Goal: Task Accomplishment & Management: Use online tool/utility

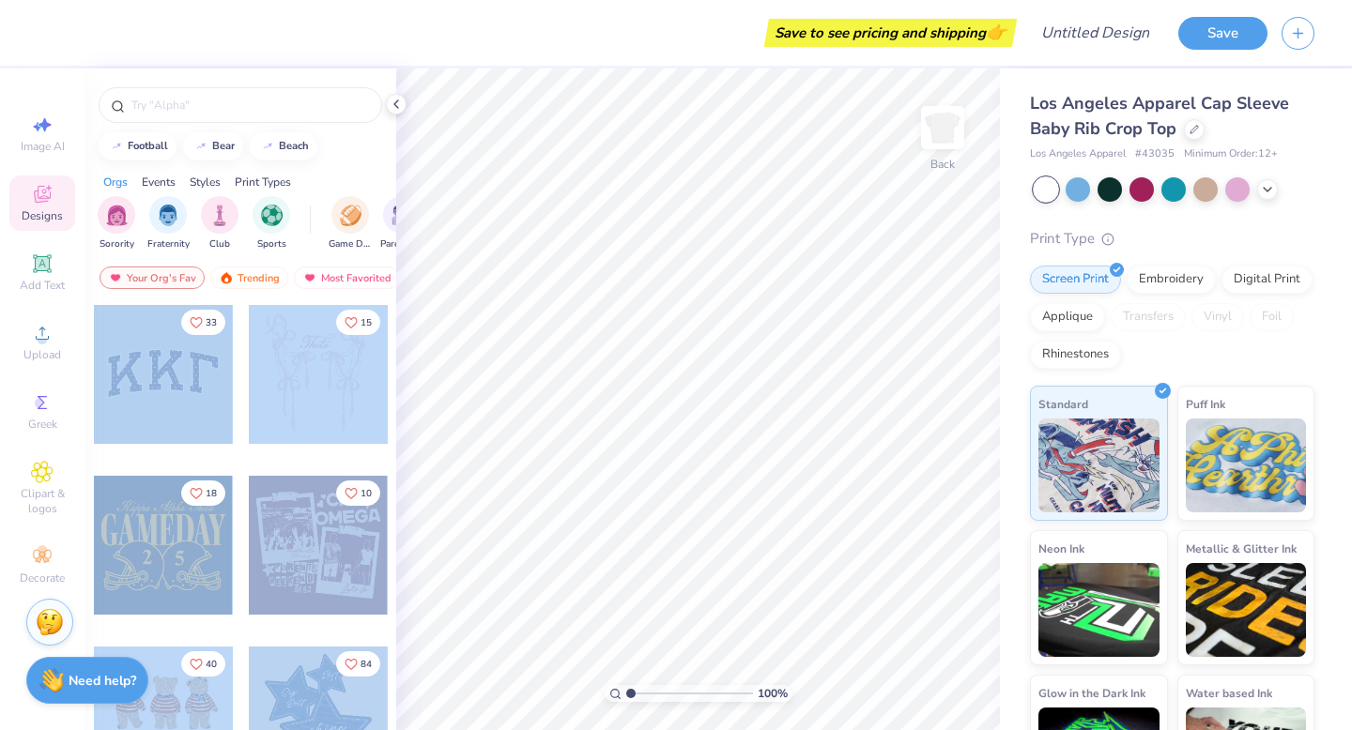
click at [702, 381] on div "Save to see pricing and shipping 👉 Design Title Save Image AI Designs Add Text …" at bounding box center [676, 365] width 1352 height 730
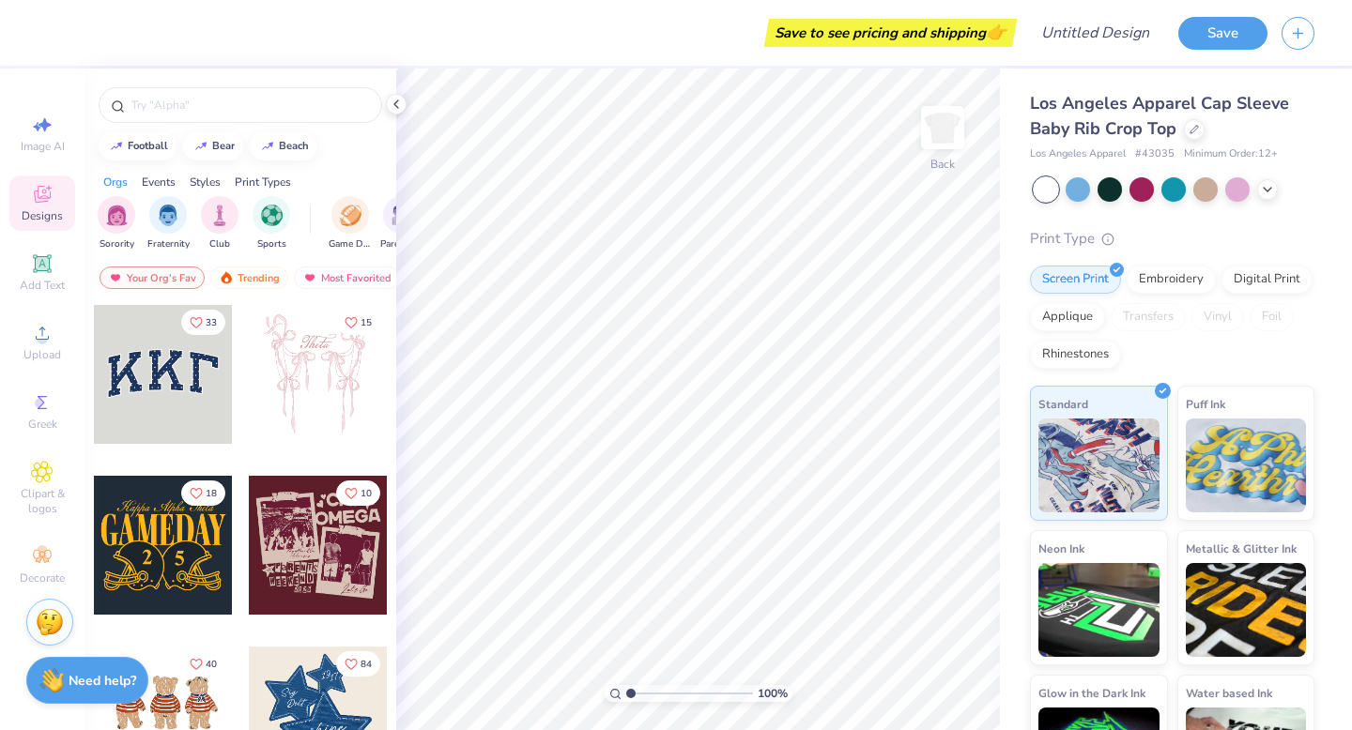
click at [166, 398] on div at bounding box center [163, 374] width 139 height 139
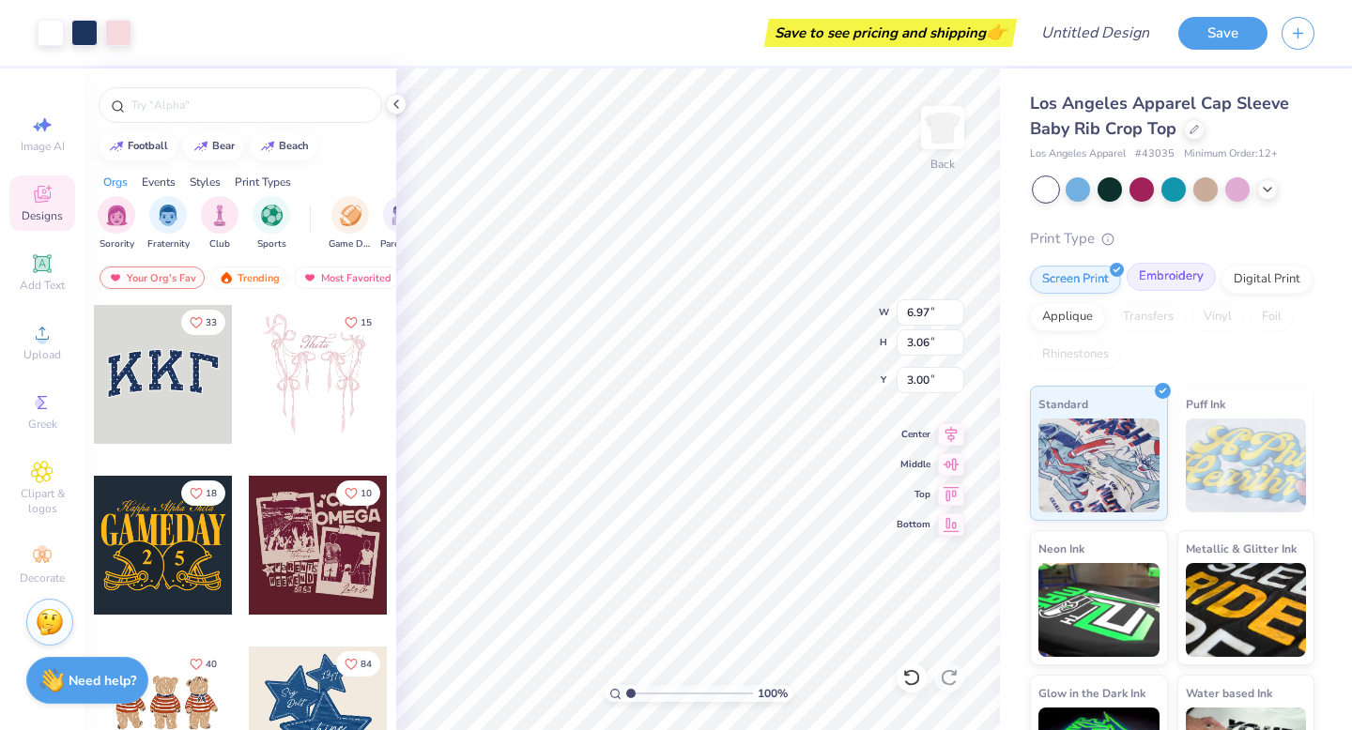
click at [1162, 284] on div "Embroidery" at bounding box center [1170, 277] width 89 height 28
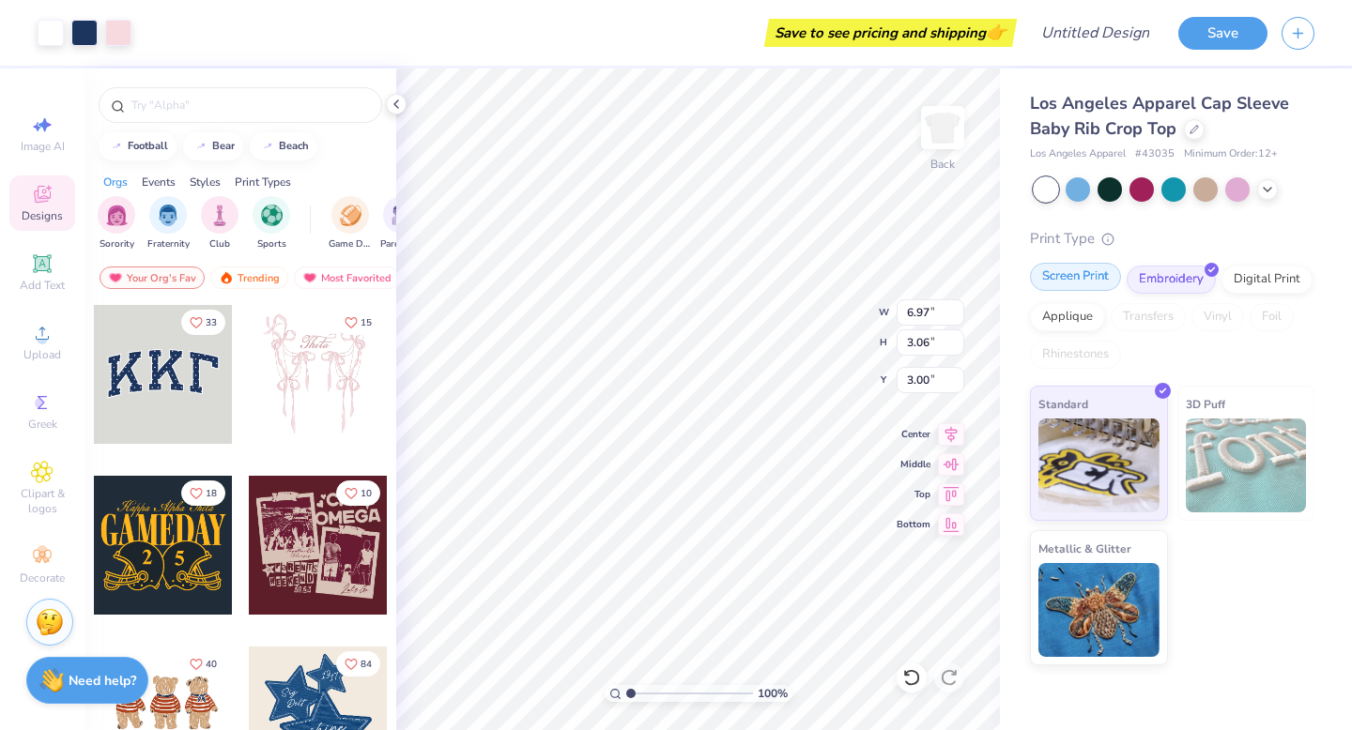
click at [1078, 283] on div "Screen Print" at bounding box center [1075, 277] width 91 height 28
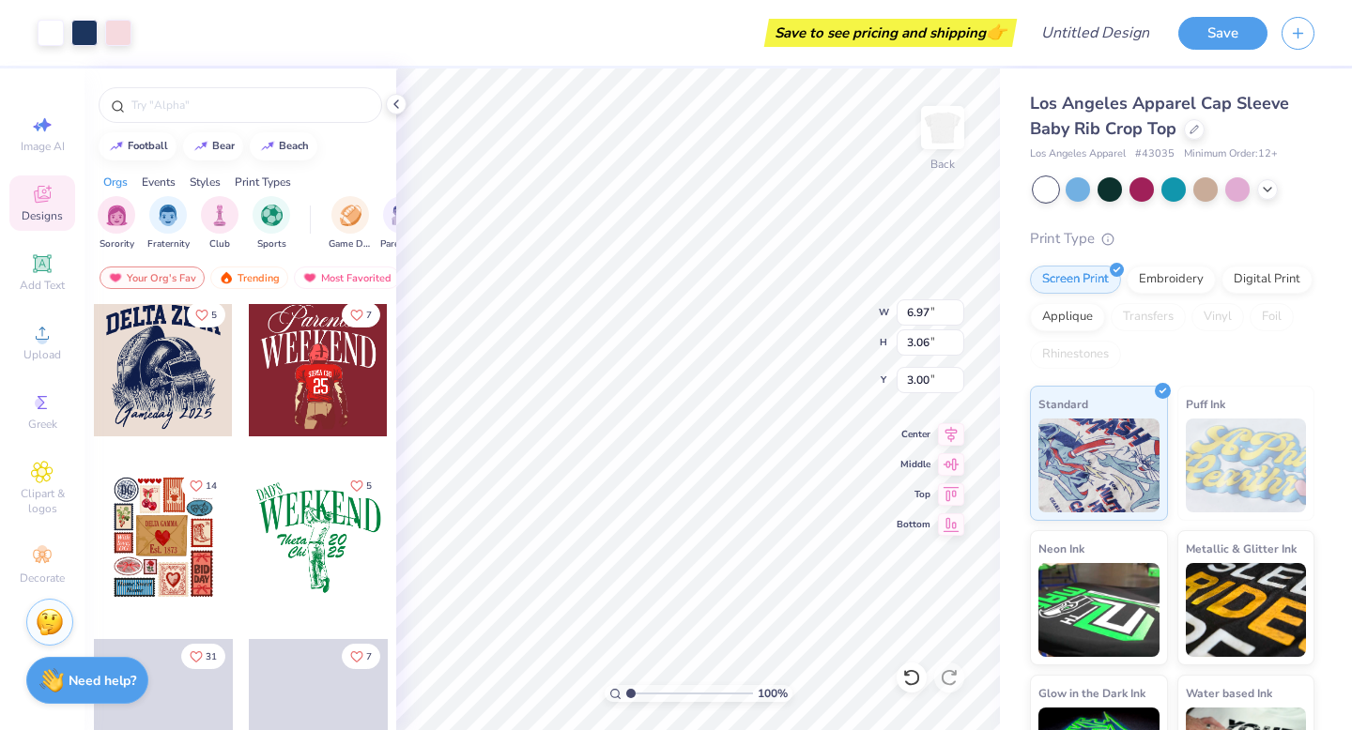
scroll to position [2600, 0]
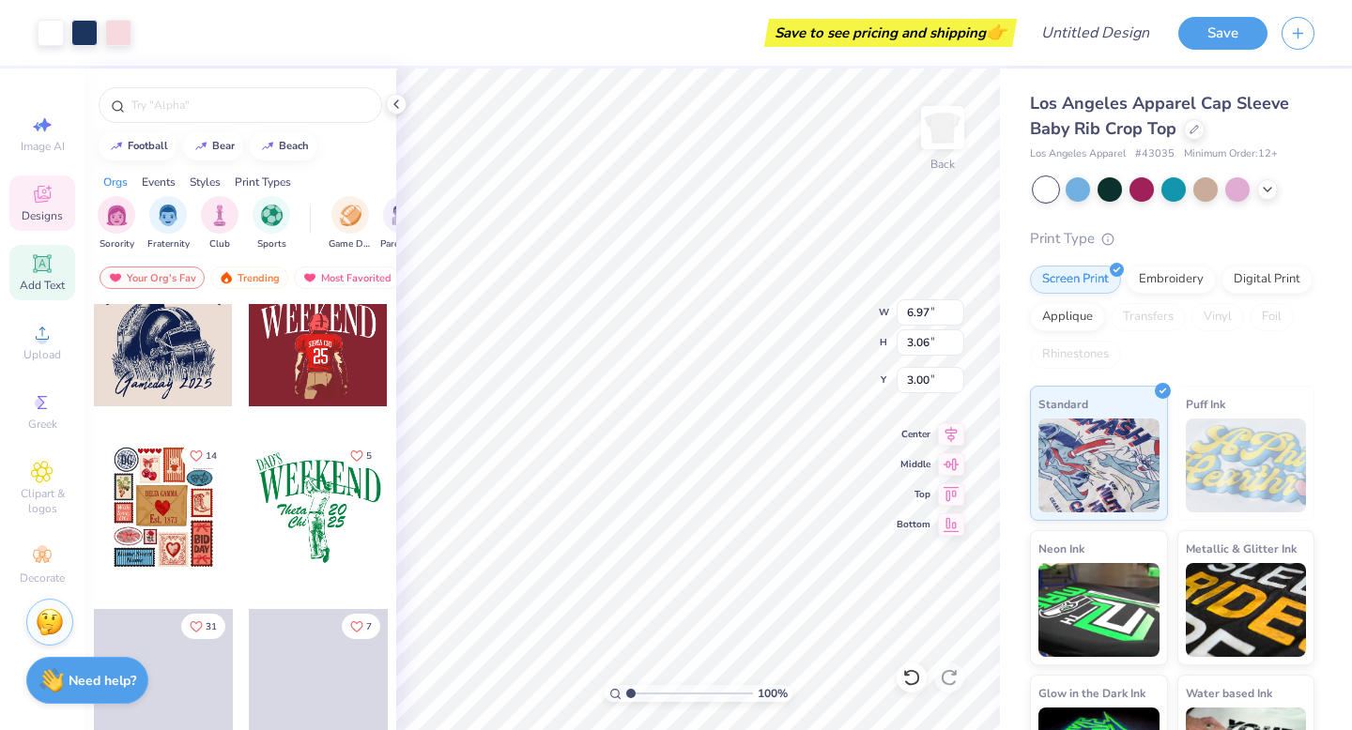
click at [37, 266] on icon at bounding box center [42, 263] width 14 height 14
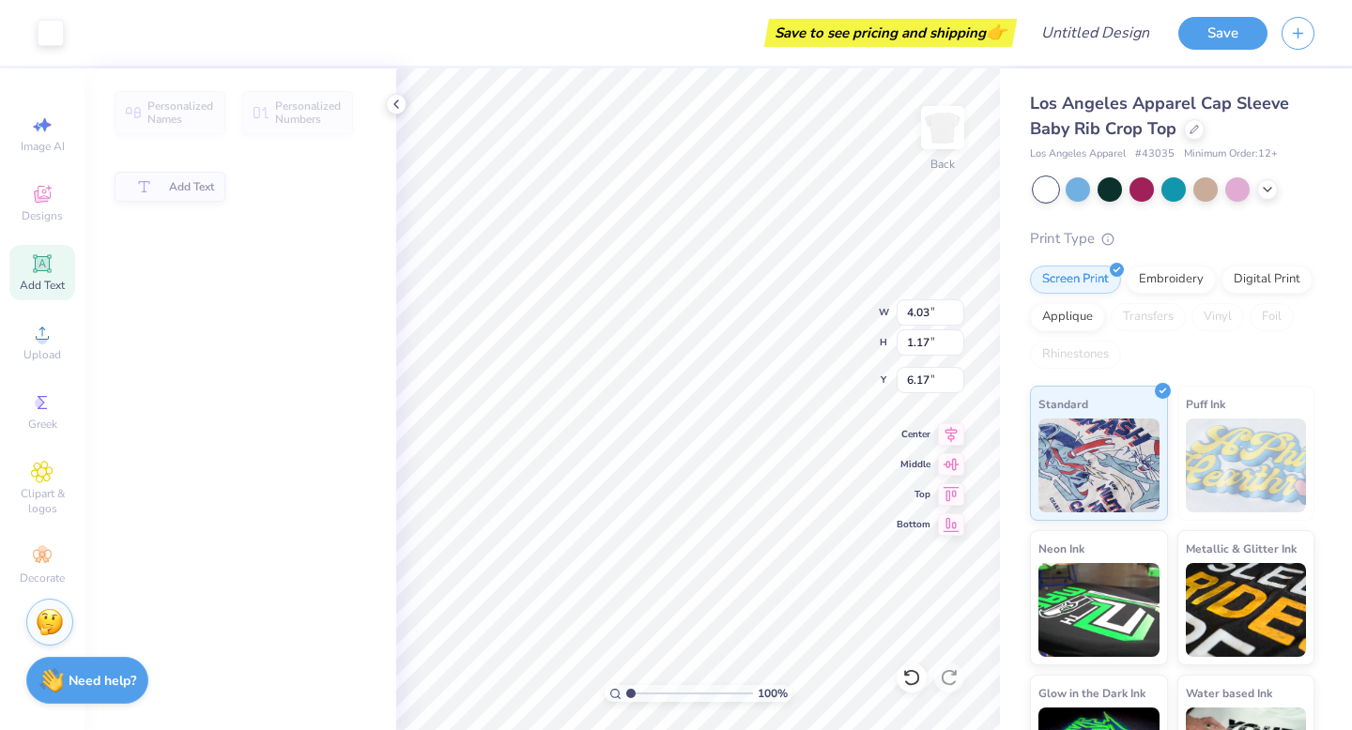
type input "4.03"
type input "1.17"
type input "6.17"
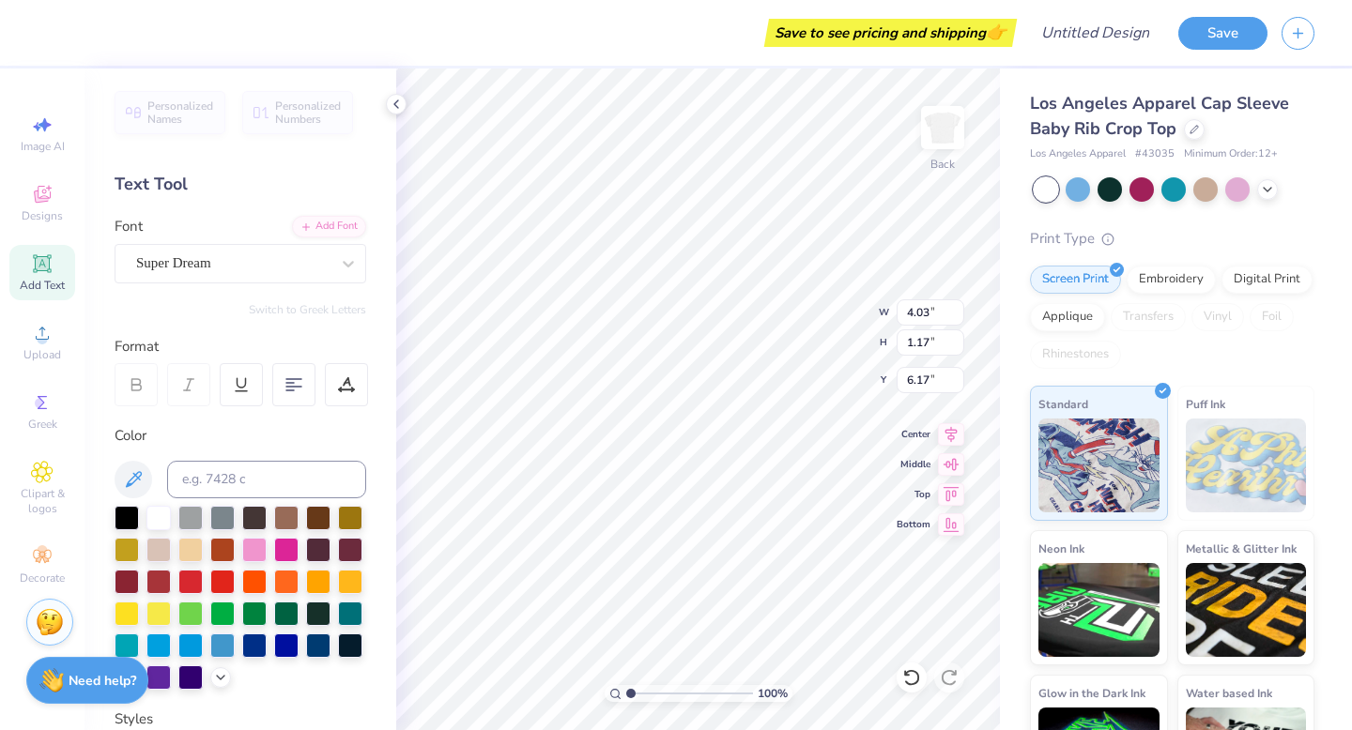
scroll to position [0, 0]
click at [309, 259] on div "Super Dream" at bounding box center [232, 263] width 197 height 29
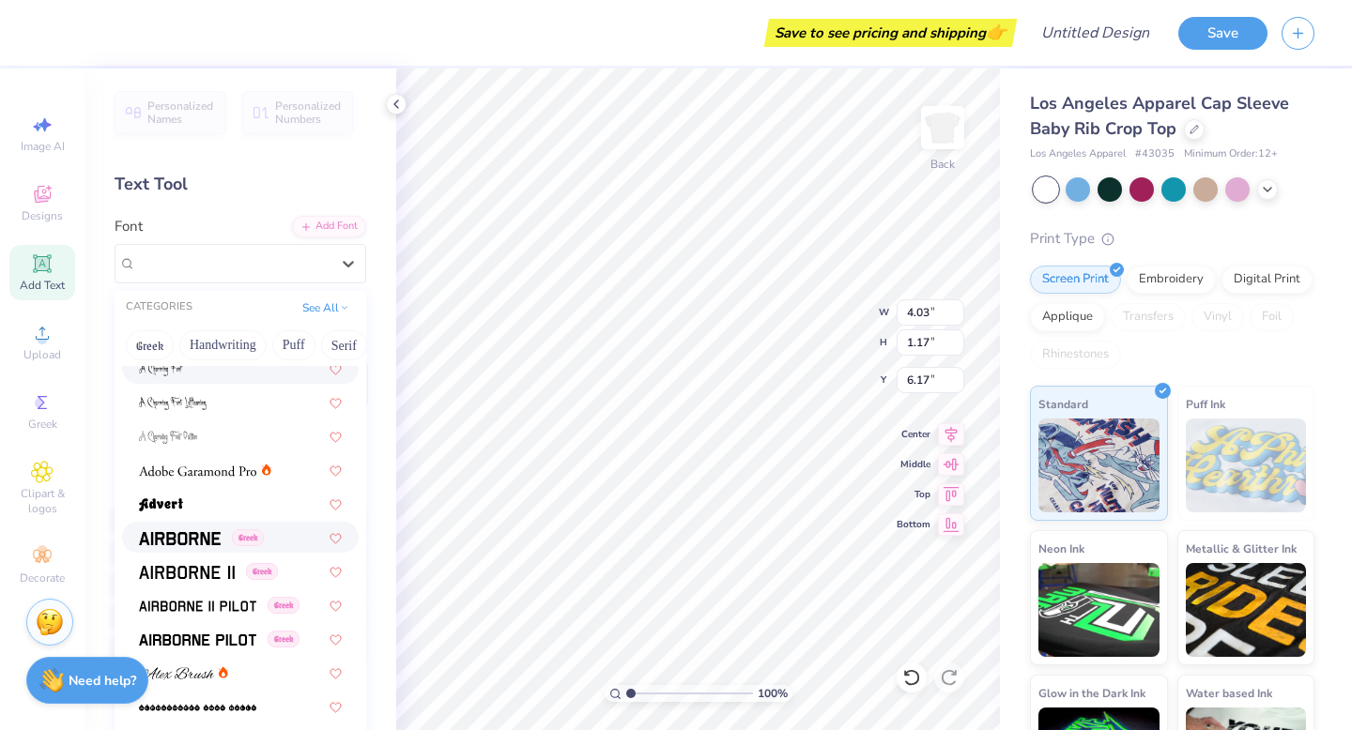
scroll to position [187, 0]
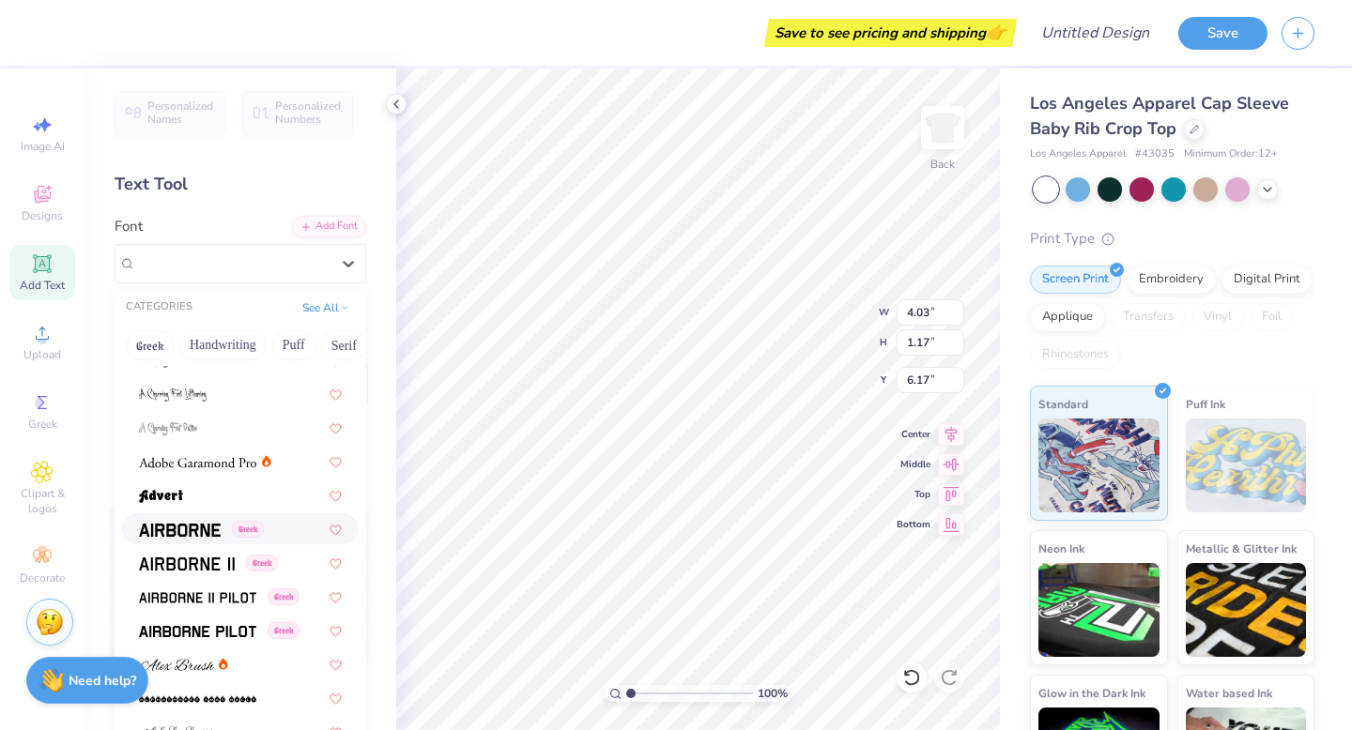
click at [283, 534] on div "Greek" at bounding box center [240, 529] width 203 height 20
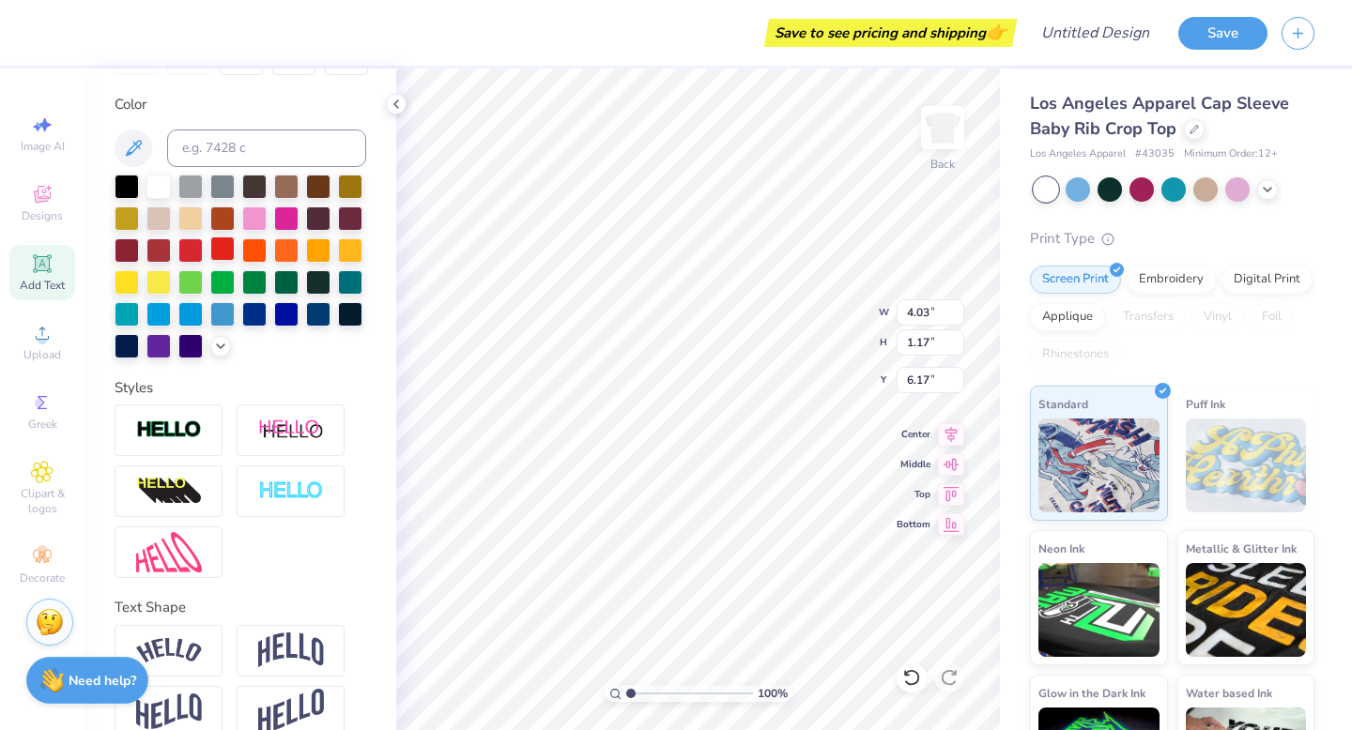
scroll to position [360, 0]
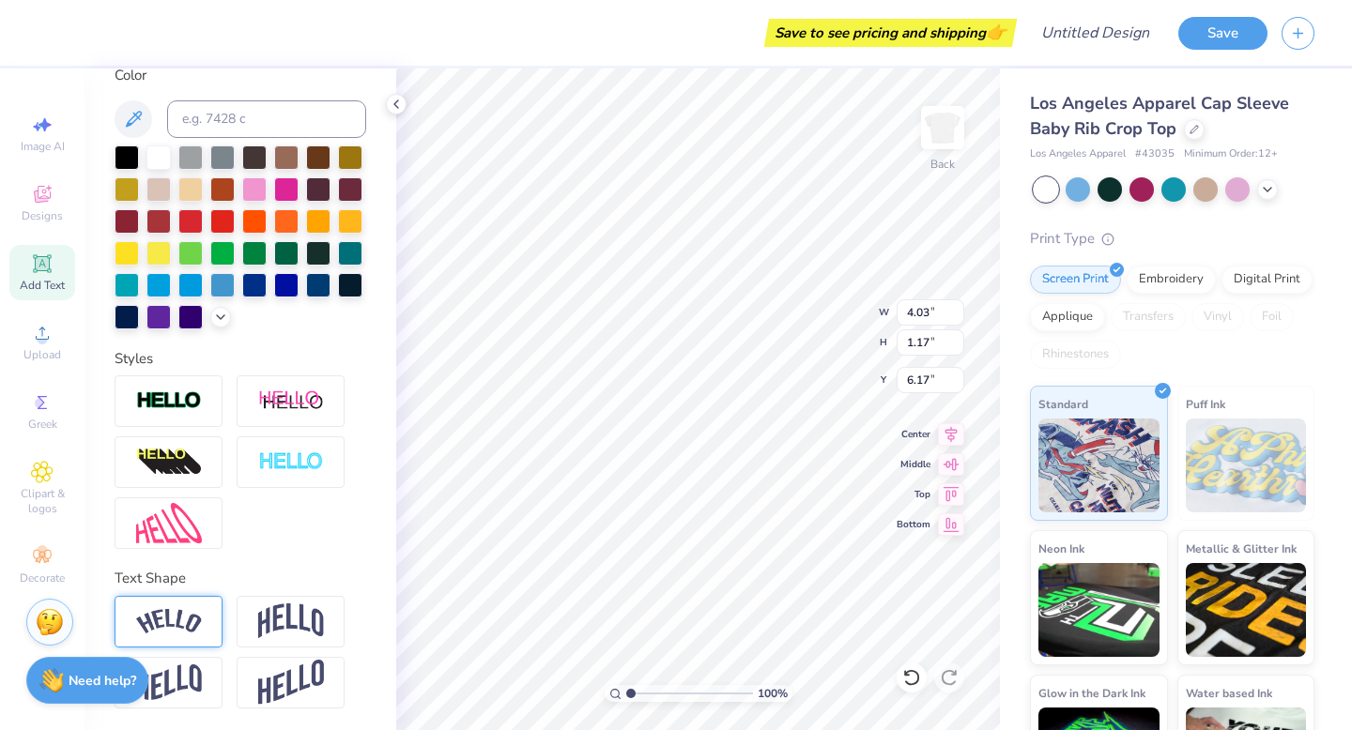
click at [186, 616] on img at bounding box center [169, 621] width 66 height 25
type textarea "A"
click at [68, 190] on div "Designs" at bounding box center [42, 203] width 66 height 55
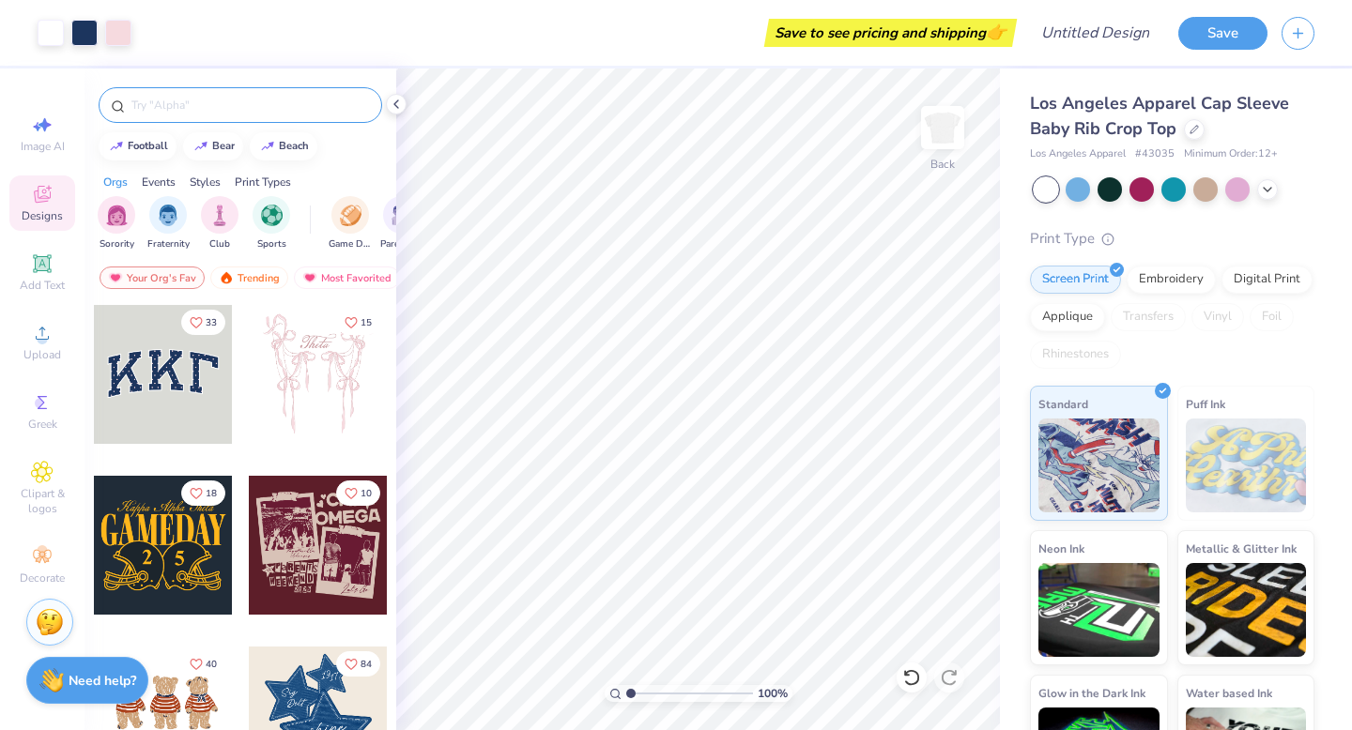
click at [249, 93] on div at bounding box center [240, 105] width 283 height 36
click at [249, 110] on input "text" at bounding box center [250, 105] width 240 height 19
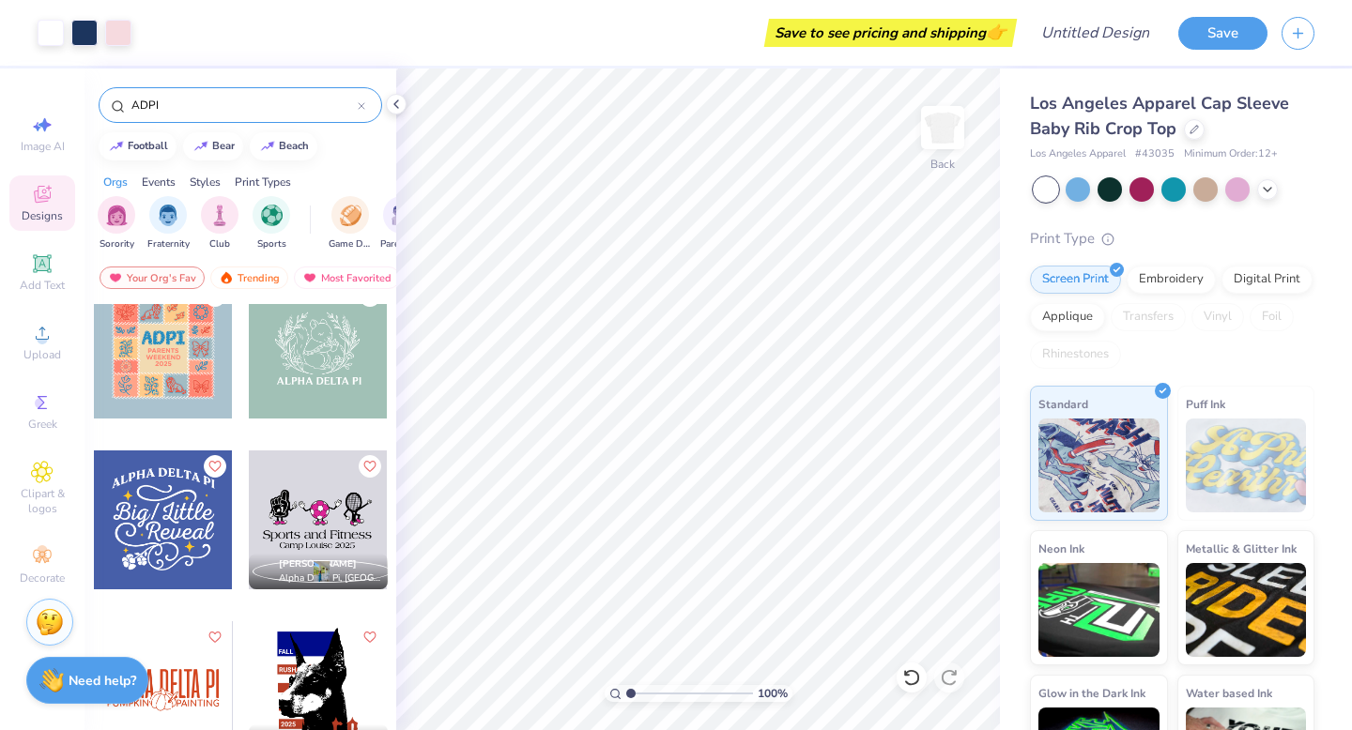
scroll to position [2076, 0]
type input "ADPI"
type input "3.00"
click at [118, 39] on div "Save to see pricing and shipping 👉" at bounding box center [562, 33] width 900 height 66
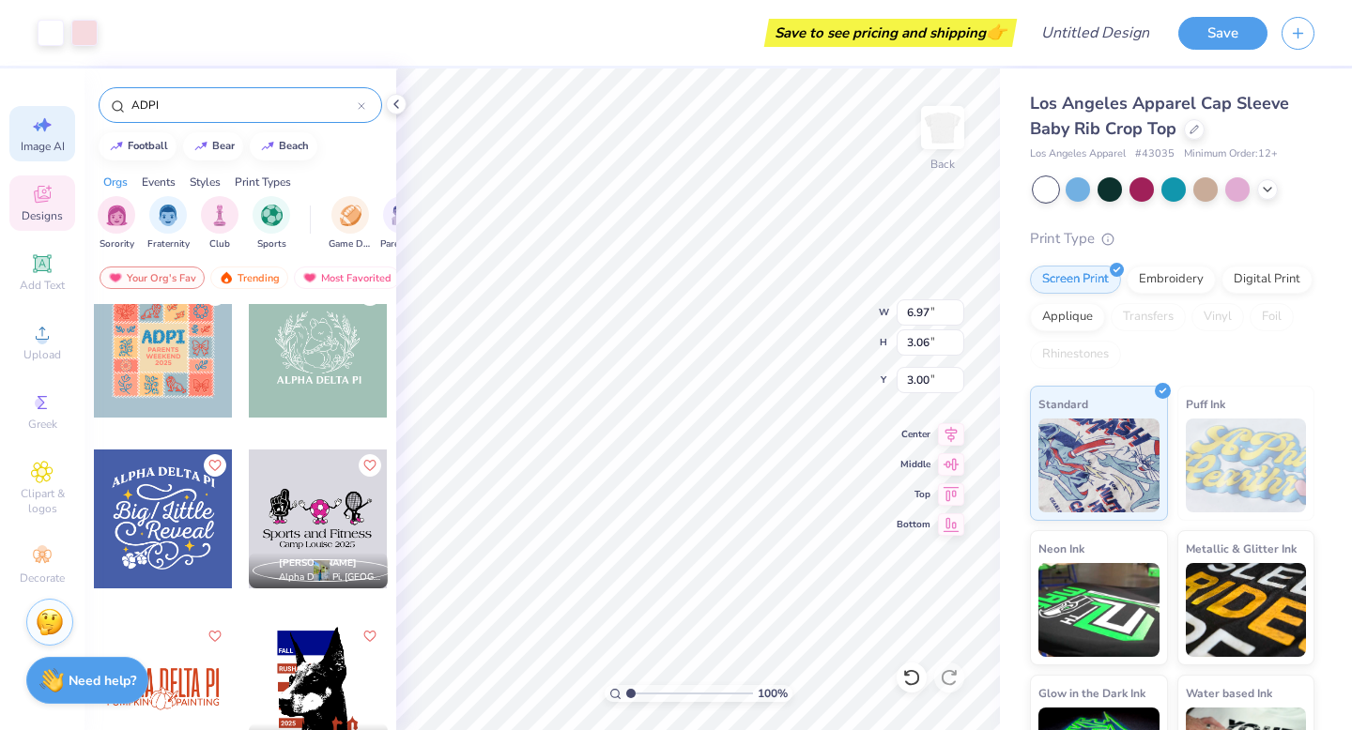
click at [45, 138] on div "Image AI" at bounding box center [42, 133] width 66 height 55
select select "4"
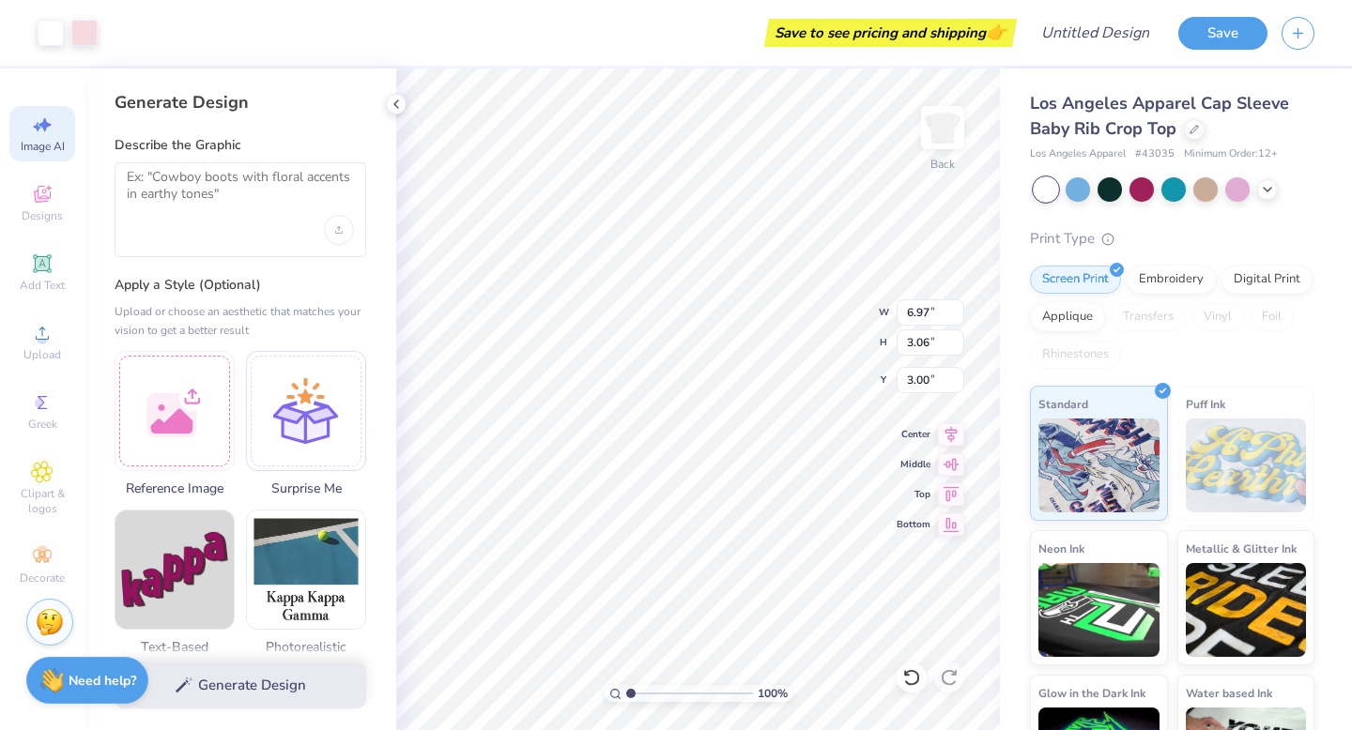
click at [184, 217] on div at bounding box center [241, 209] width 252 height 95
click at [175, 197] on textarea at bounding box center [240, 192] width 227 height 47
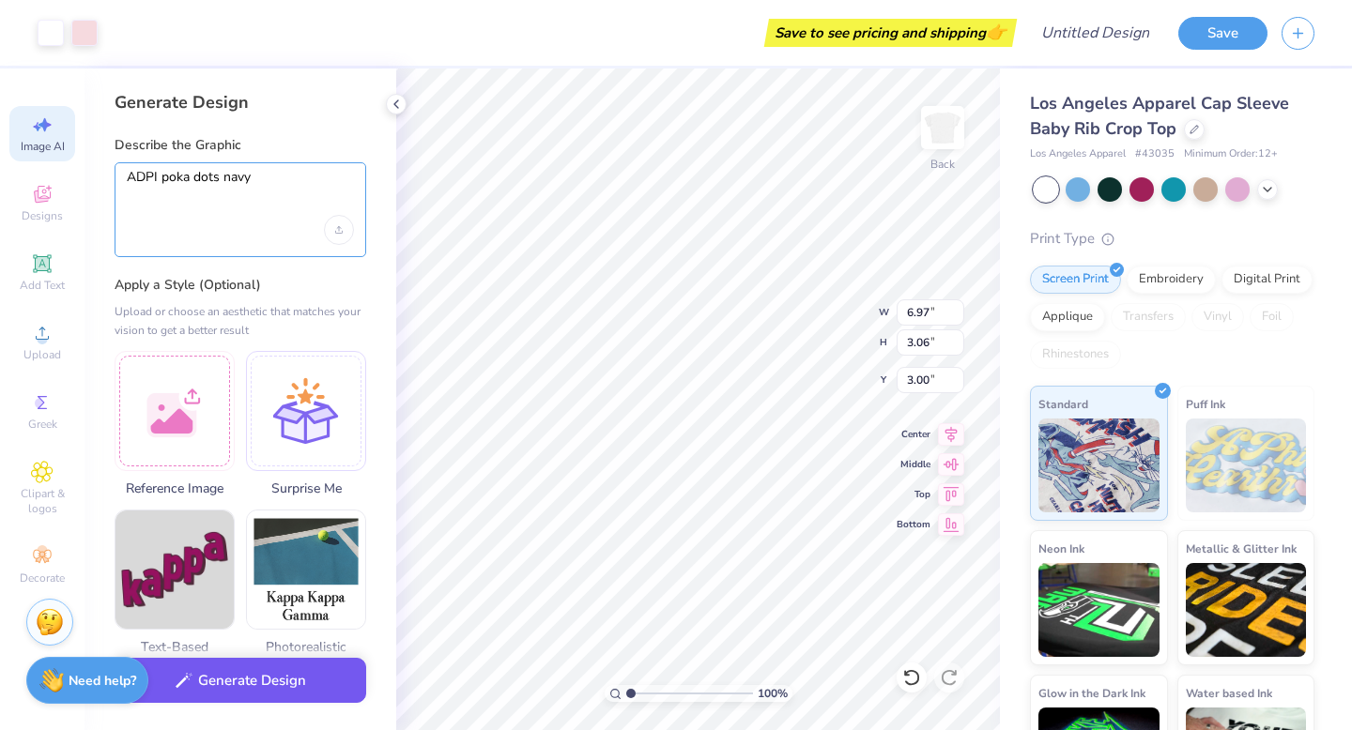
type textarea "ADPI poka dots navy"
click at [200, 680] on button "Generate Design" at bounding box center [241, 681] width 252 height 46
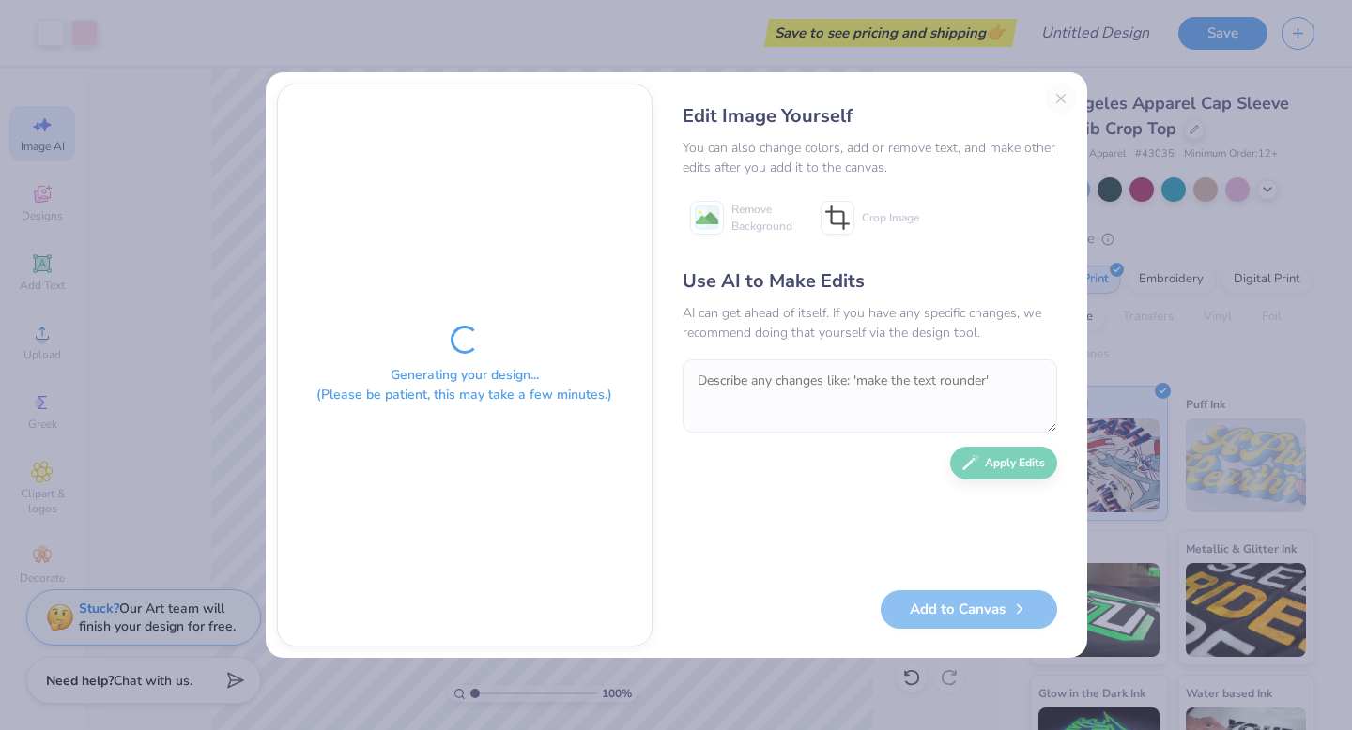
click at [660, 518] on div "Generating your design... (Please be patient, this may take a few minutes.) Edi…" at bounding box center [676, 365] width 821 height 586
click at [1044, 102] on div "Edit Image Yourself" at bounding box center [869, 116] width 375 height 28
click at [1049, 102] on div "Edit Image Yourself" at bounding box center [869, 116] width 375 height 28
click at [1064, 91] on div "Edit Image Yourself You can also change colors, add or remove text, and make ot…" at bounding box center [870, 365] width 412 height 563
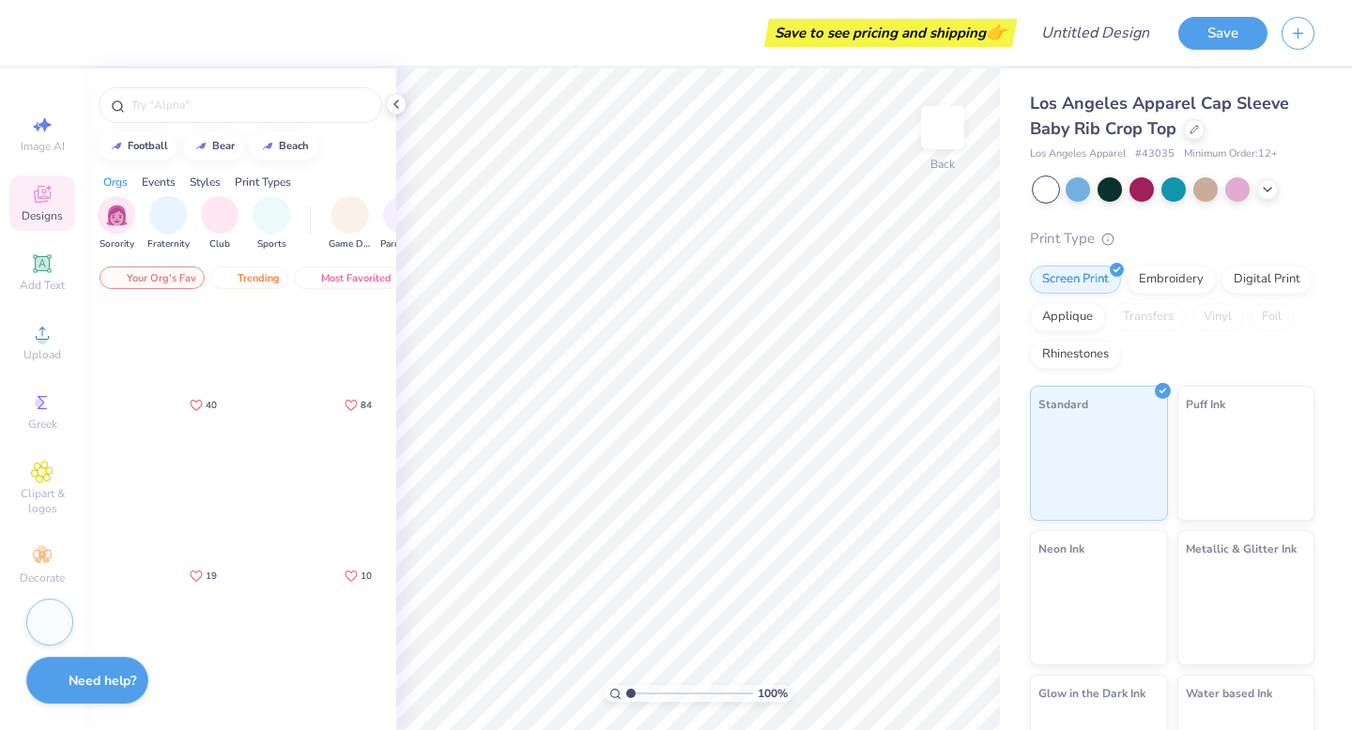
scroll to position [275, 0]
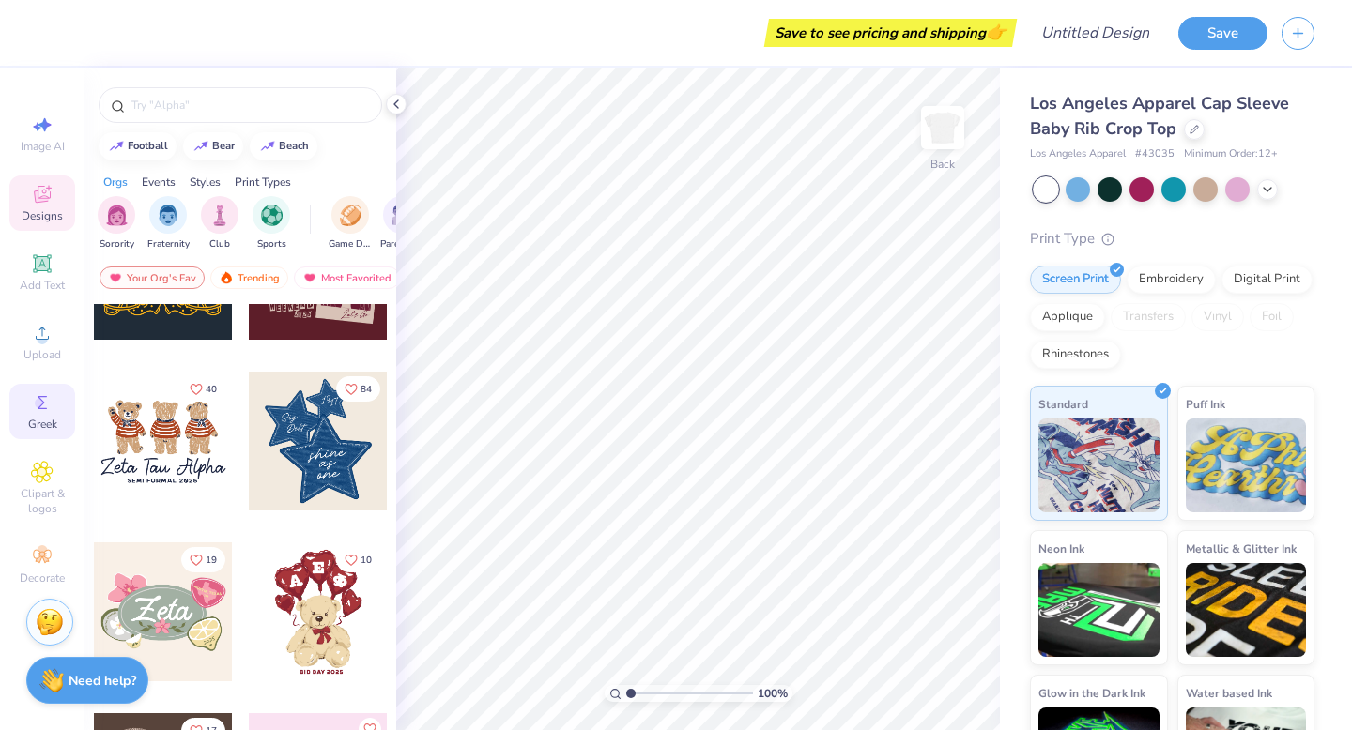
click at [41, 419] on span "Greek" at bounding box center [42, 424] width 29 height 15
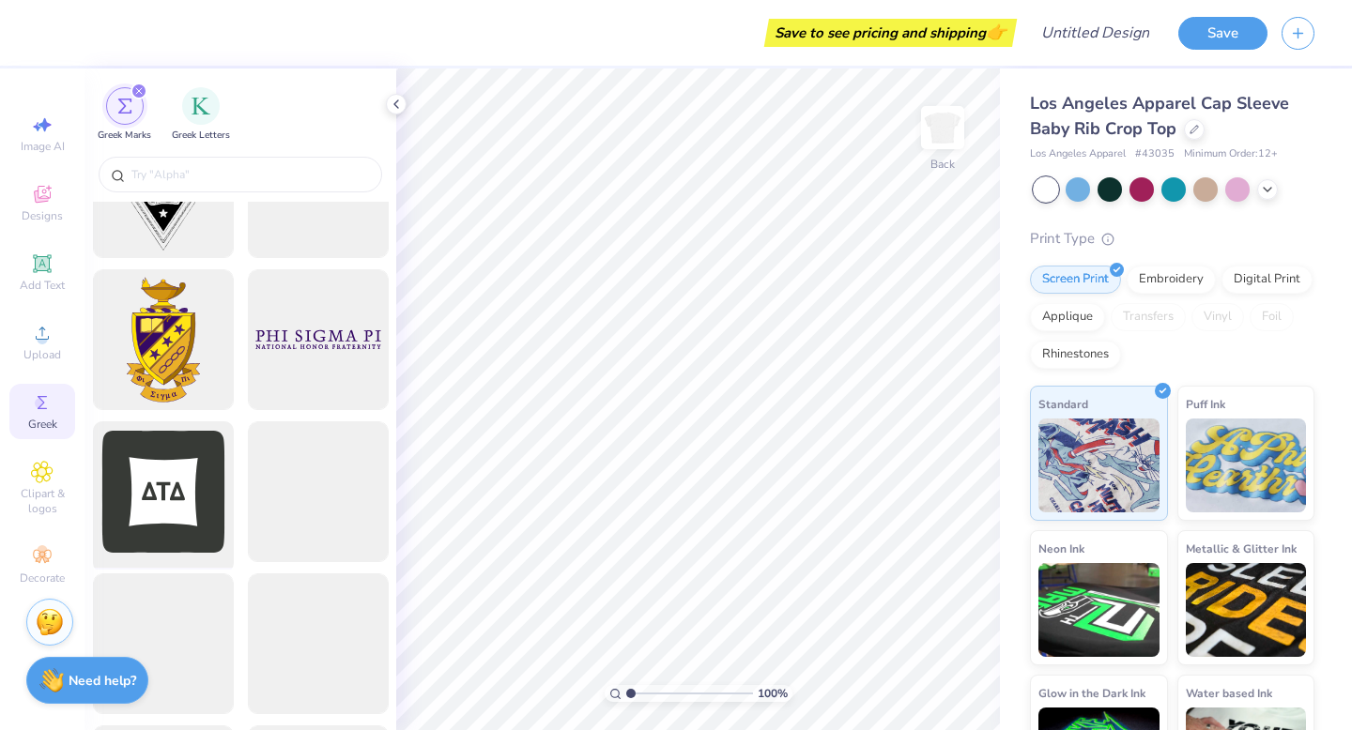
scroll to position [772, 0]
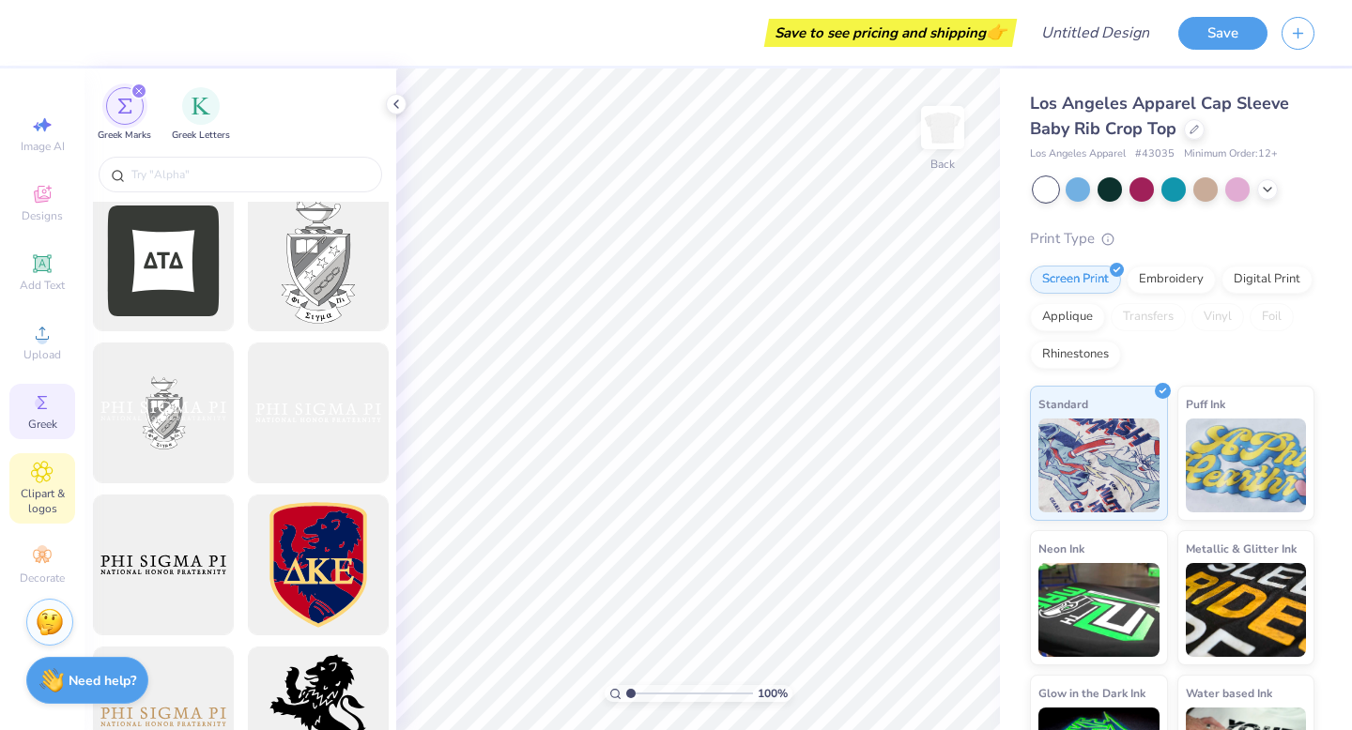
click at [38, 506] on span "Clipart & logos" at bounding box center [42, 501] width 66 height 30
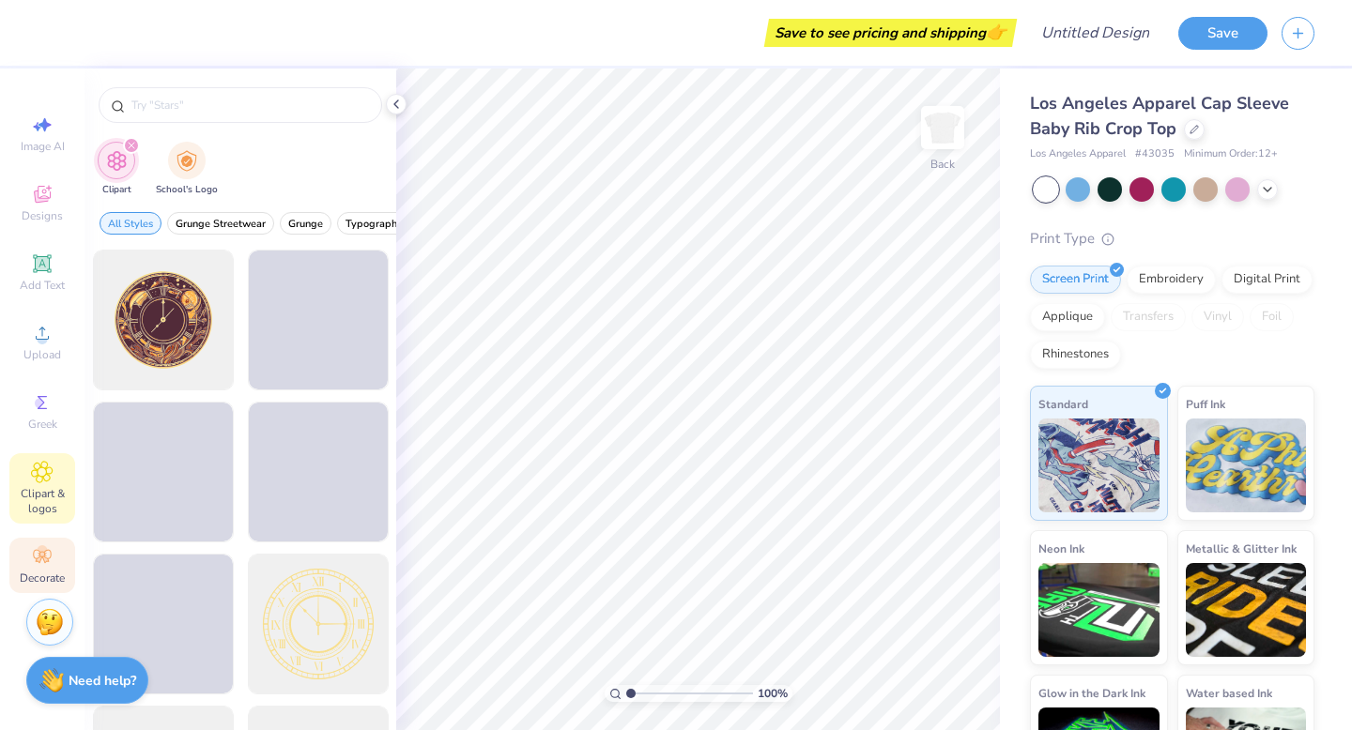
click at [50, 559] on icon at bounding box center [42, 556] width 23 height 23
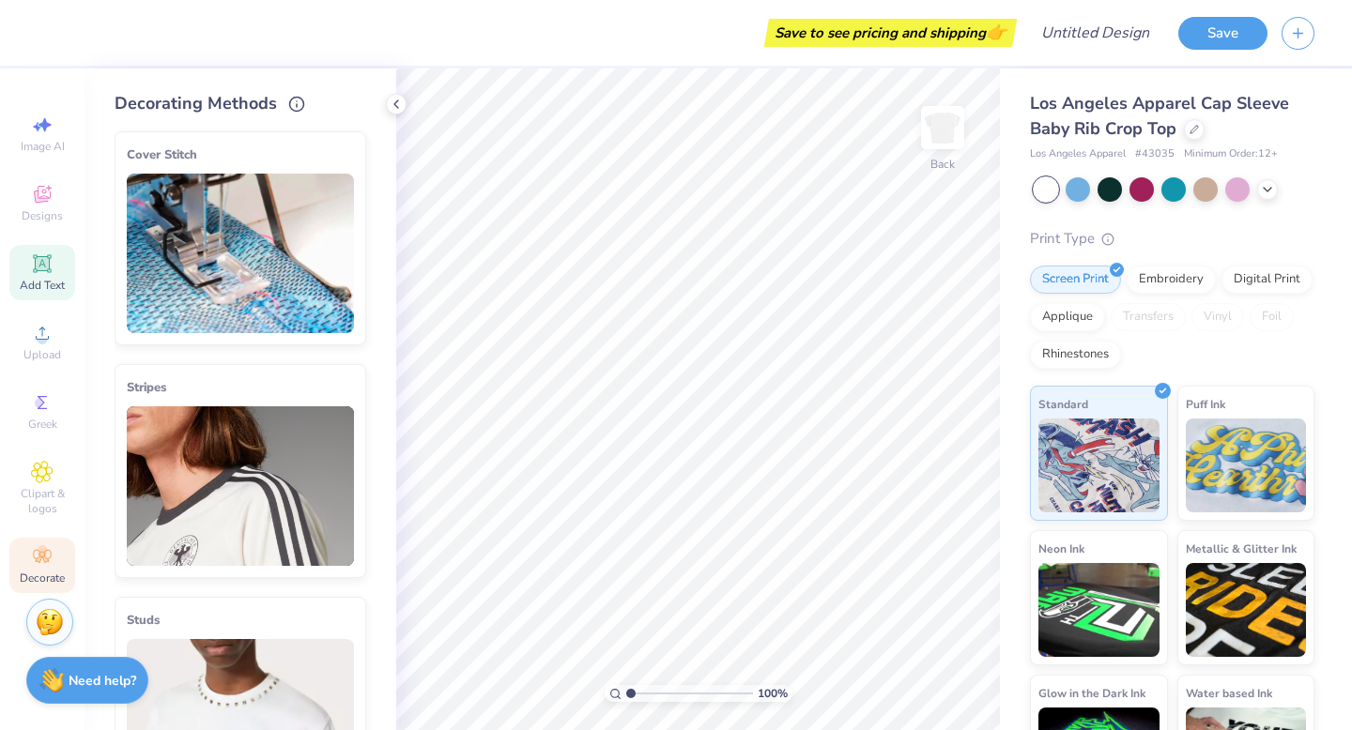
click at [35, 287] on span "Add Text" at bounding box center [42, 285] width 45 height 15
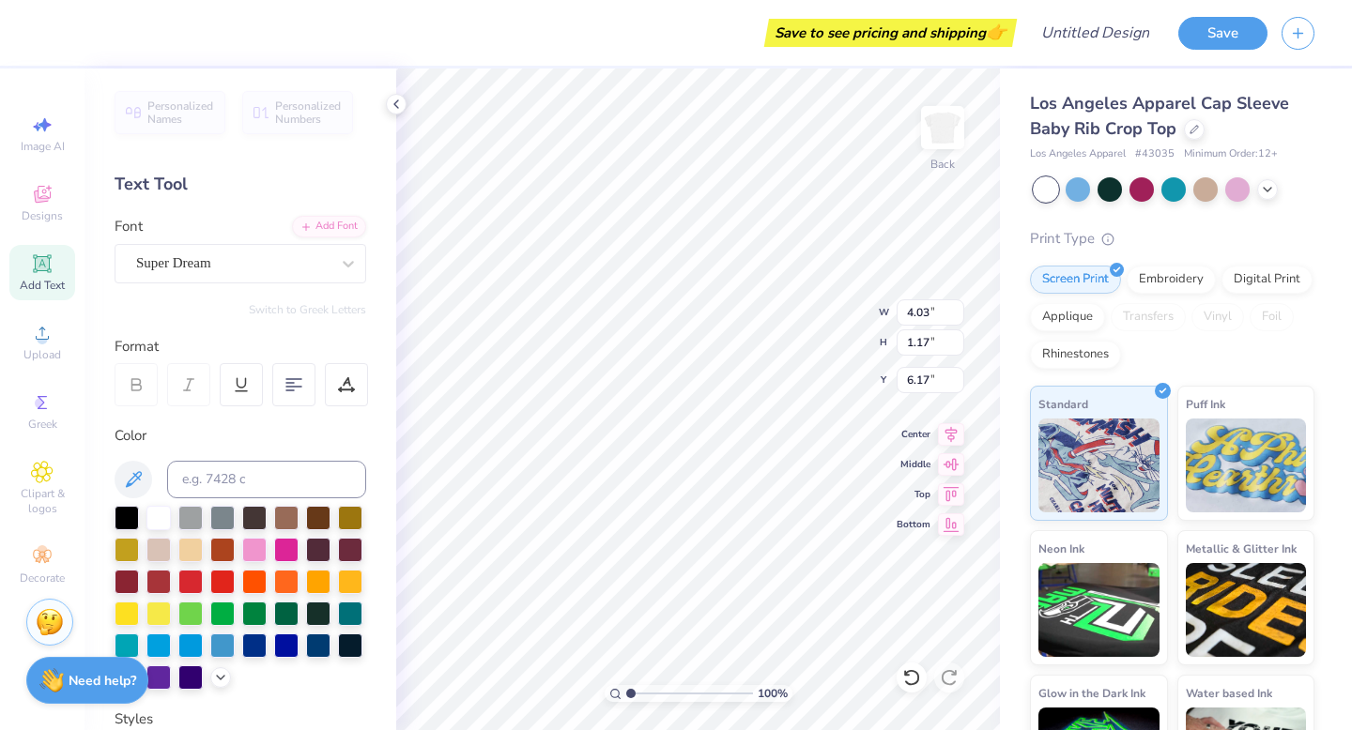
scroll to position [0, 0]
type textarea "ADPI"
click at [320, 613] on div at bounding box center [318, 612] width 24 height 24
click at [254, 247] on div "Super Dream" at bounding box center [241, 263] width 252 height 39
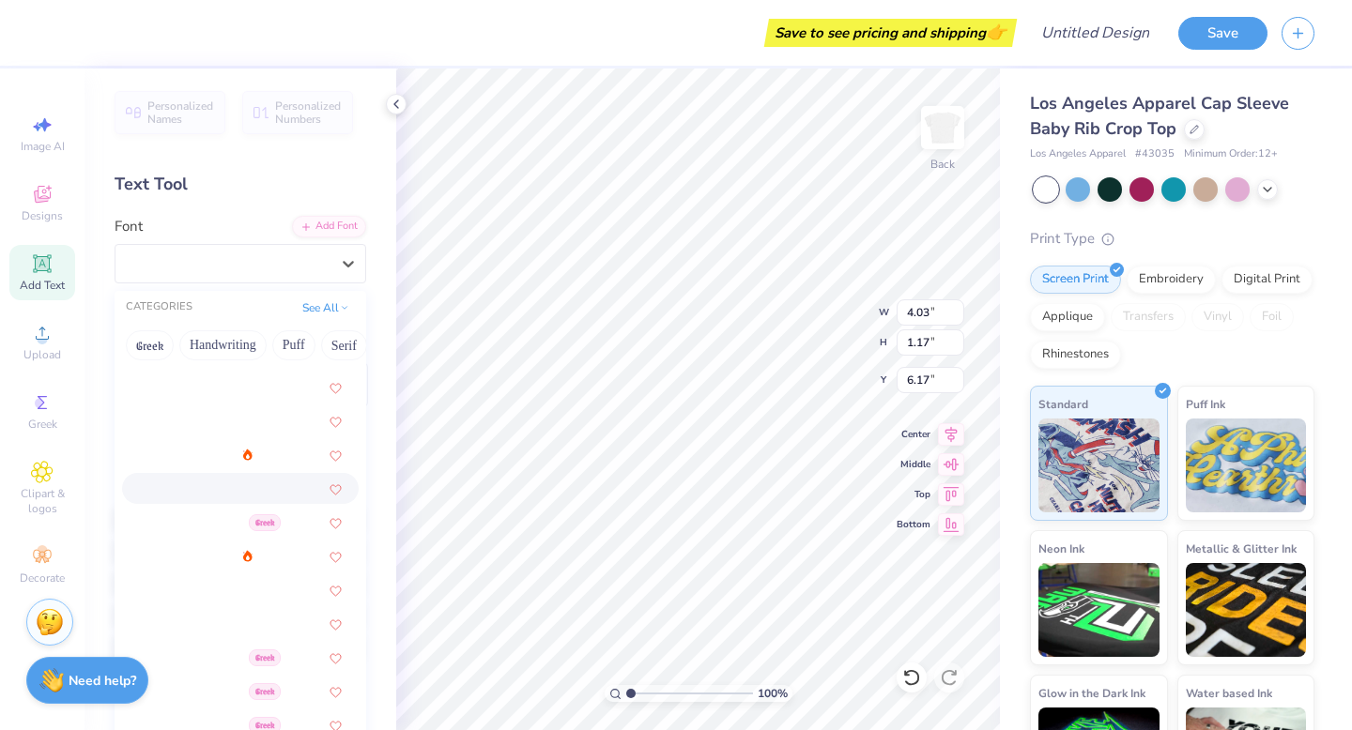
scroll to position [533, 0]
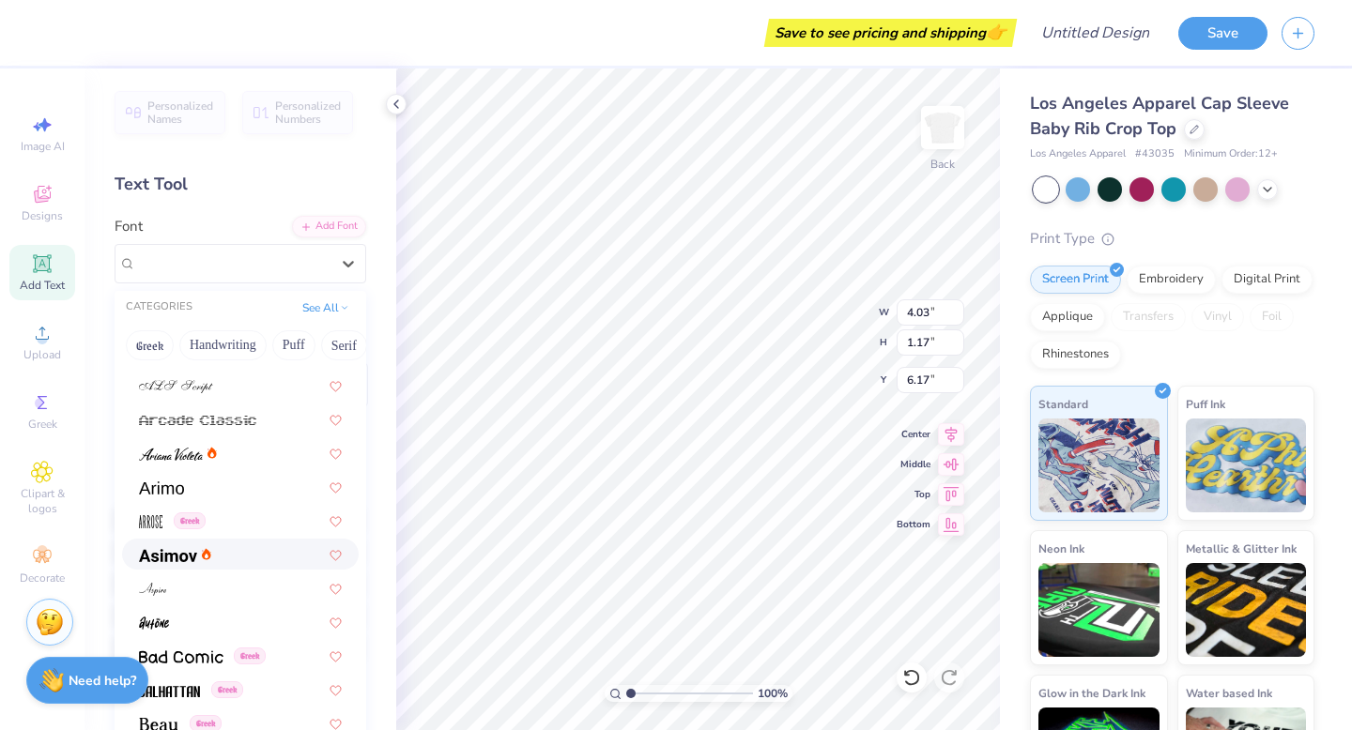
click at [221, 545] on div at bounding box center [240, 554] width 203 height 20
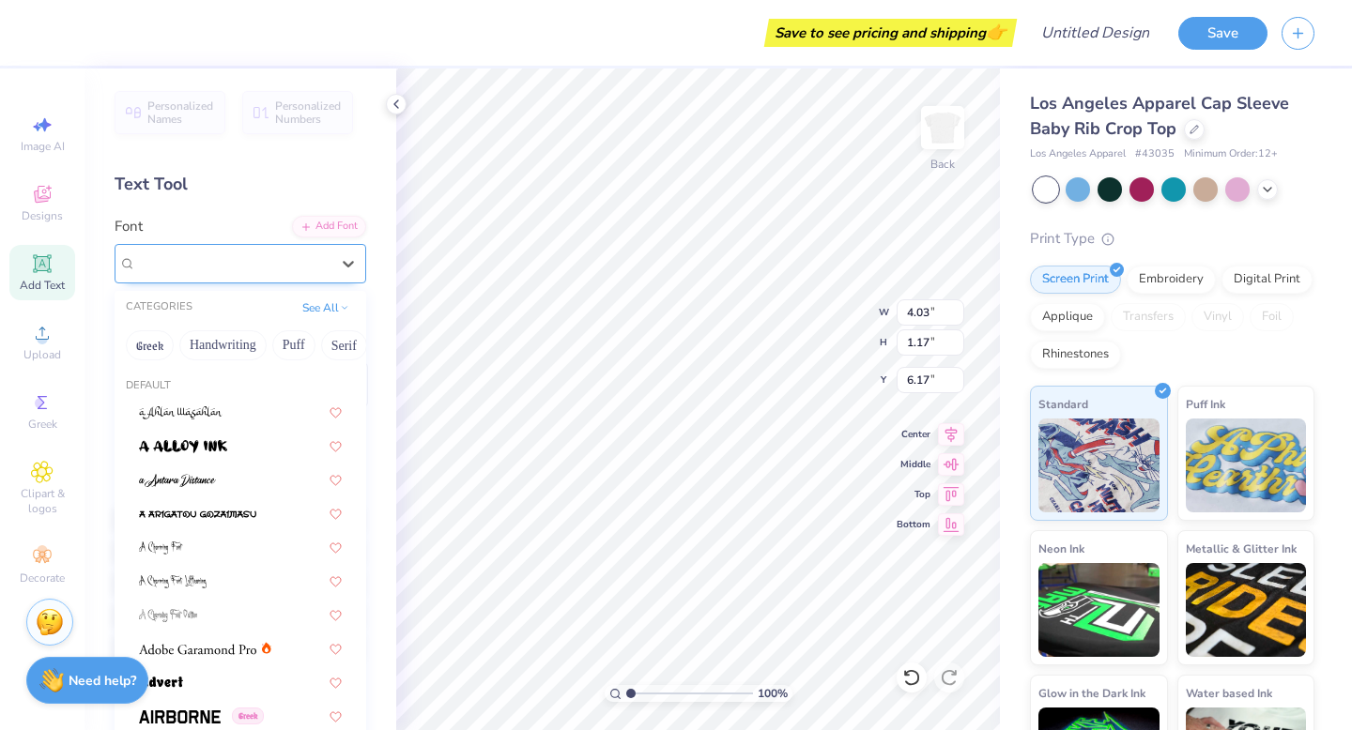
click at [269, 263] on div "[PERSON_NAME]" at bounding box center [232, 263] width 197 height 29
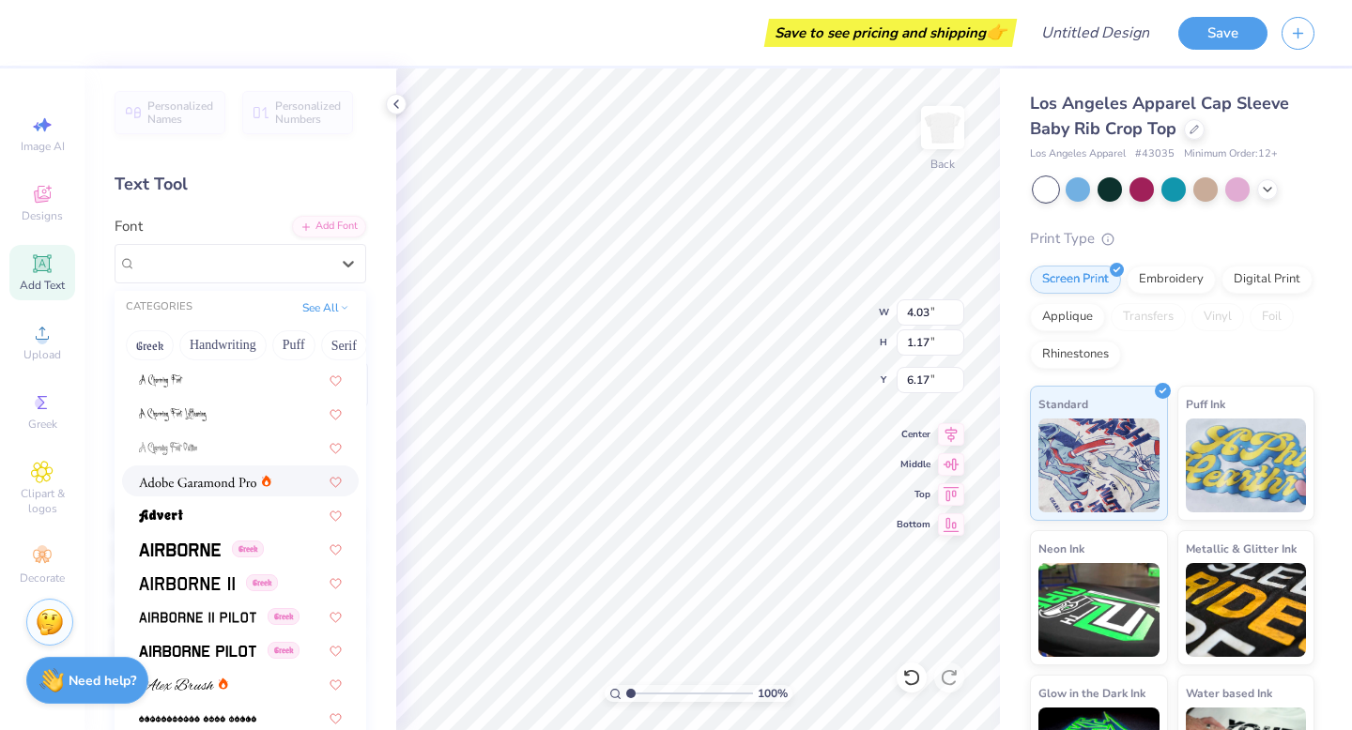
scroll to position [173, 0]
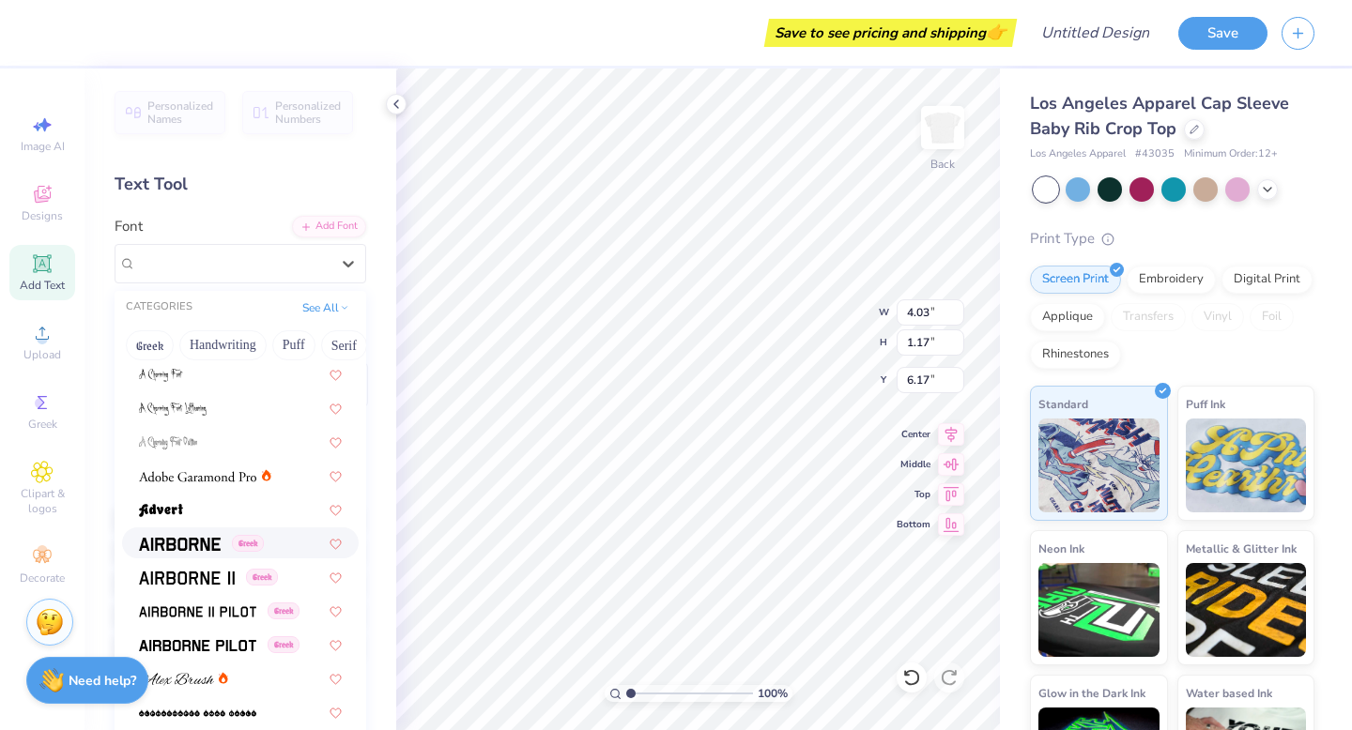
click at [195, 538] on img at bounding box center [180, 544] width 82 height 13
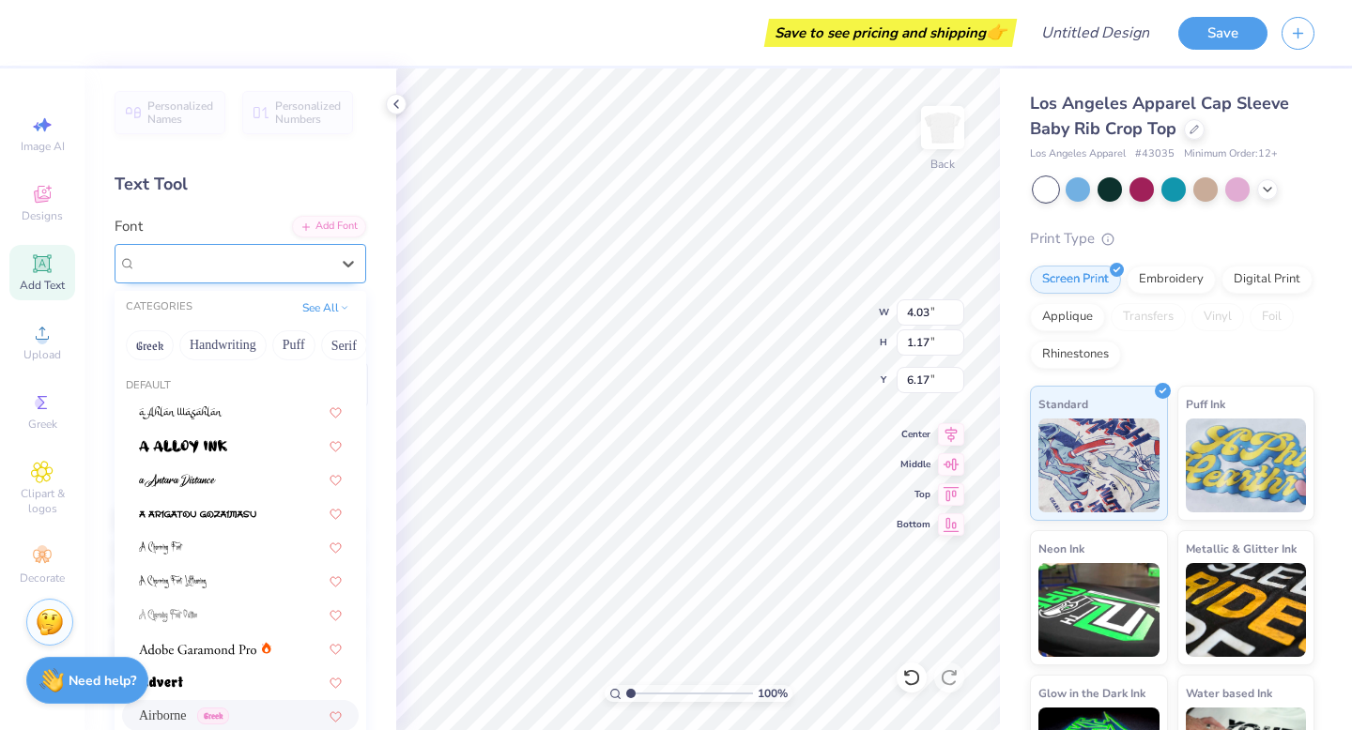
click at [231, 268] on div "Airborne Greek" at bounding box center [232, 263] width 197 height 29
click at [167, 342] on button "Greek" at bounding box center [150, 345] width 48 height 30
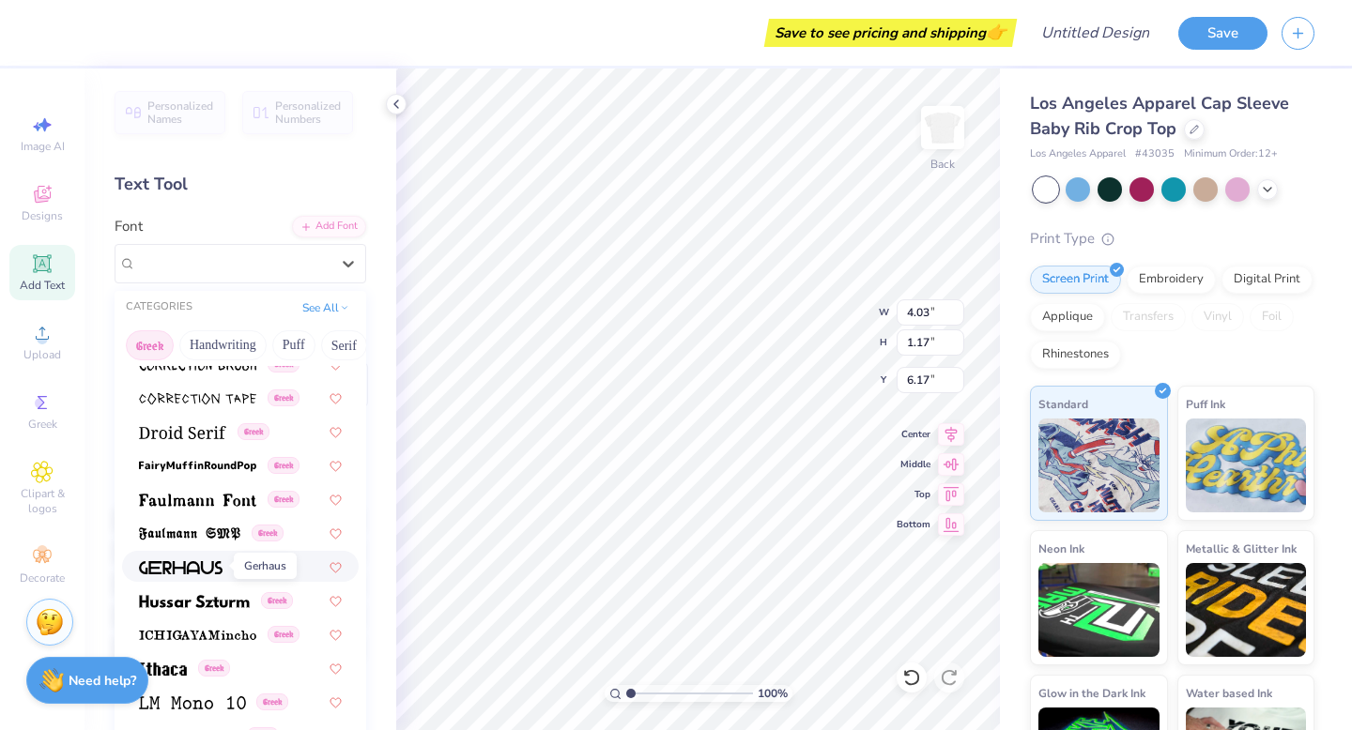
scroll to position [538, 0]
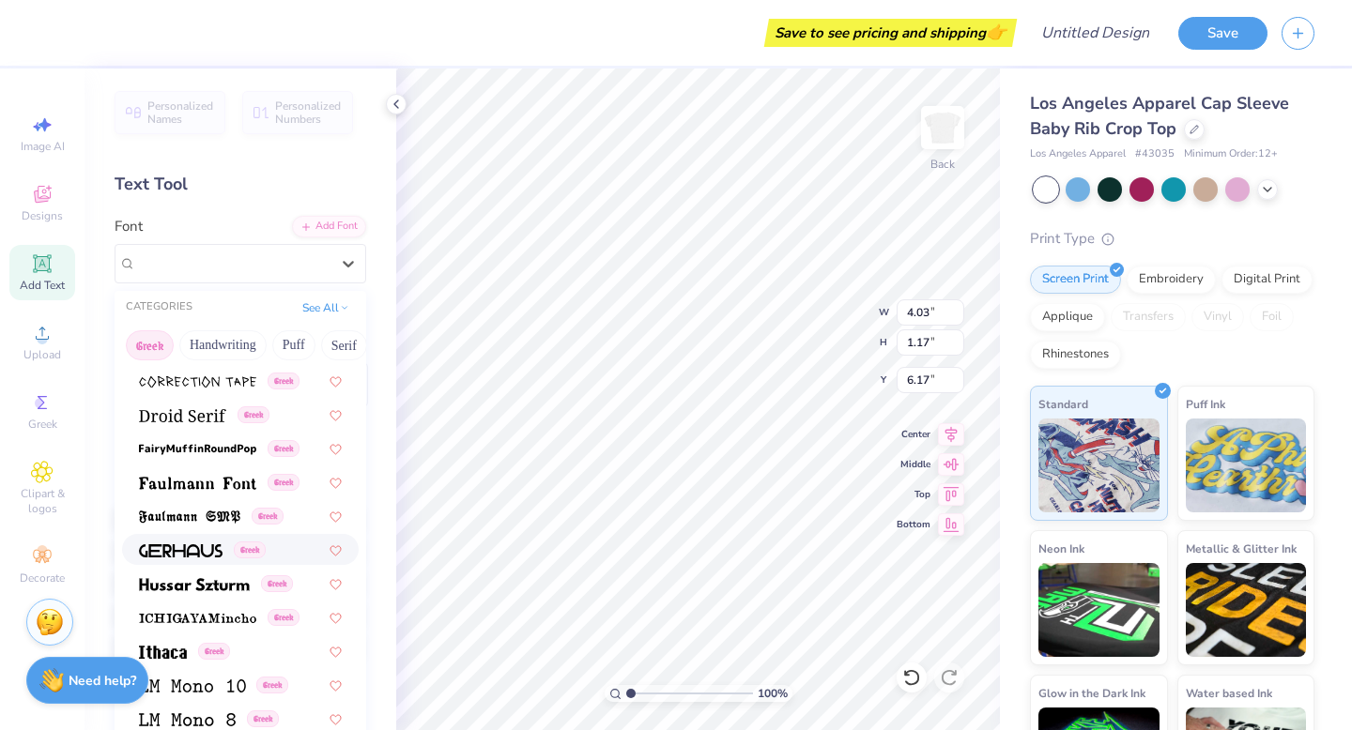
click at [195, 563] on div "Greek" at bounding box center [240, 549] width 237 height 31
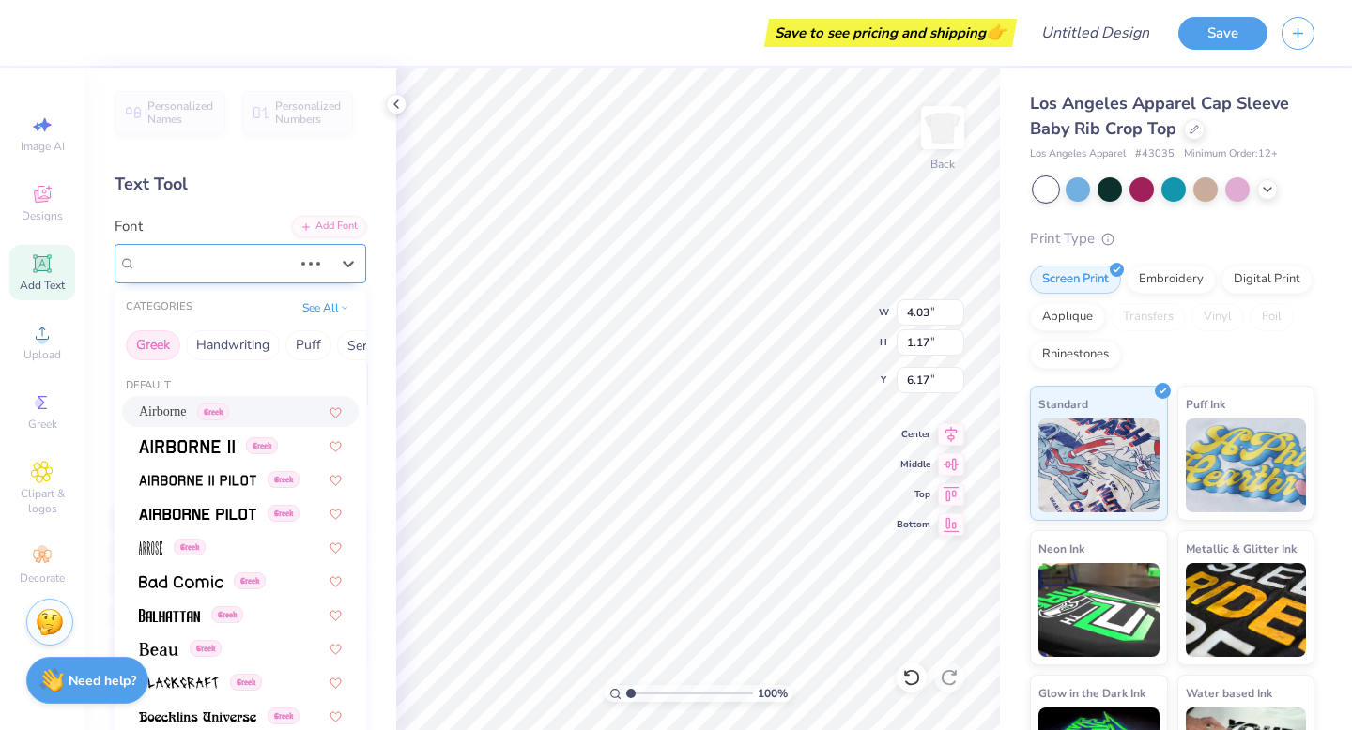
click at [299, 262] on div at bounding box center [311, 263] width 34 height 19
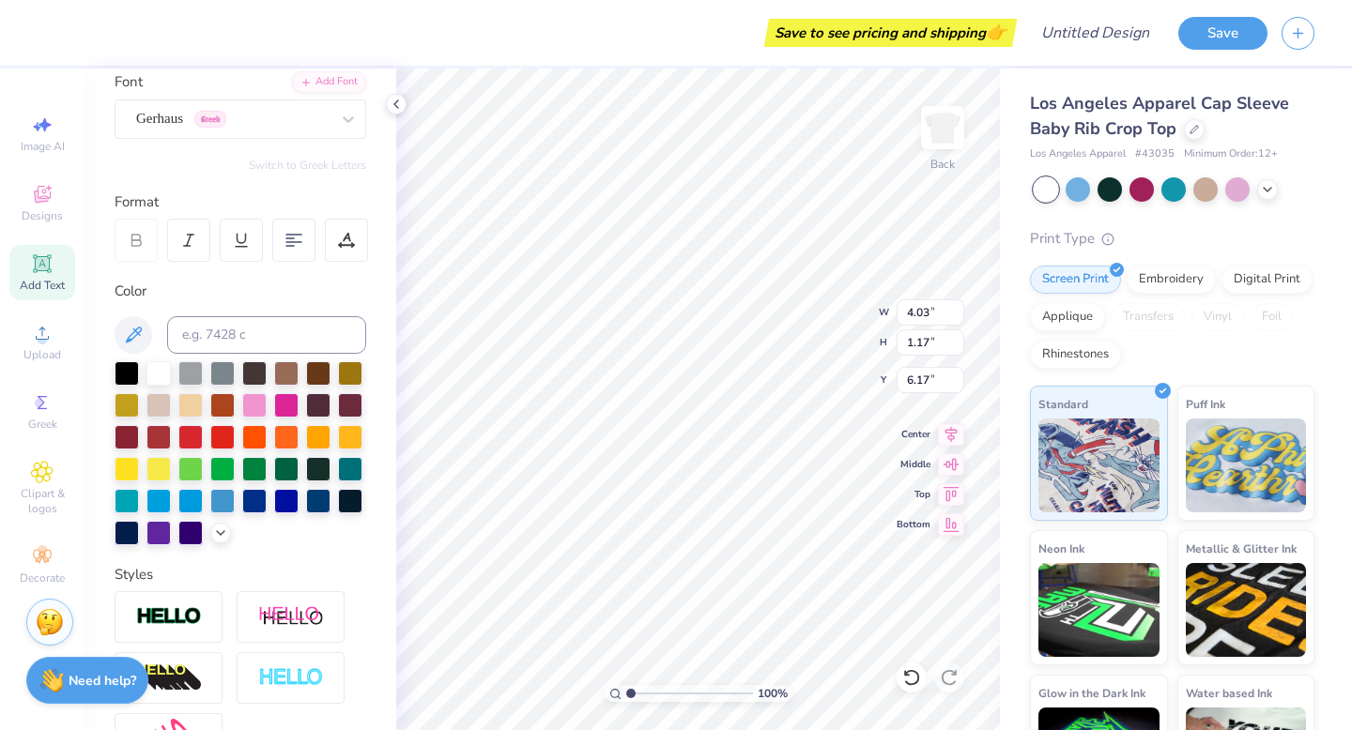
scroll to position [109, 0]
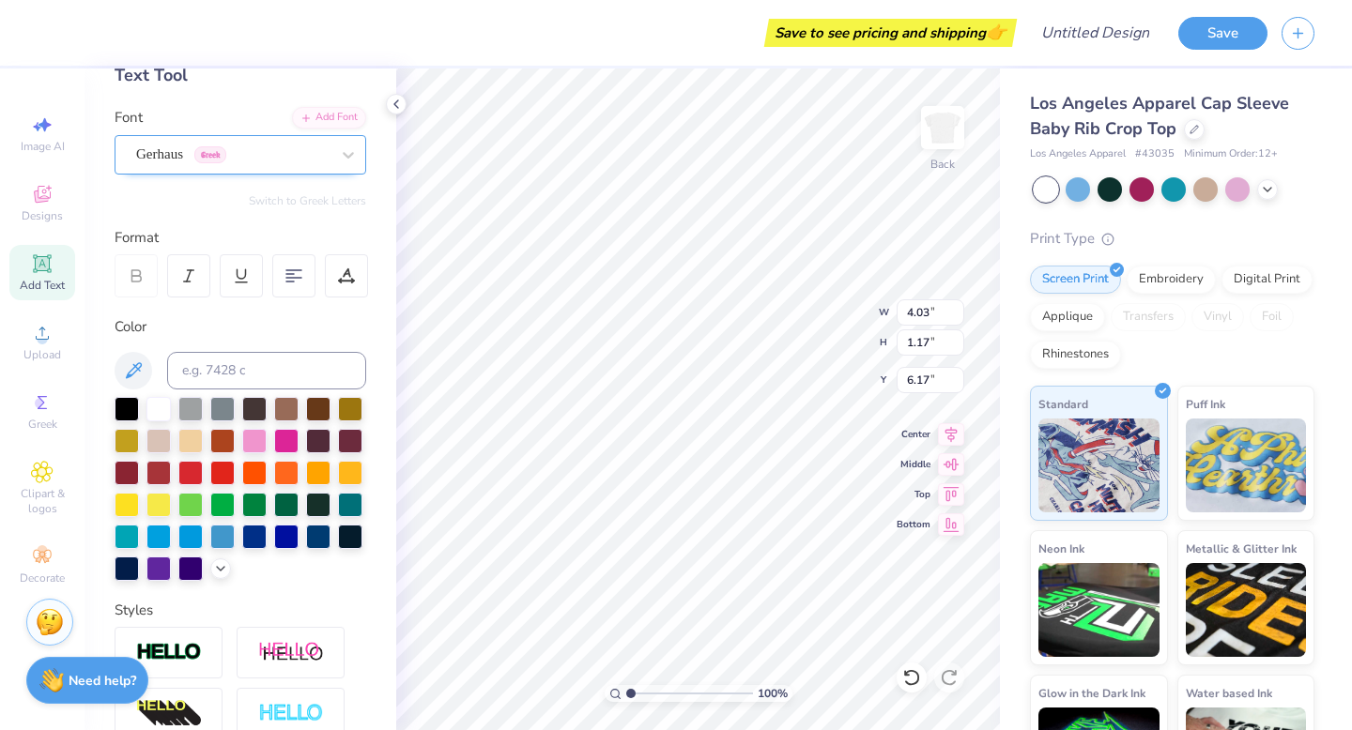
click at [236, 157] on div "Gerhaus Greek" at bounding box center [232, 154] width 197 height 29
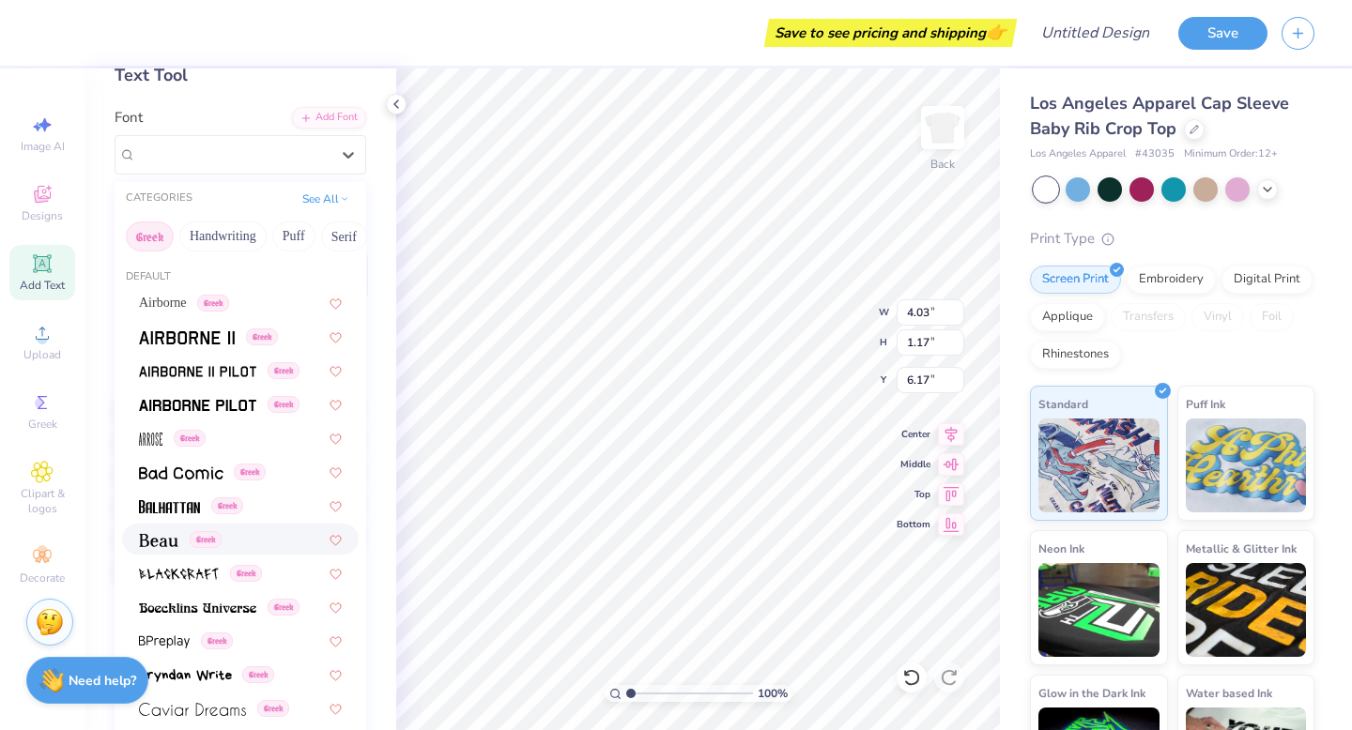
scroll to position [0, 0]
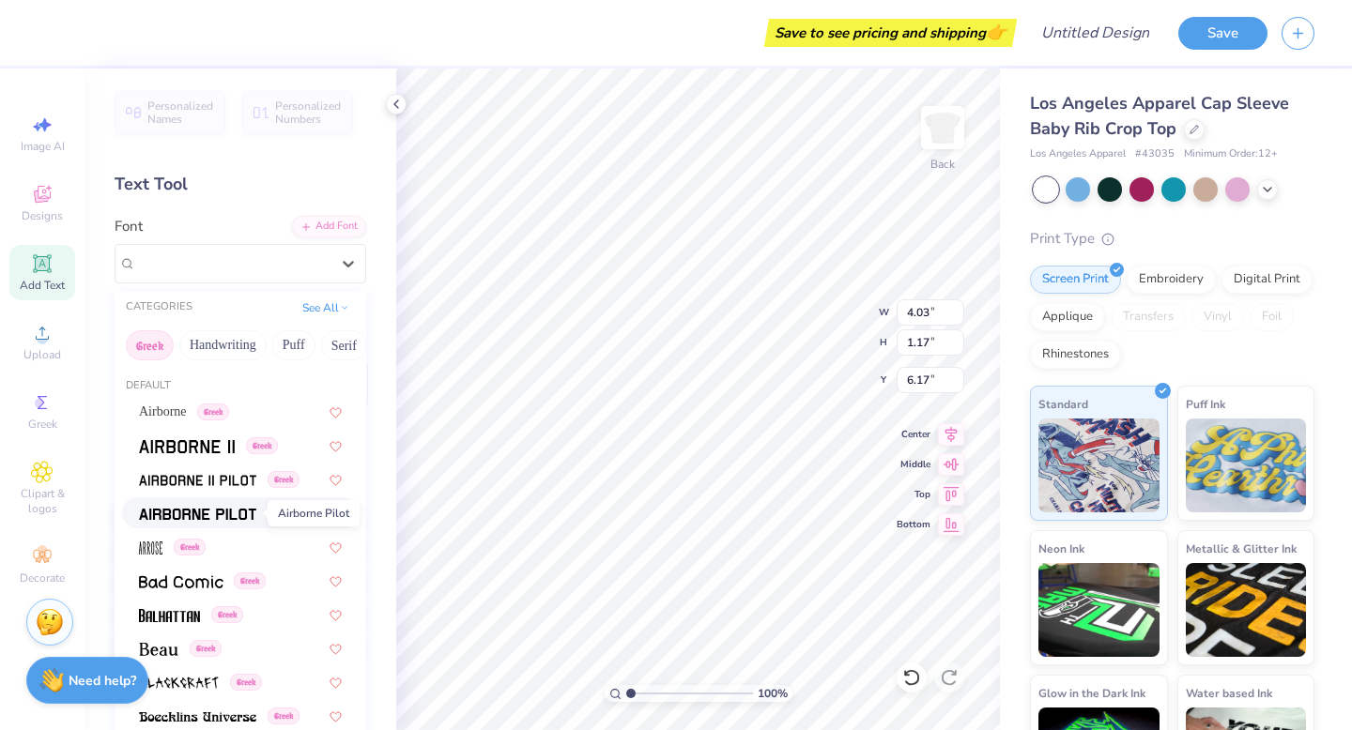
click at [216, 517] on img at bounding box center [197, 514] width 117 height 13
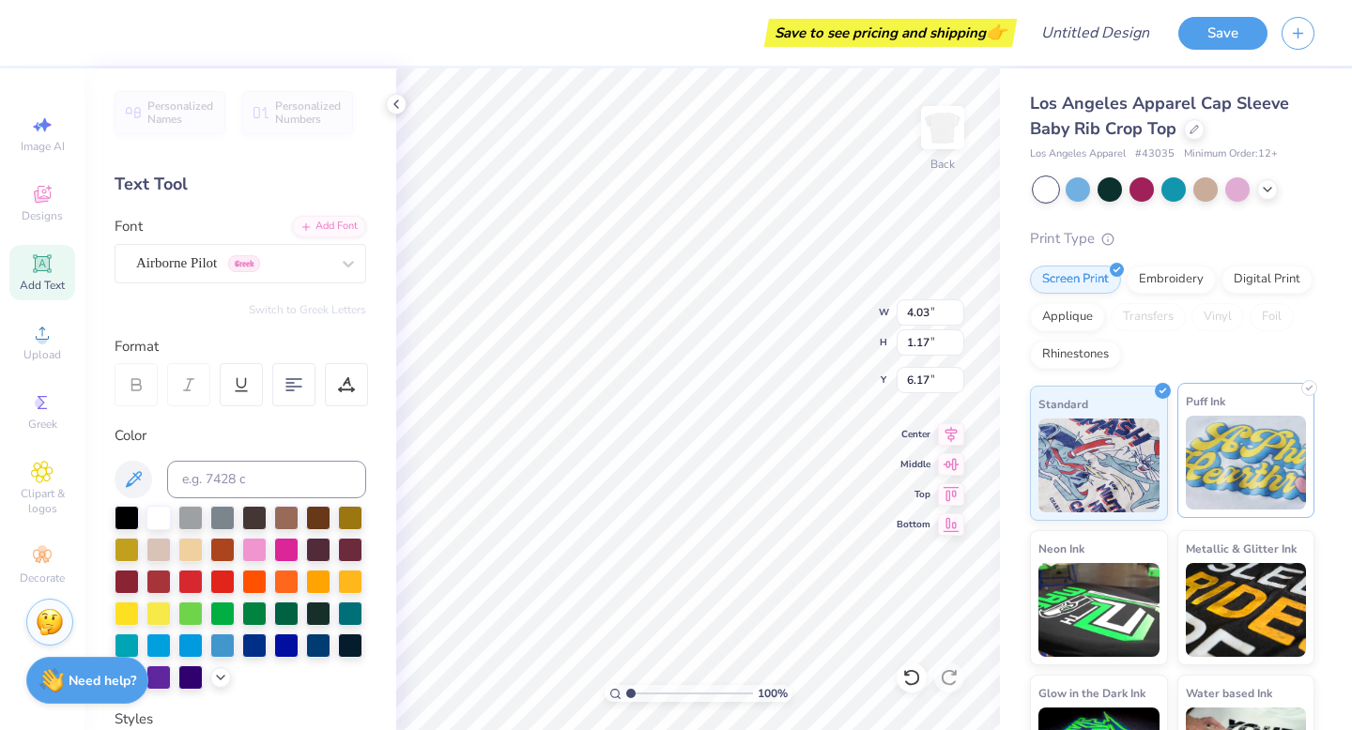
click at [1260, 447] on img at bounding box center [1246, 463] width 121 height 94
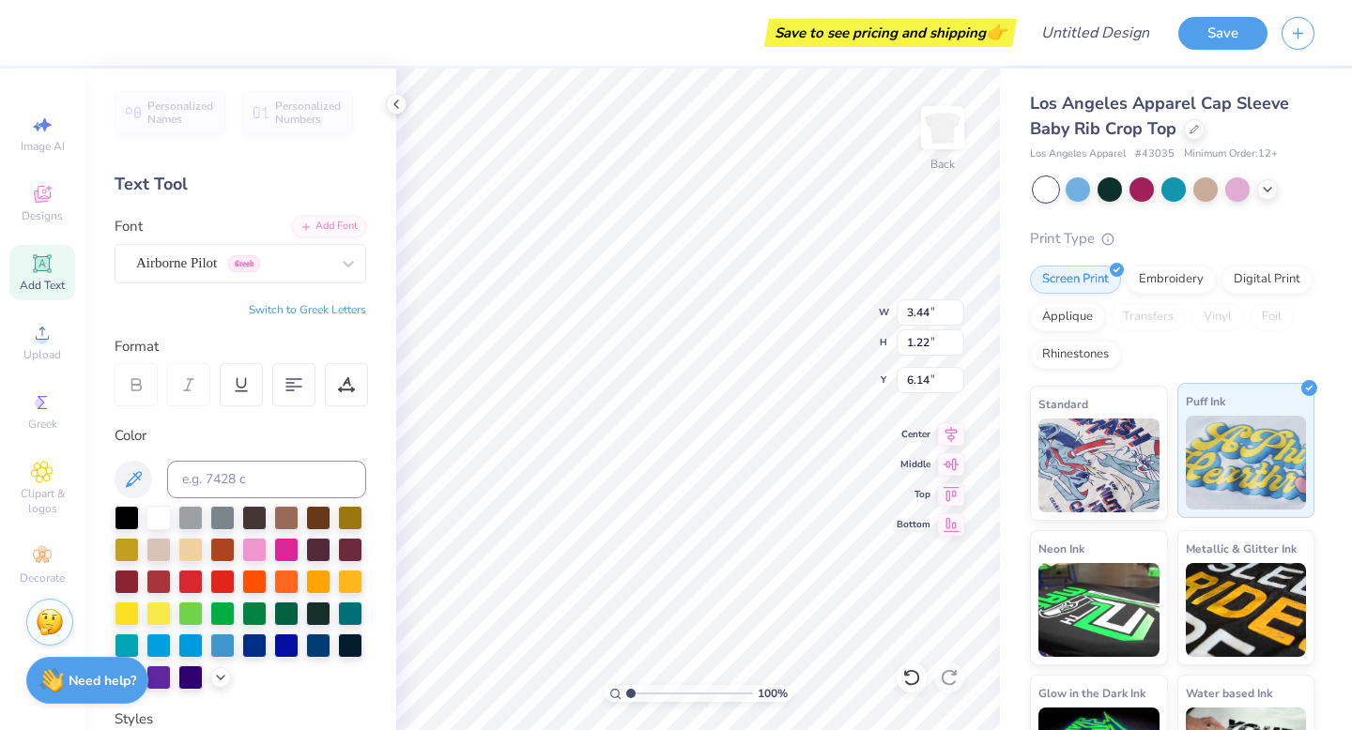
type input "3.44"
type input "1.22"
type input "6.14"
click at [35, 203] on icon at bounding box center [42, 194] width 23 height 23
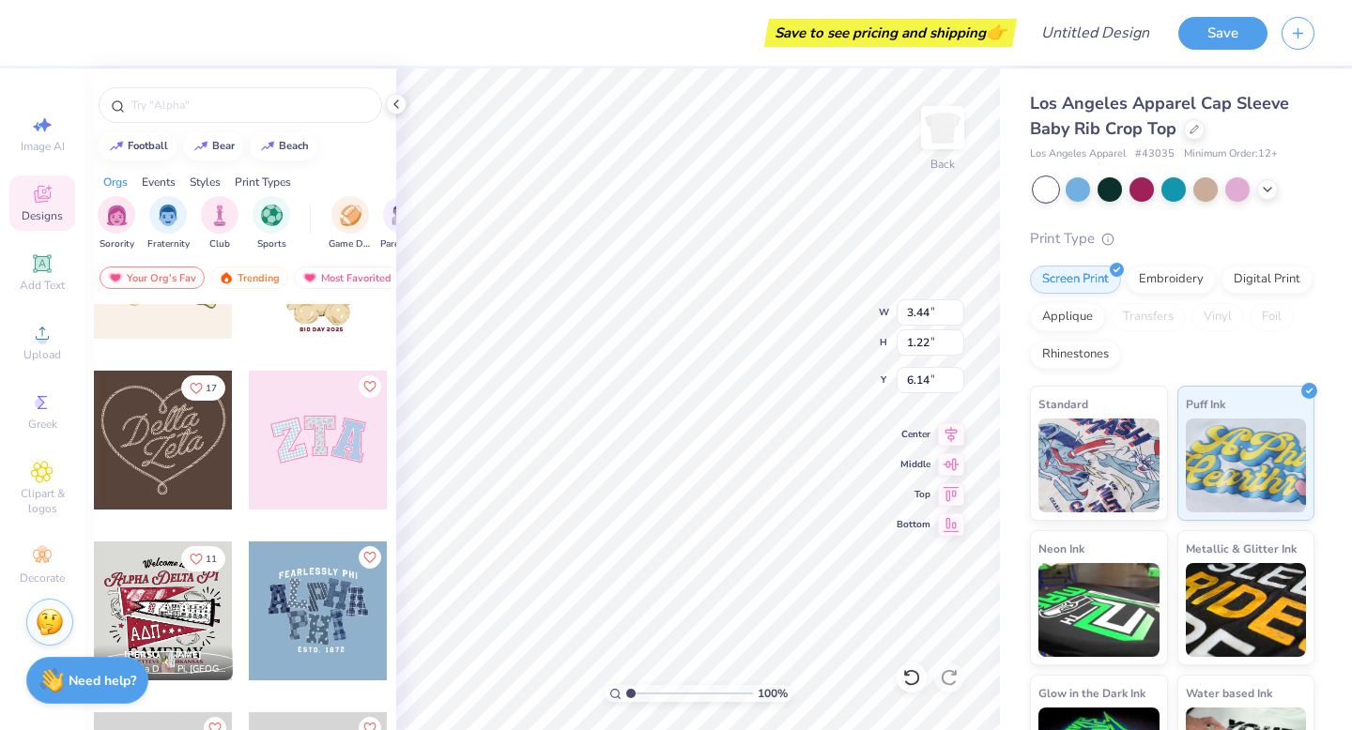
scroll to position [621, 0]
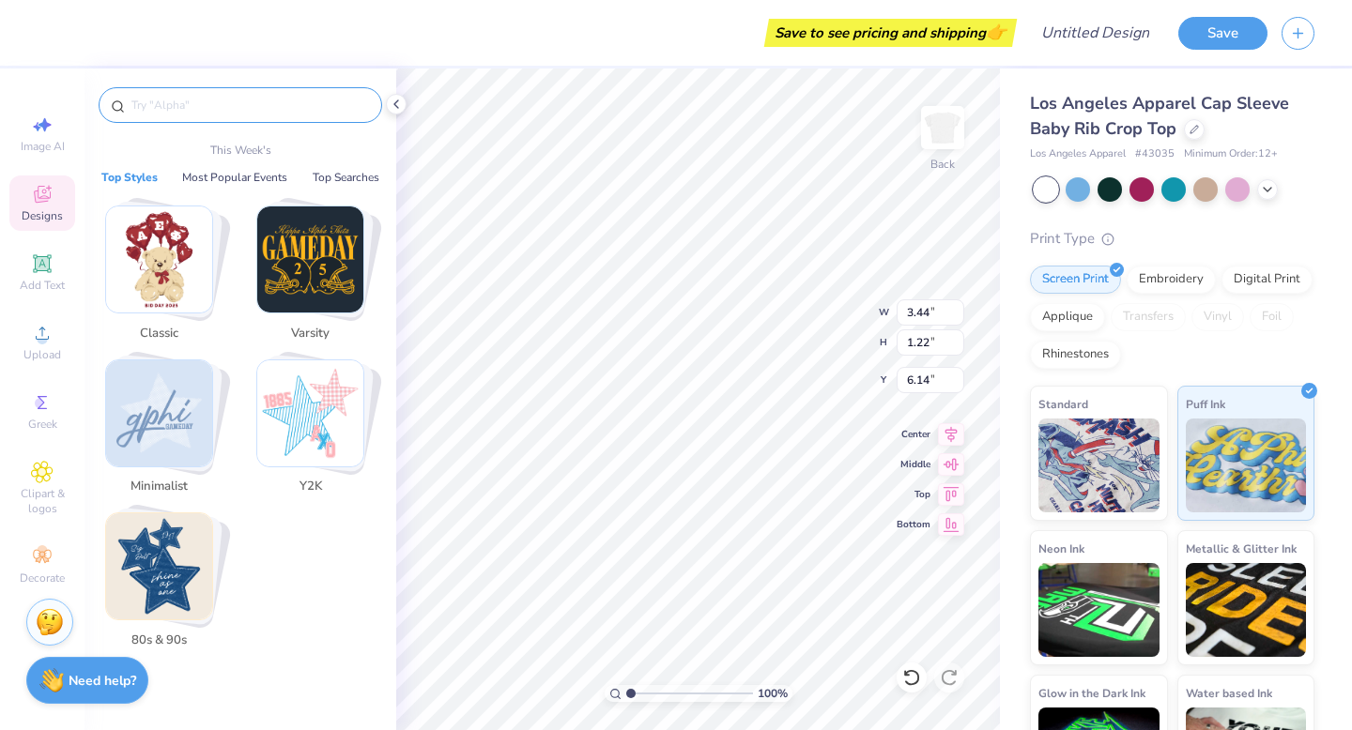
click at [255, 111] on input "text" at bounding box center [250, 105] width 240 height 19
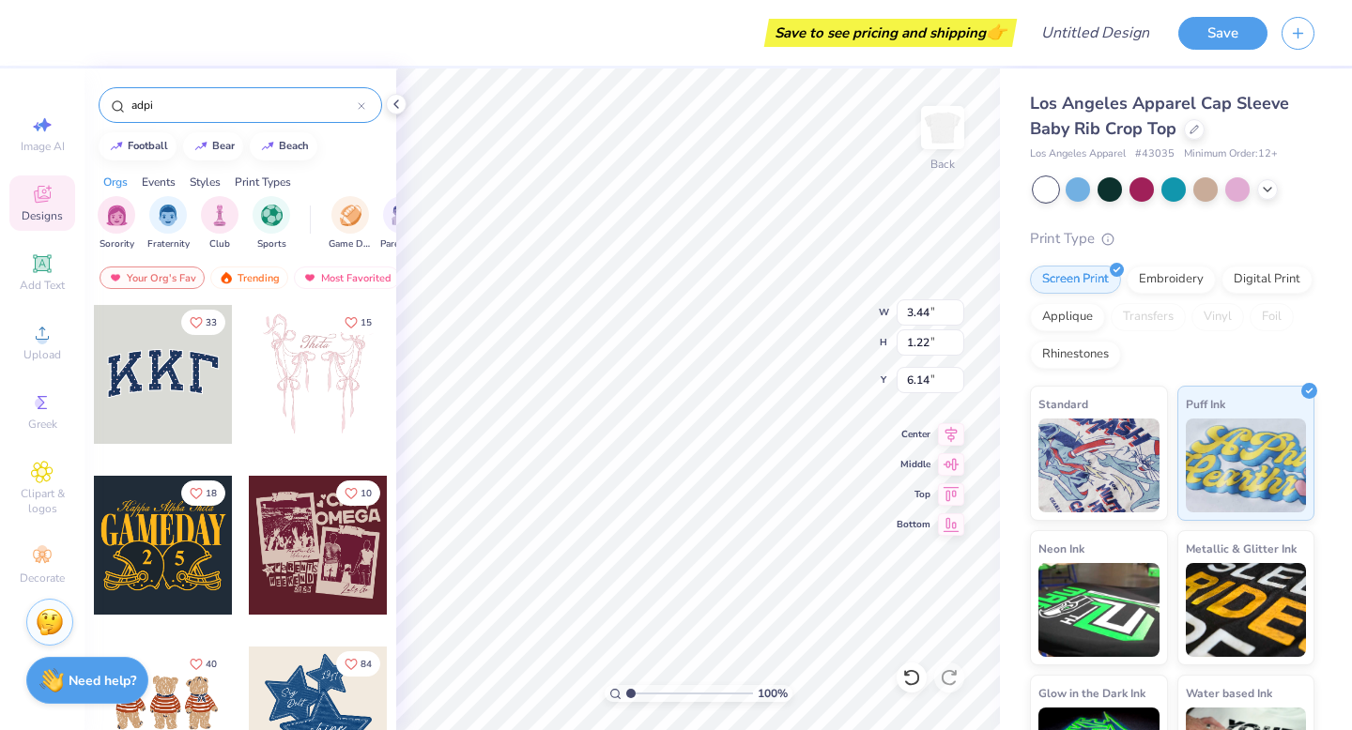
type input "adpi"
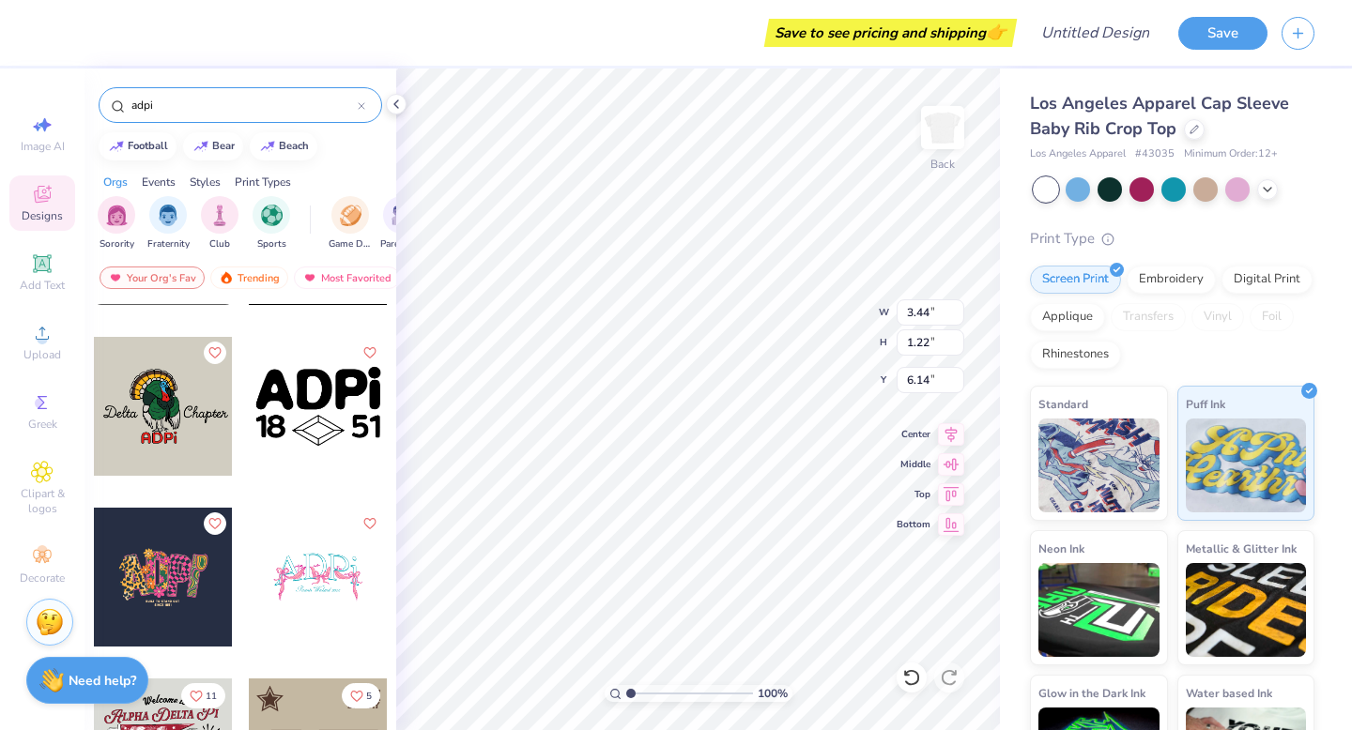
scroll to position [0, 0]
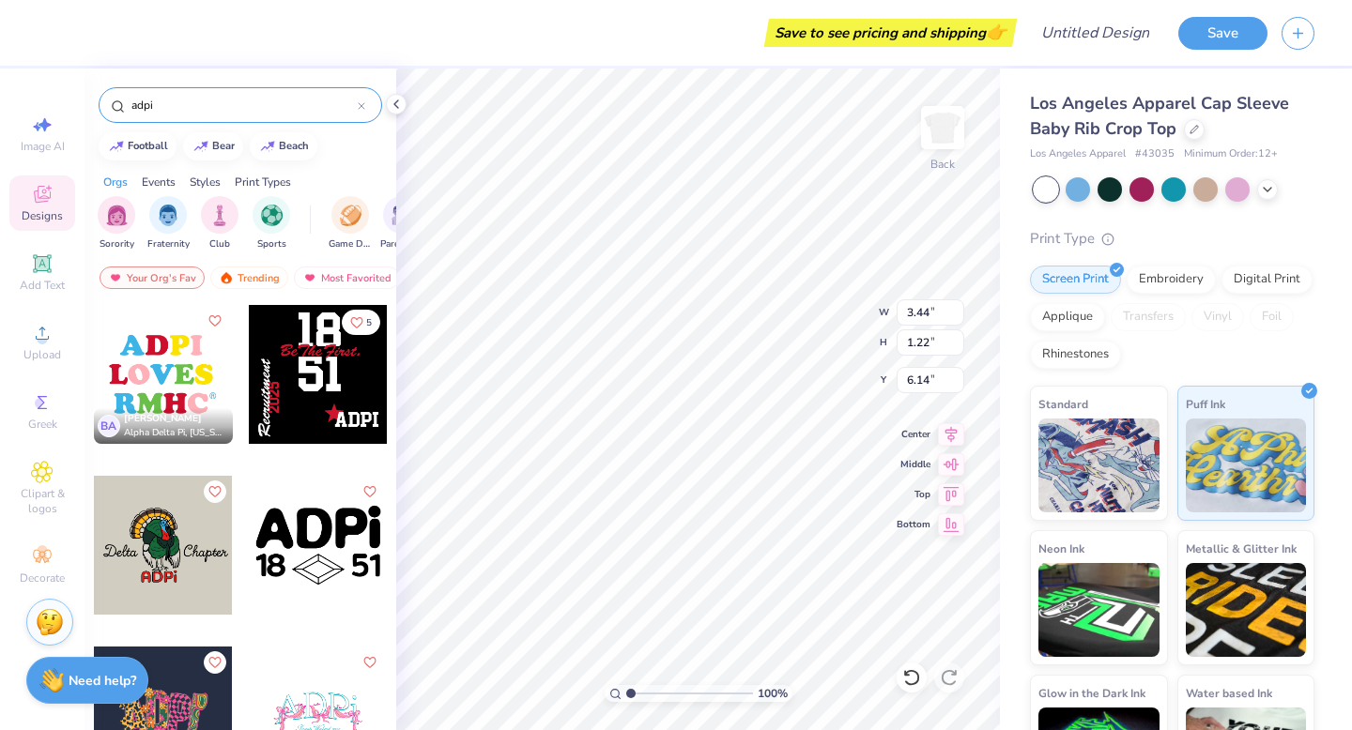
click at [136, 207] on div "Sorority Fraternity Club Sports" at bounding box center [204, 223] width 213 height 55
click at [125, 210] on img "filter for Sorority" at bounding box center [117, 214] width 22 height 22
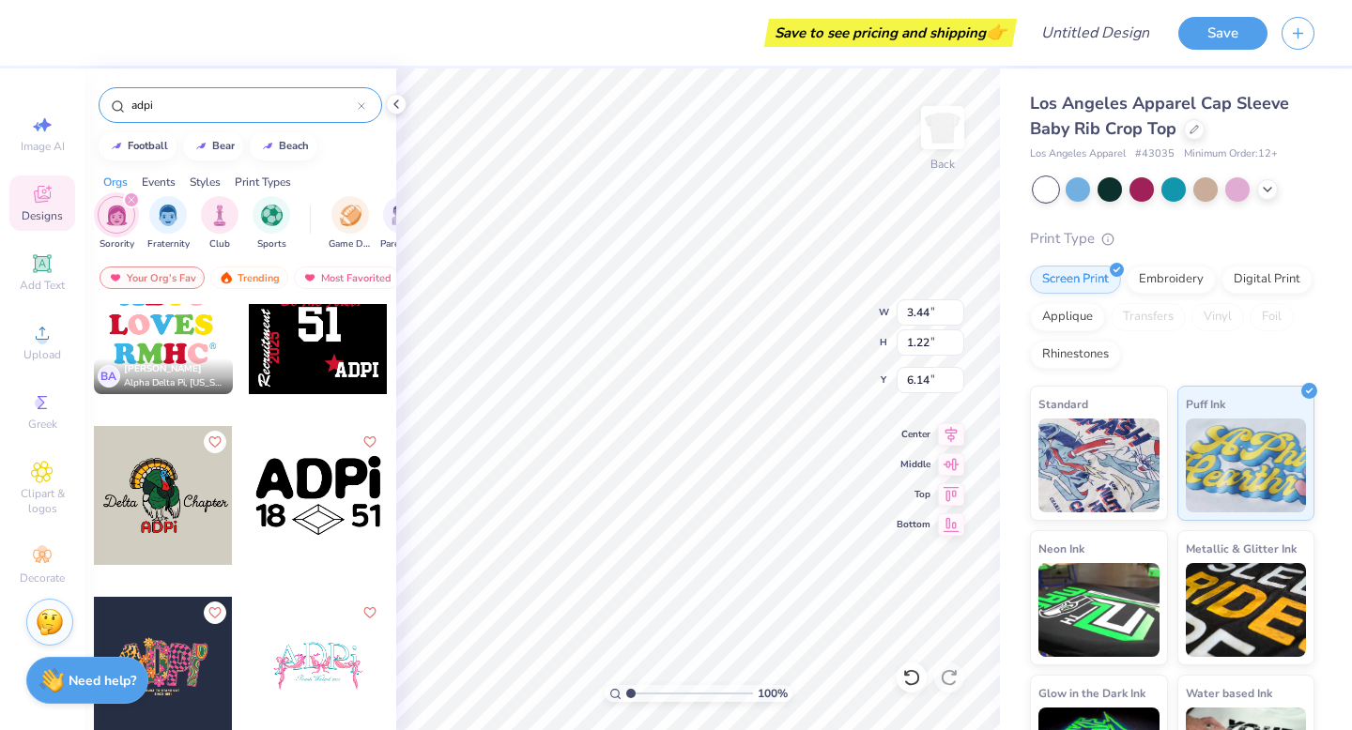
click at [366, 100] on div "adpi" at bounding box center [240, 105] width 283 height 36
click at [357, 102] on input "adpi" at bounding box center [244, 105] width 228 height 19
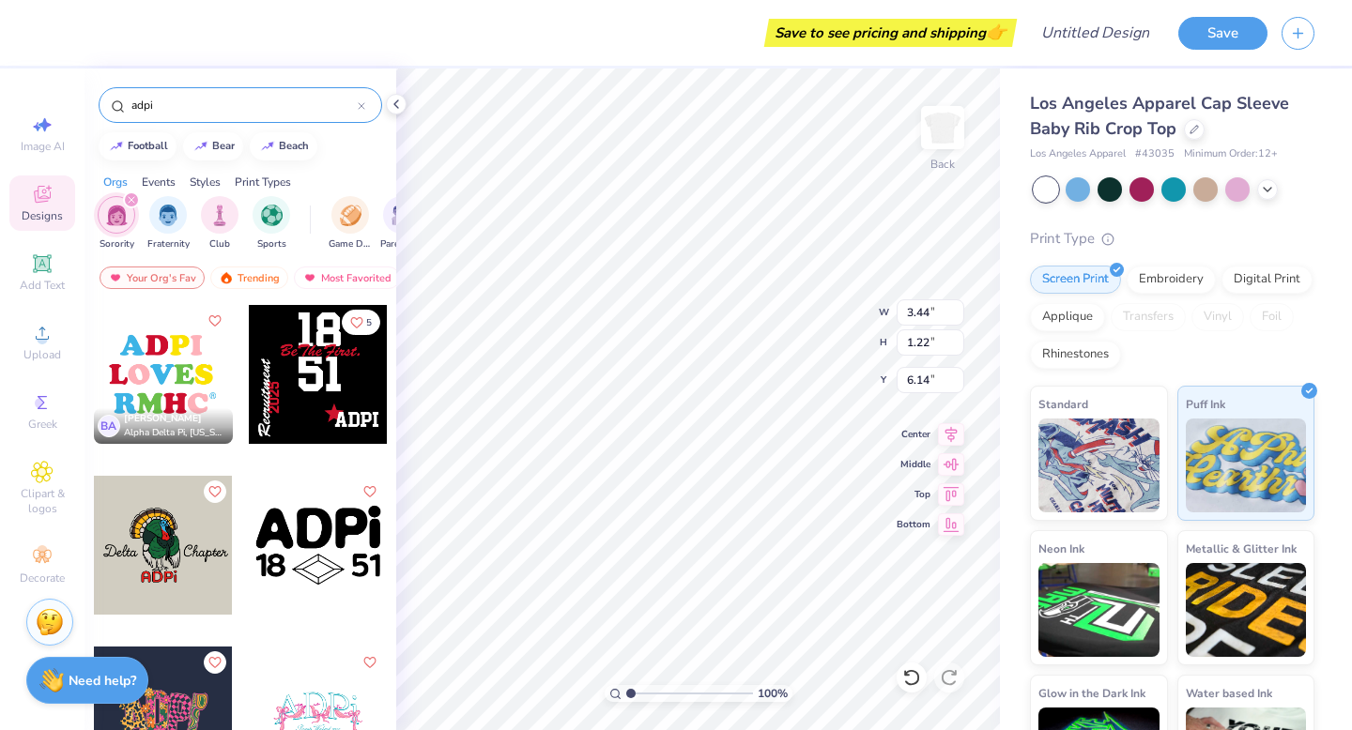
click at [362, 103] on icon at bounding box center [362, 106] width 8 height 8
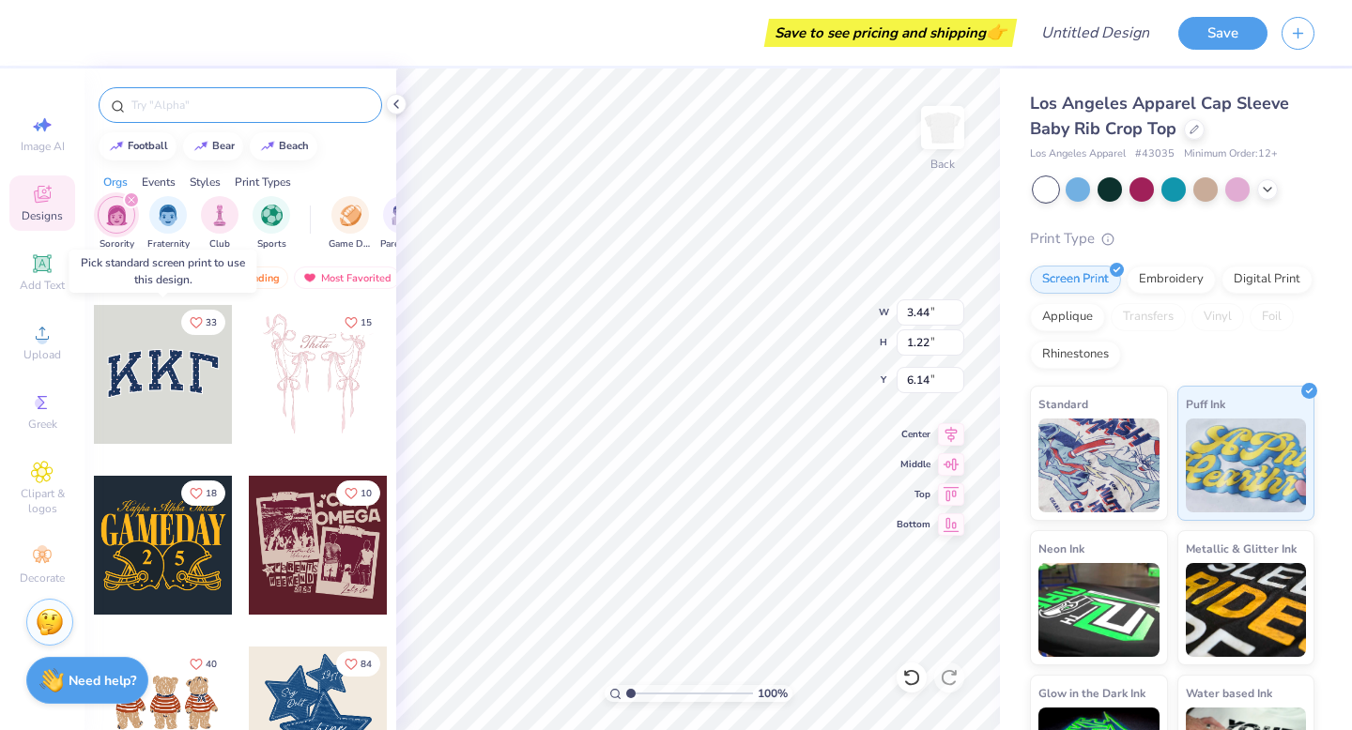
click at [191, 420] on div at bounding box center [163, 374] width 139 height 139
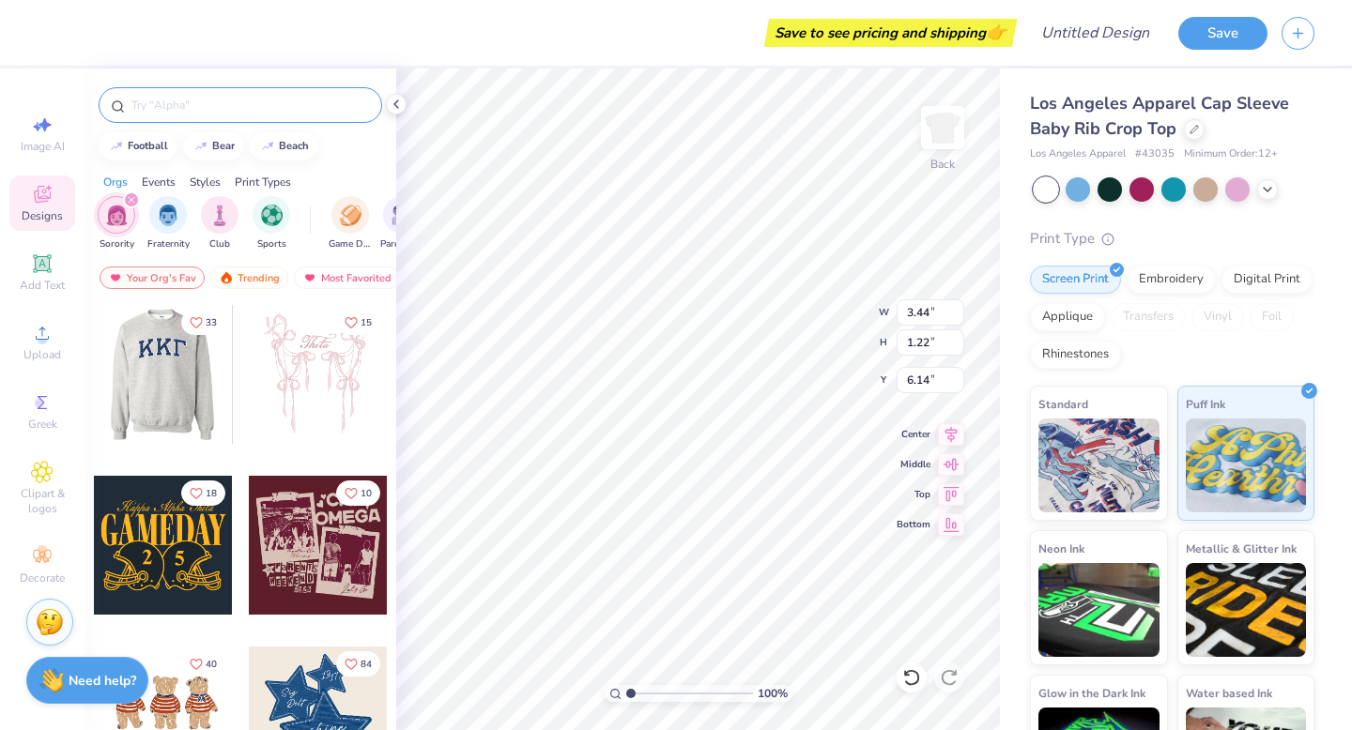
click at [186, 375] on div at bounding box center [163, 374] width 417 height 139
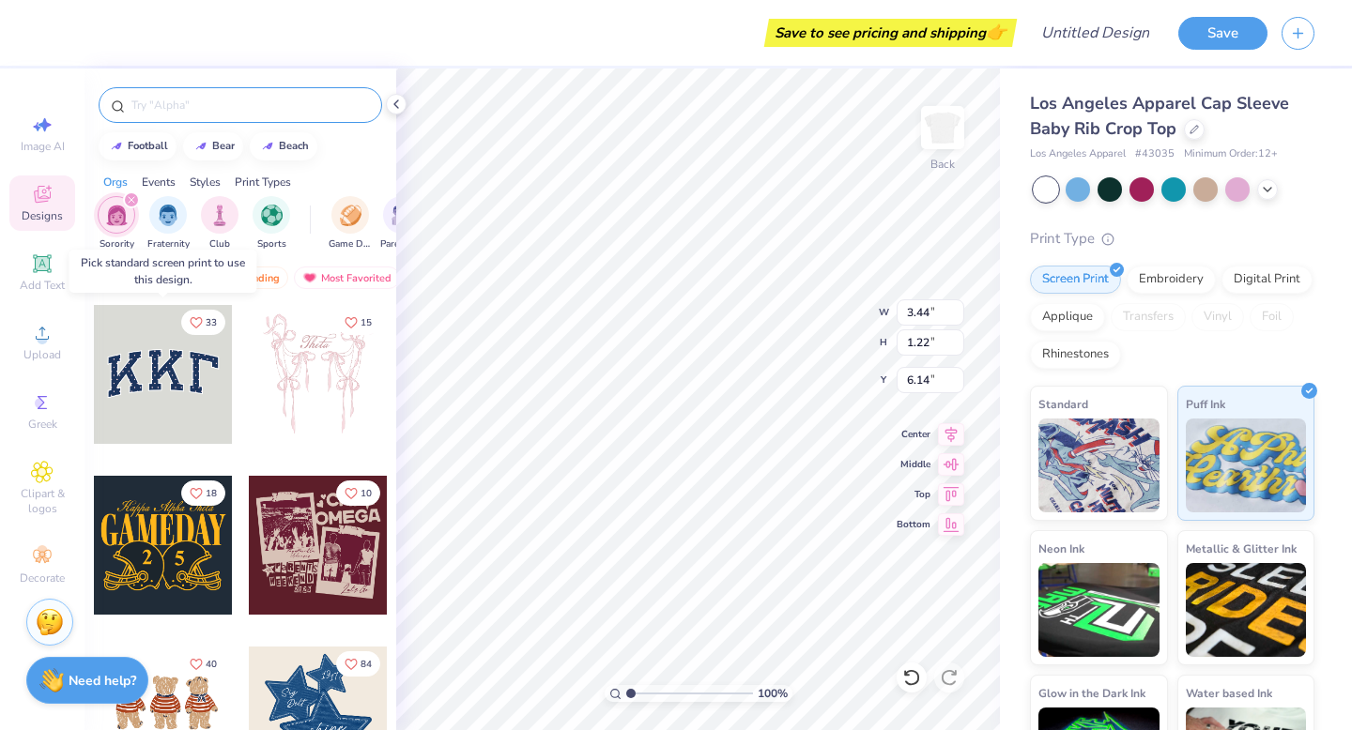
click at [189, 377] on div at bounding box center [163, 374] width 139 height 139
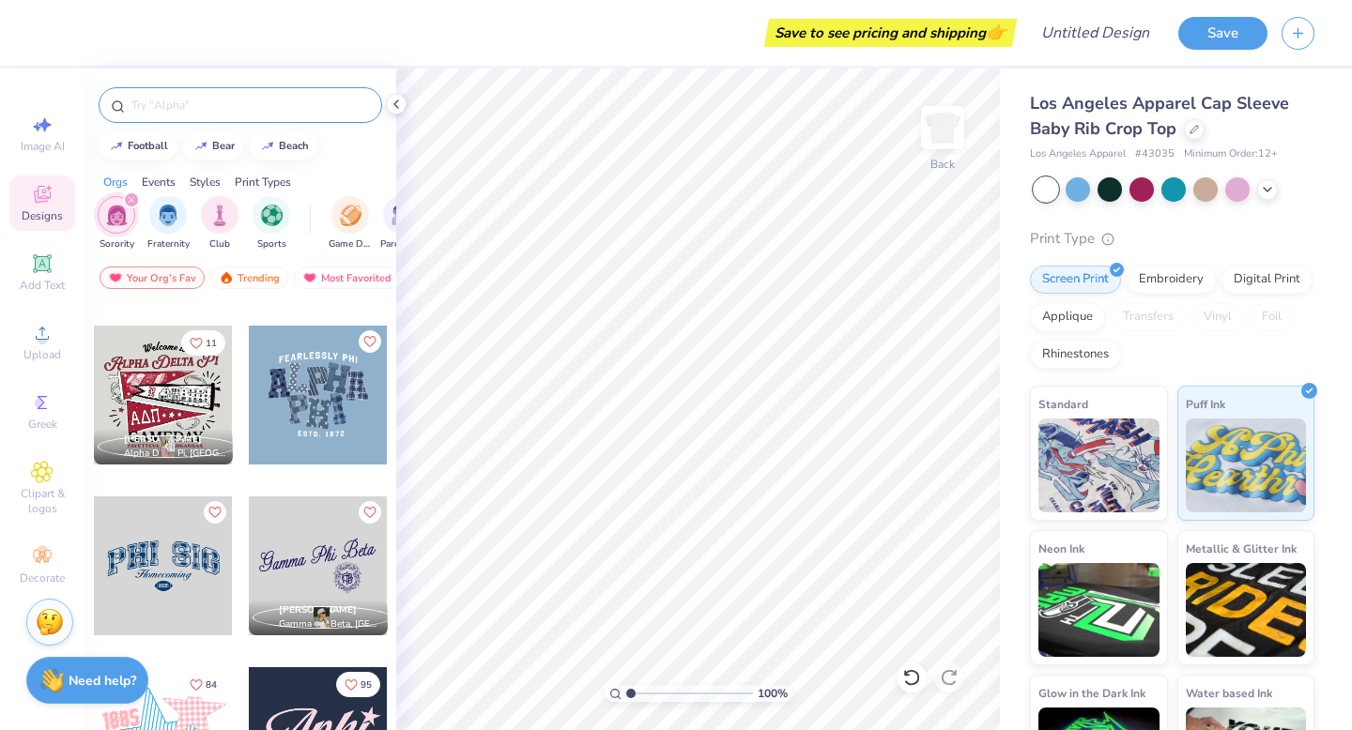
scroll to position [716, 0]
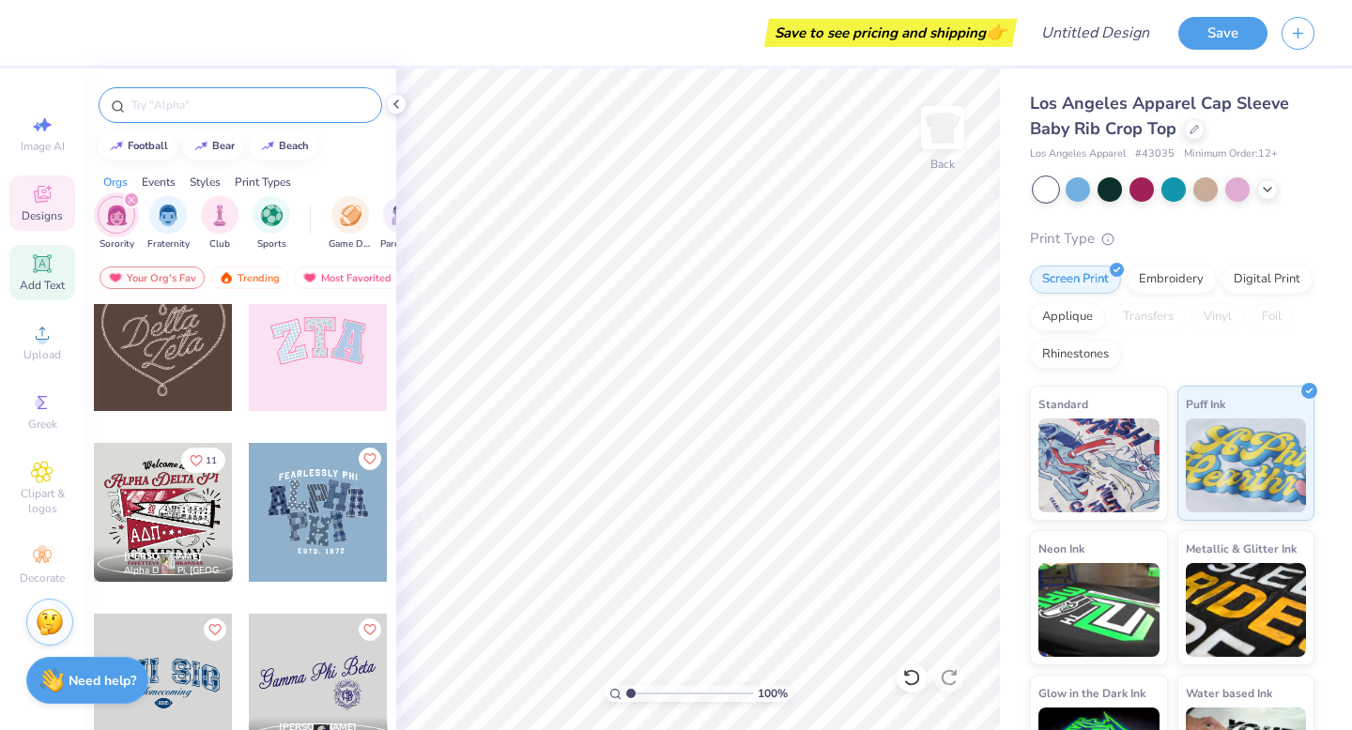
click at [63, 268] on div "Add Text" at bounding box center [42, 272] width 66 height 55
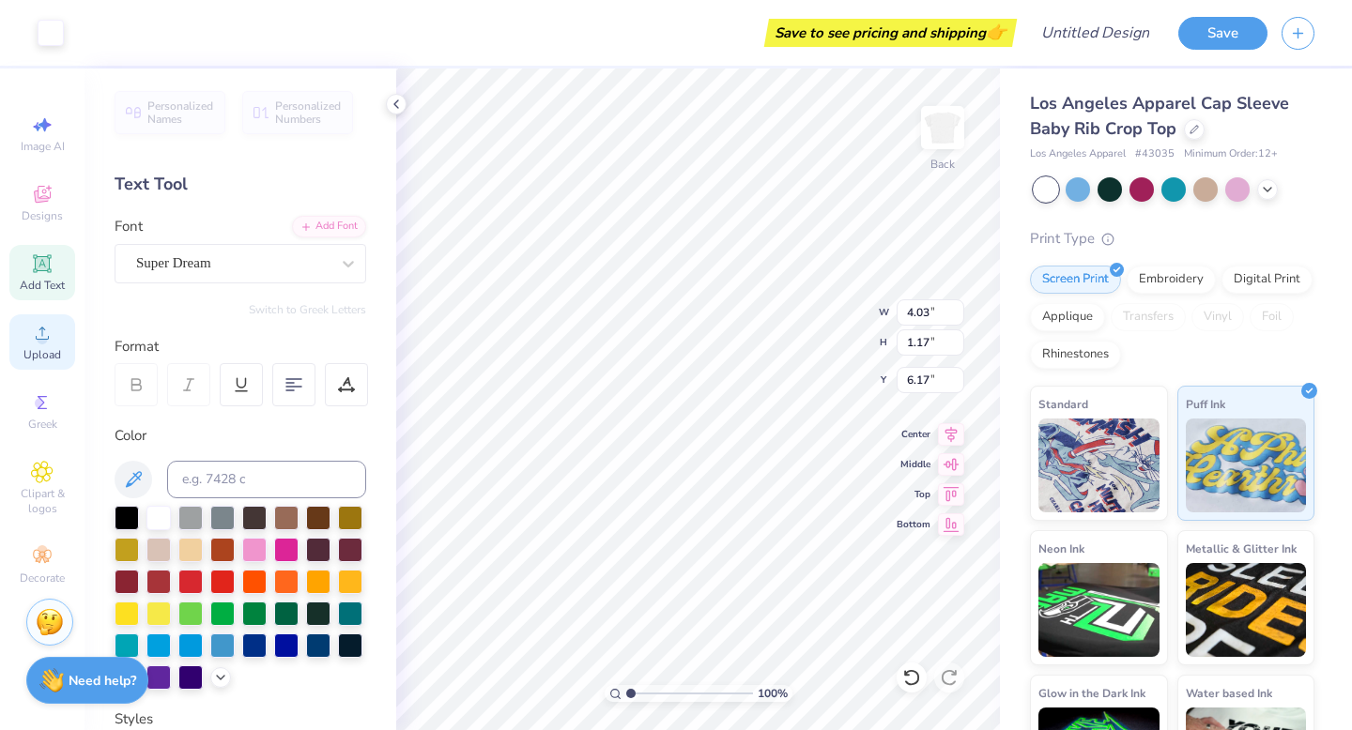
click at [53, 330] on icon at bounding box center [42, 333] width 23 height 23
click at [70, 108] on div "Image AI" at bounding box center [42, 133] width 66 height 55
select select "4"
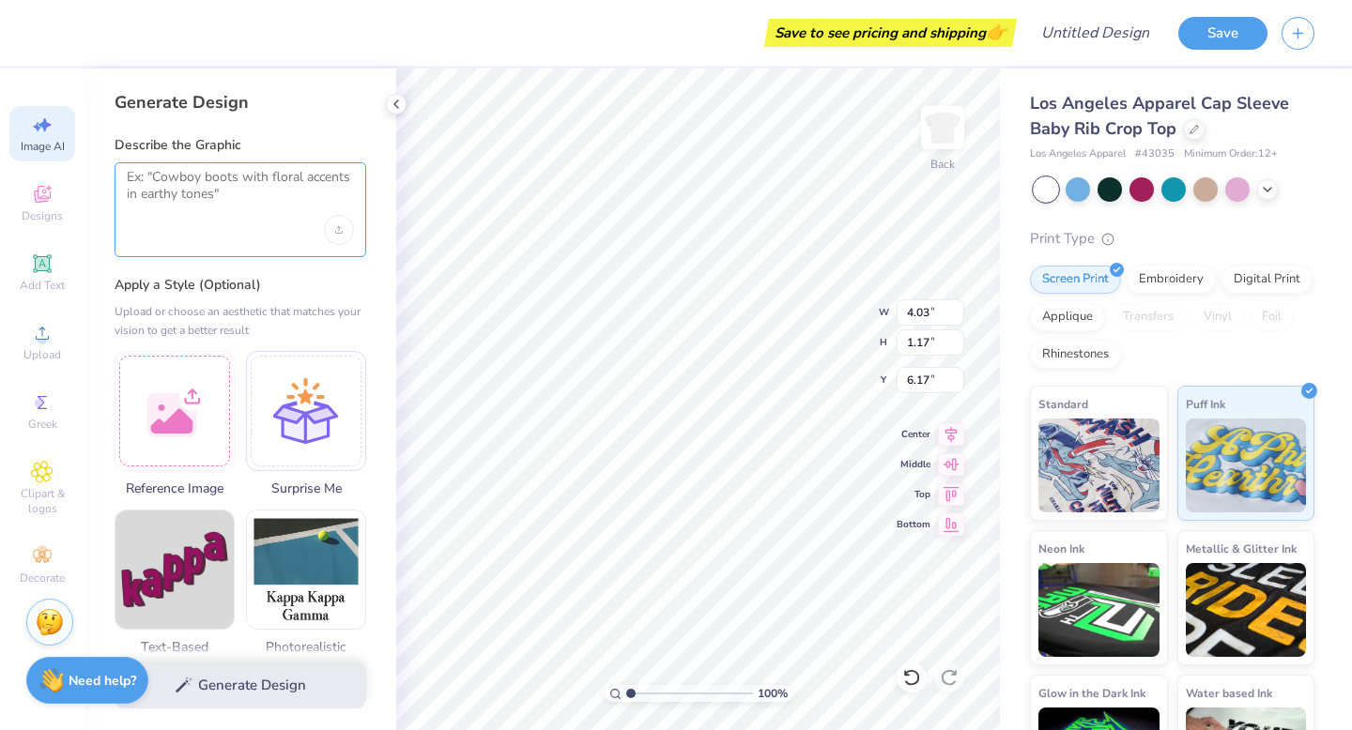
click at [195, 193] on textarea at bounding box center [240, 192] width 227 height 47
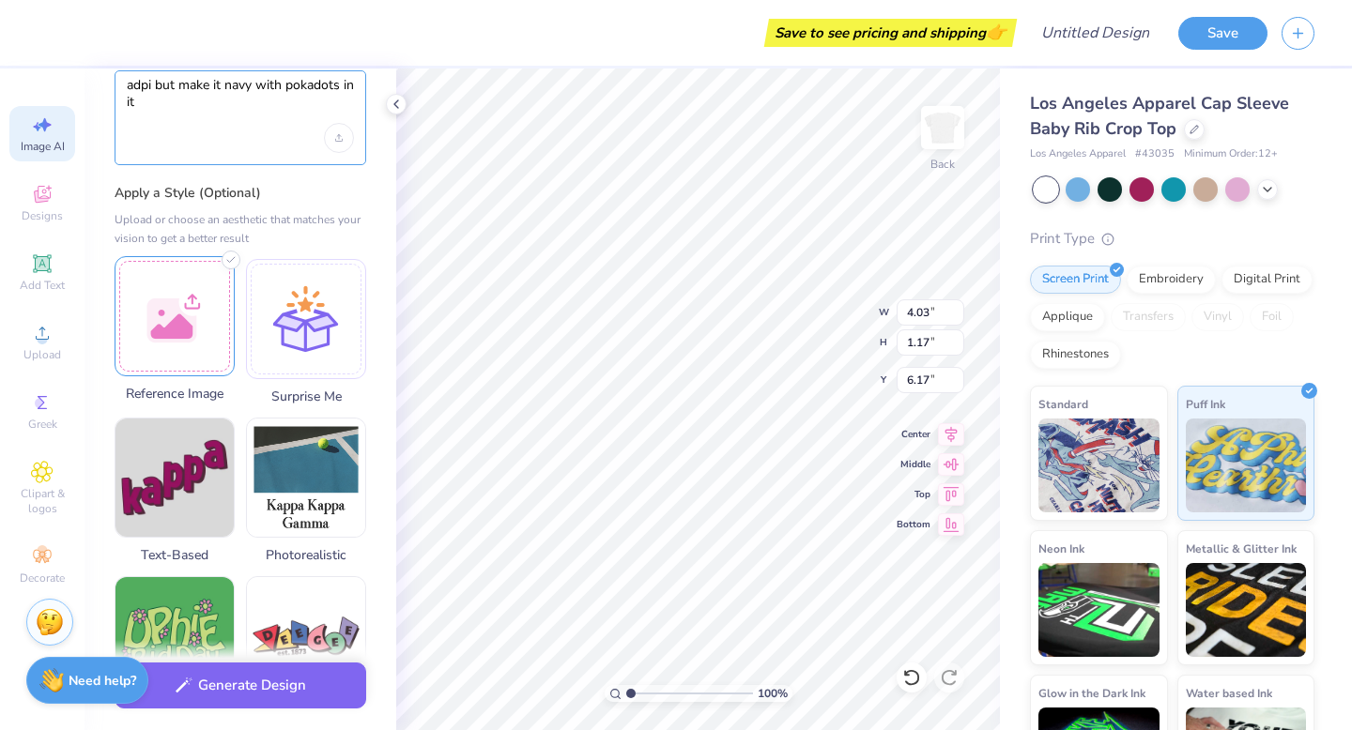
scroll to position [106, 0]
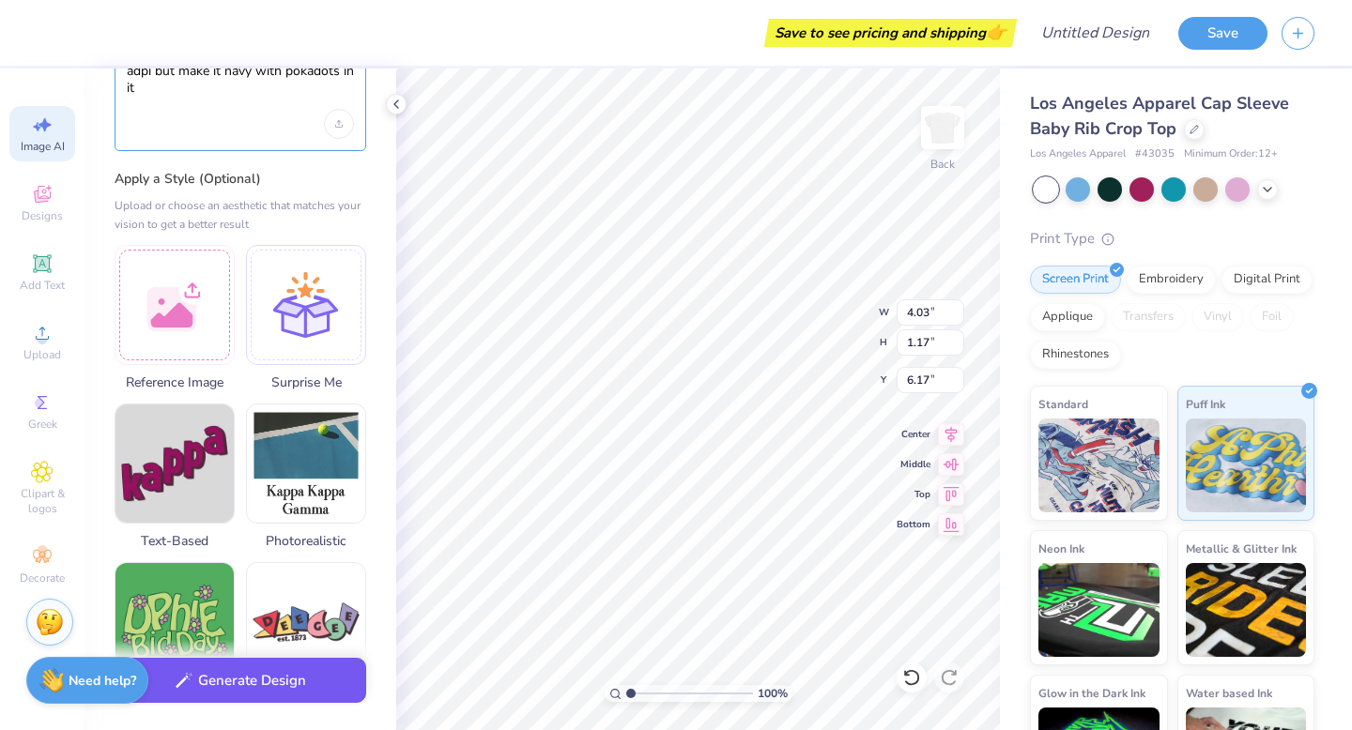
type textarea "adpi but make it navy with pokadots in it"
click at [208, 684] on button "Generate Design" at bounding box center [241, 681] width 252 height 46
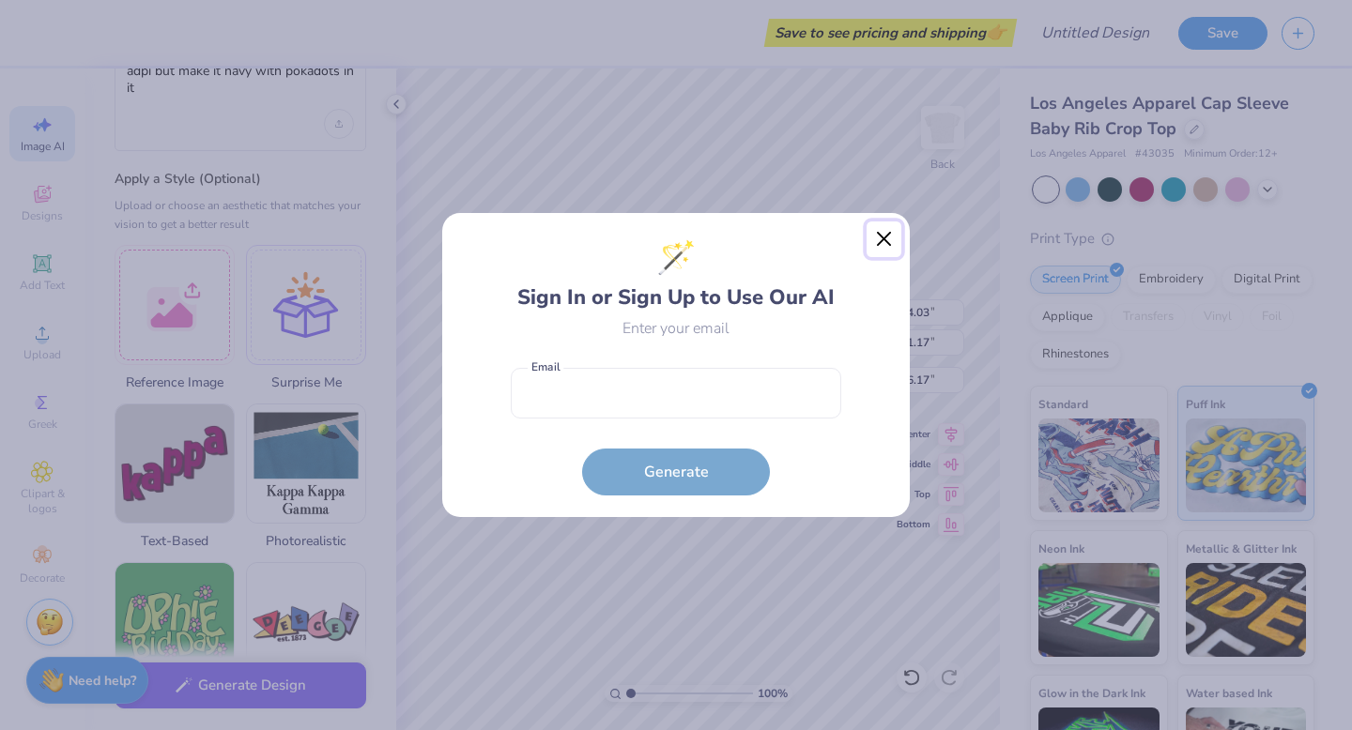
click at [867, 240] on button "Close" at bounding box center [884, 240] width 36 height 36
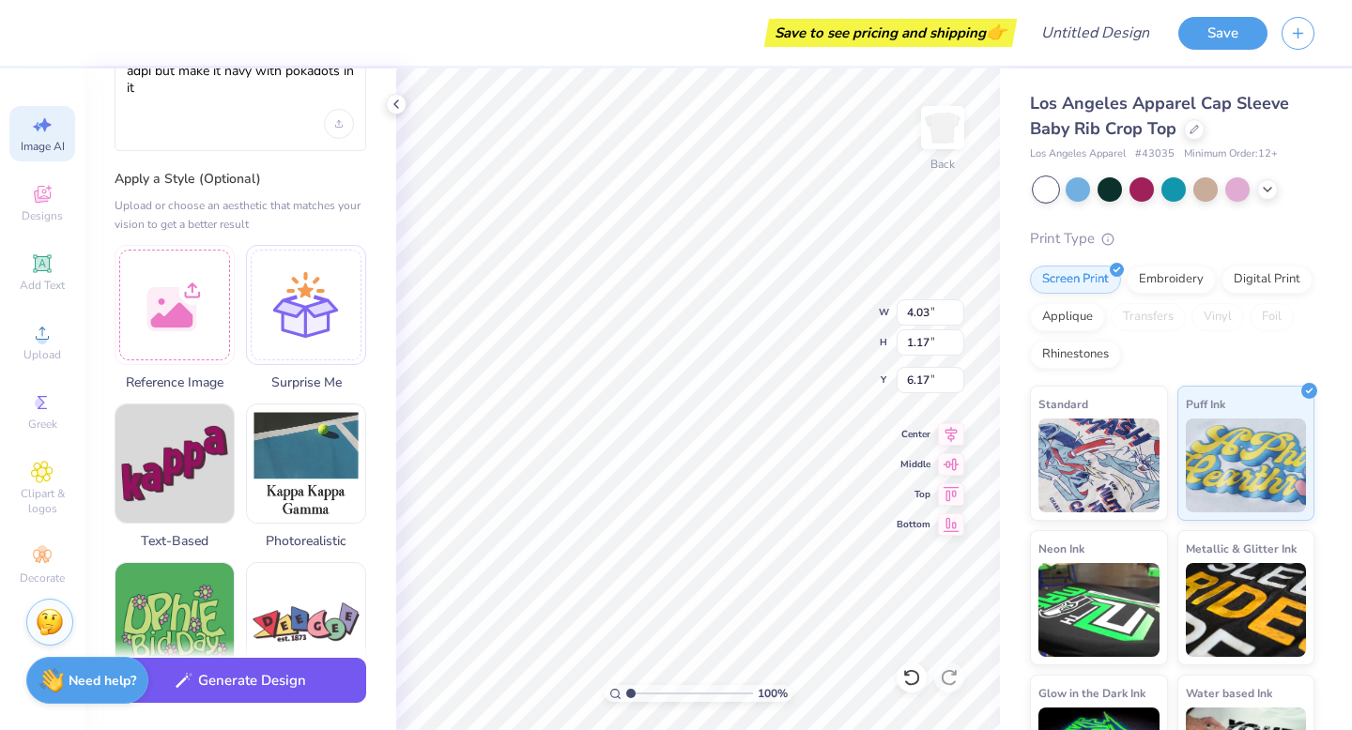
click at [292, 690] on button "Generate Design" at bounding box center [241, 681] width 252 height 46
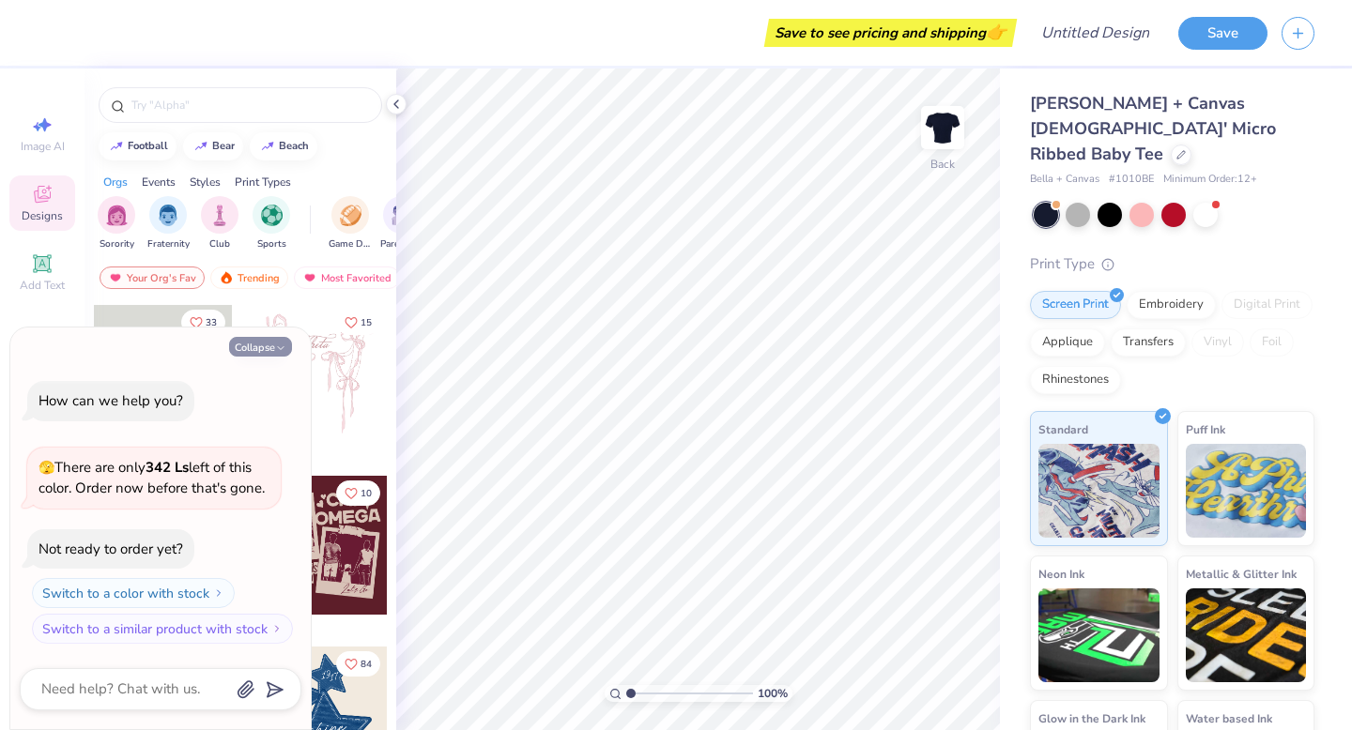
click at [278, 341] on button "Collapse" at bounding box center [260, 347] width 63 height 20
type textarea "x"
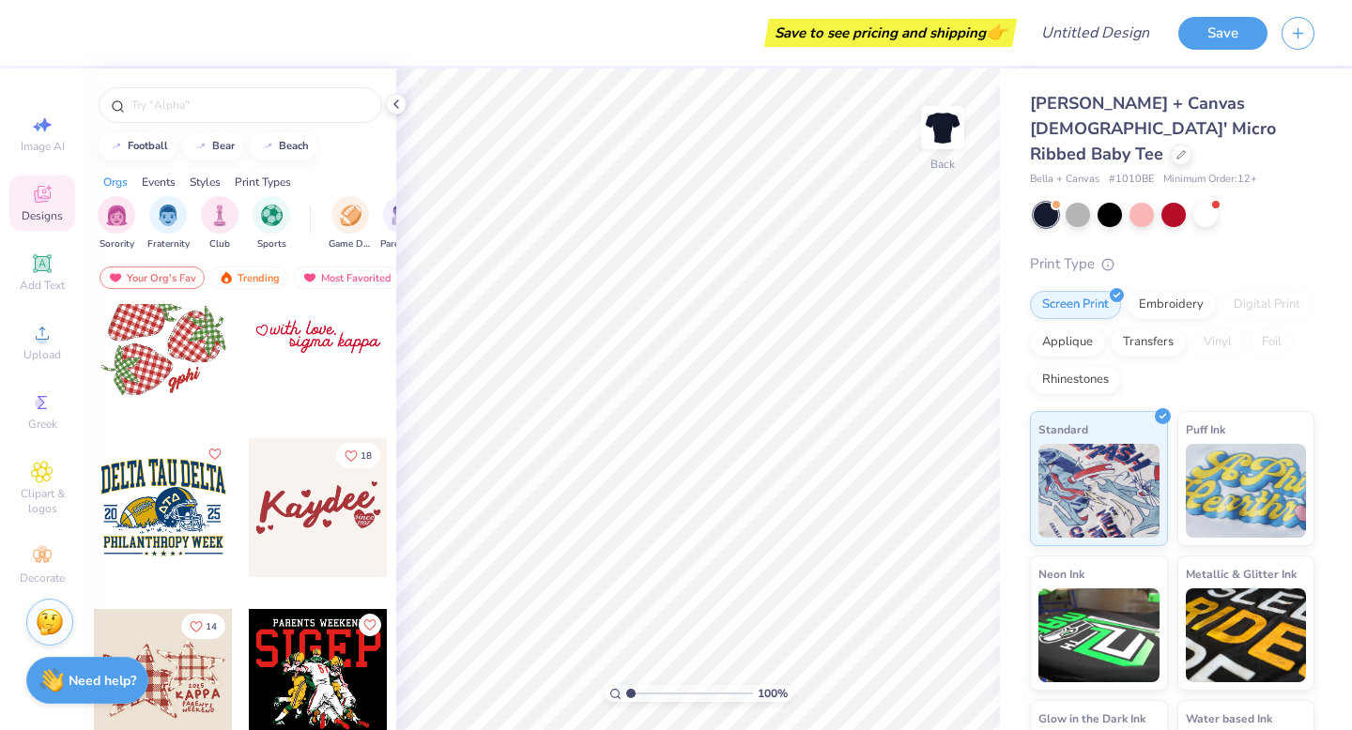
scroll to position [5378, 0]
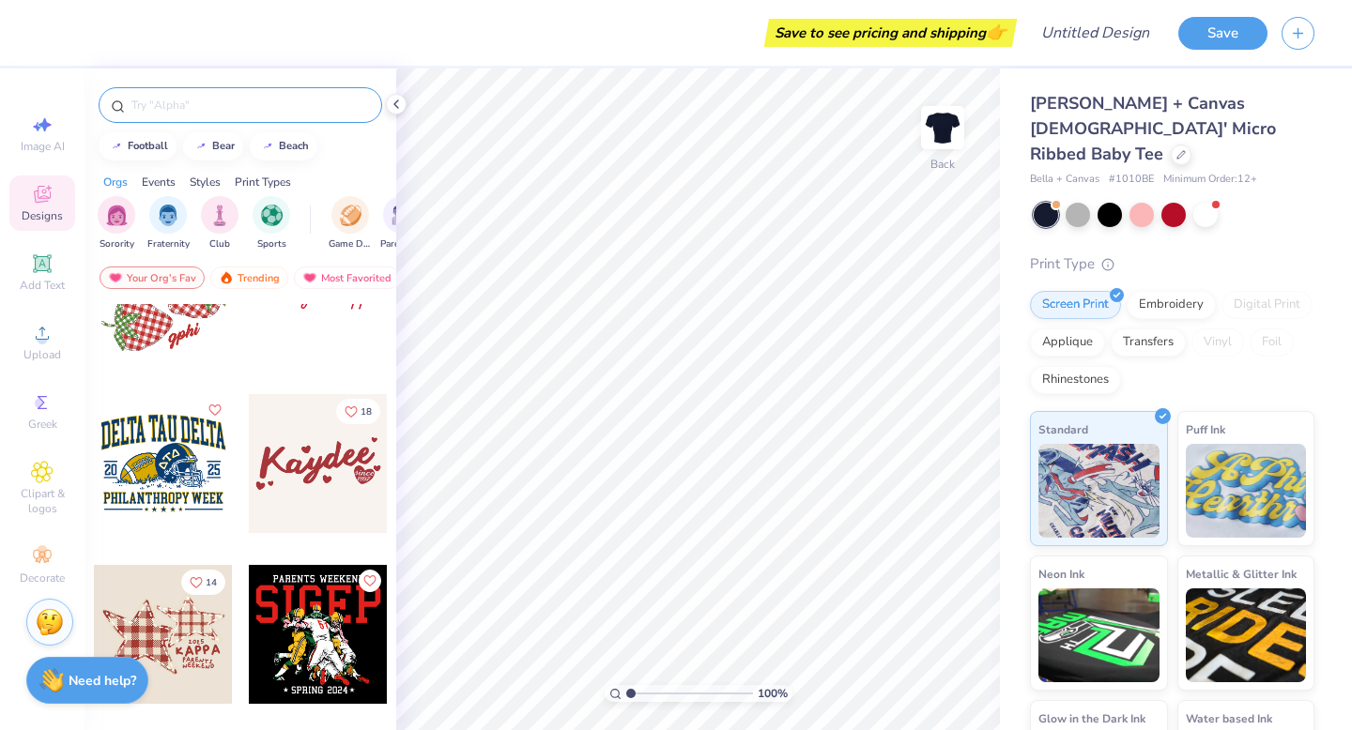
click at [207, 112] on input "text" at bounding box center [250, 105] width 240 height 19
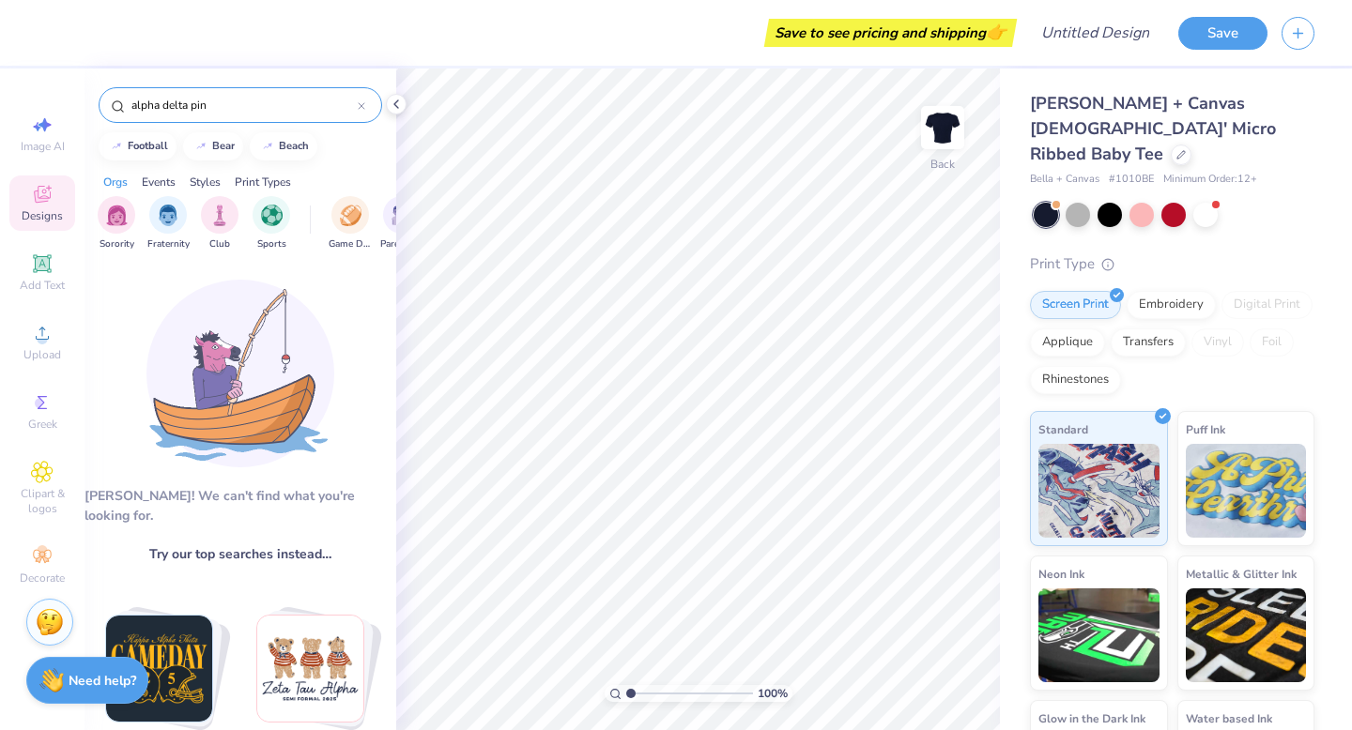
type input "alpha delta pi"
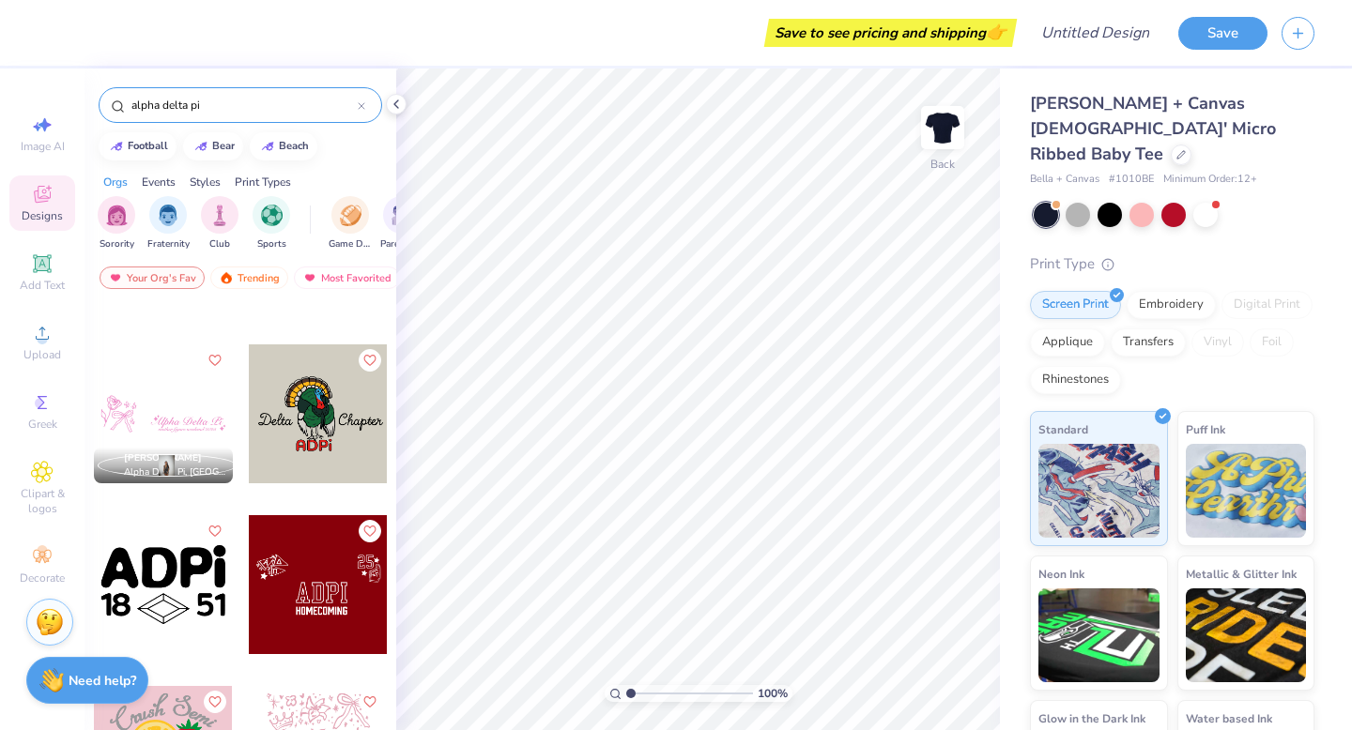
scroll to position [3050, 0]
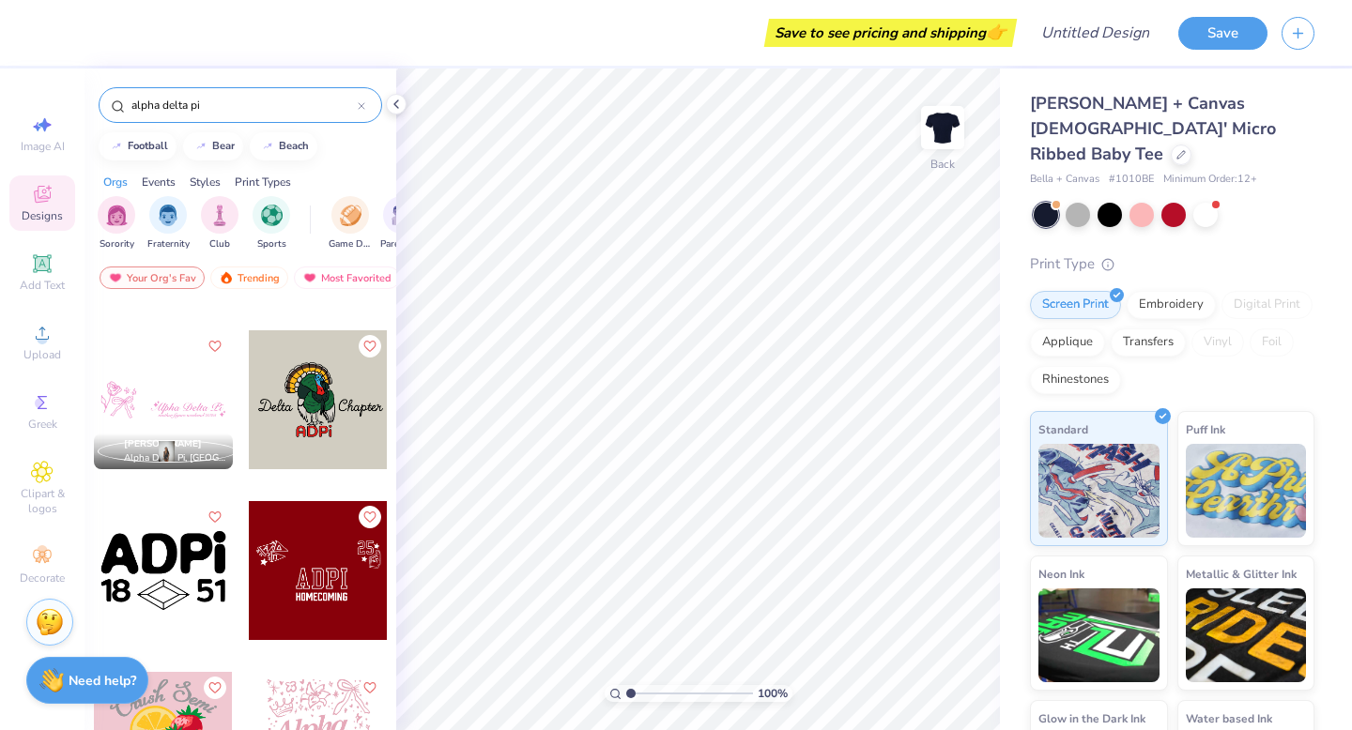
click at [353, 110] on input "alpha delta pi" at bounding box center [244, 105] width 228 height 19
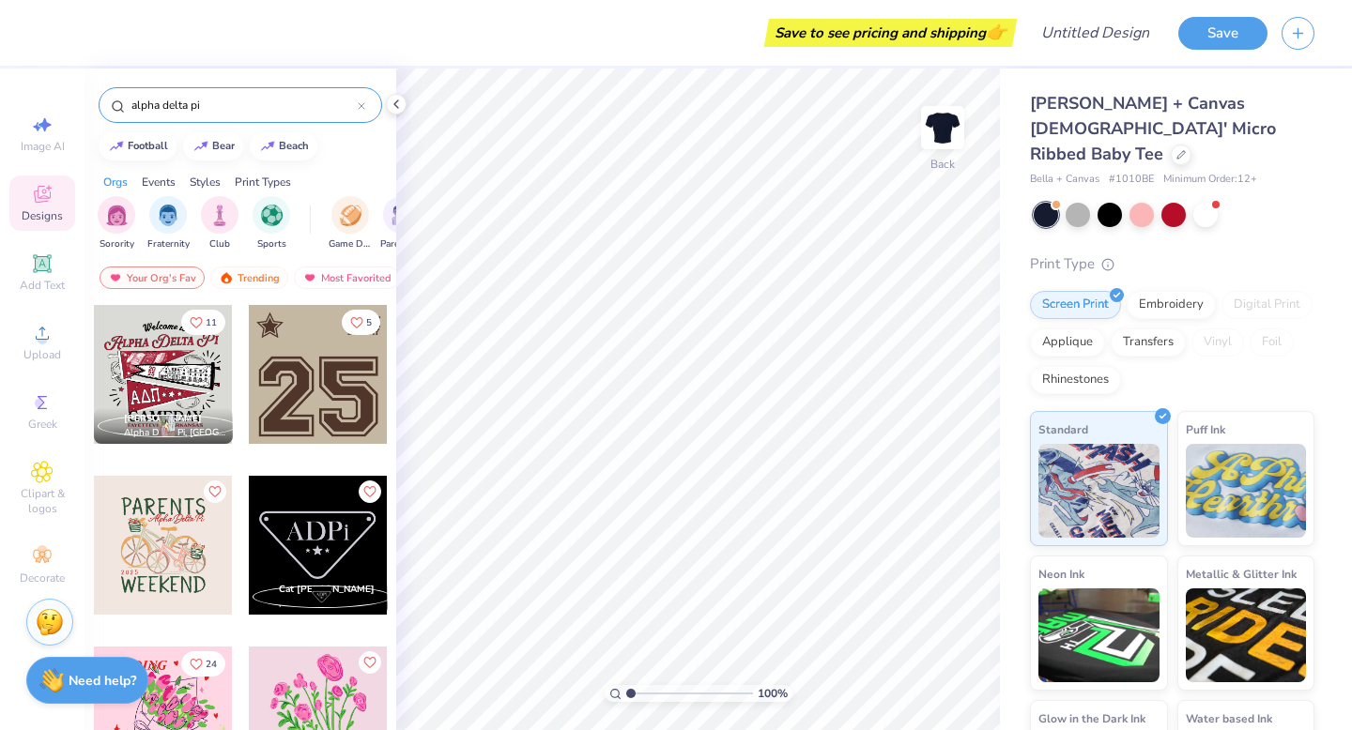
click at [358, 110] on div at bounding box center [362, 105] width 8 height 17
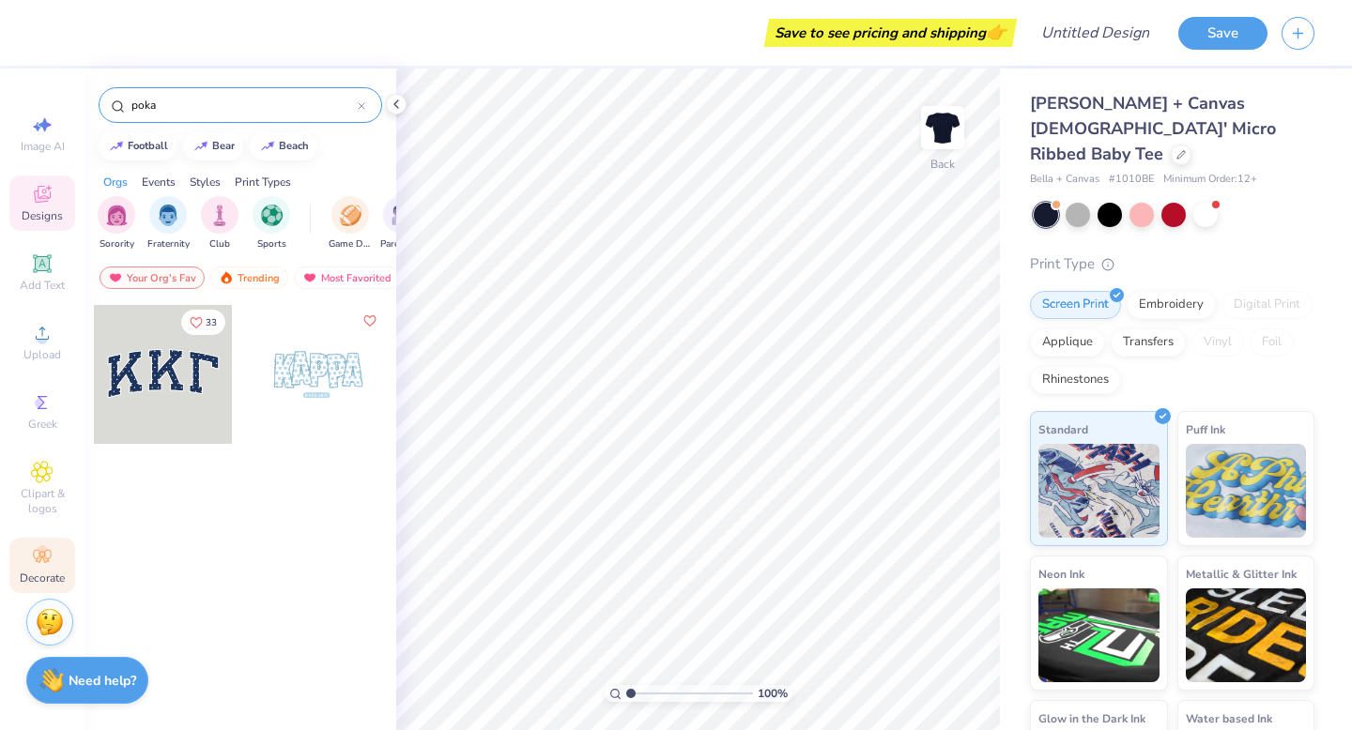
type input "poka"
click at [46, 546] on icon at bounding box center [42, 556] width 23 height 23
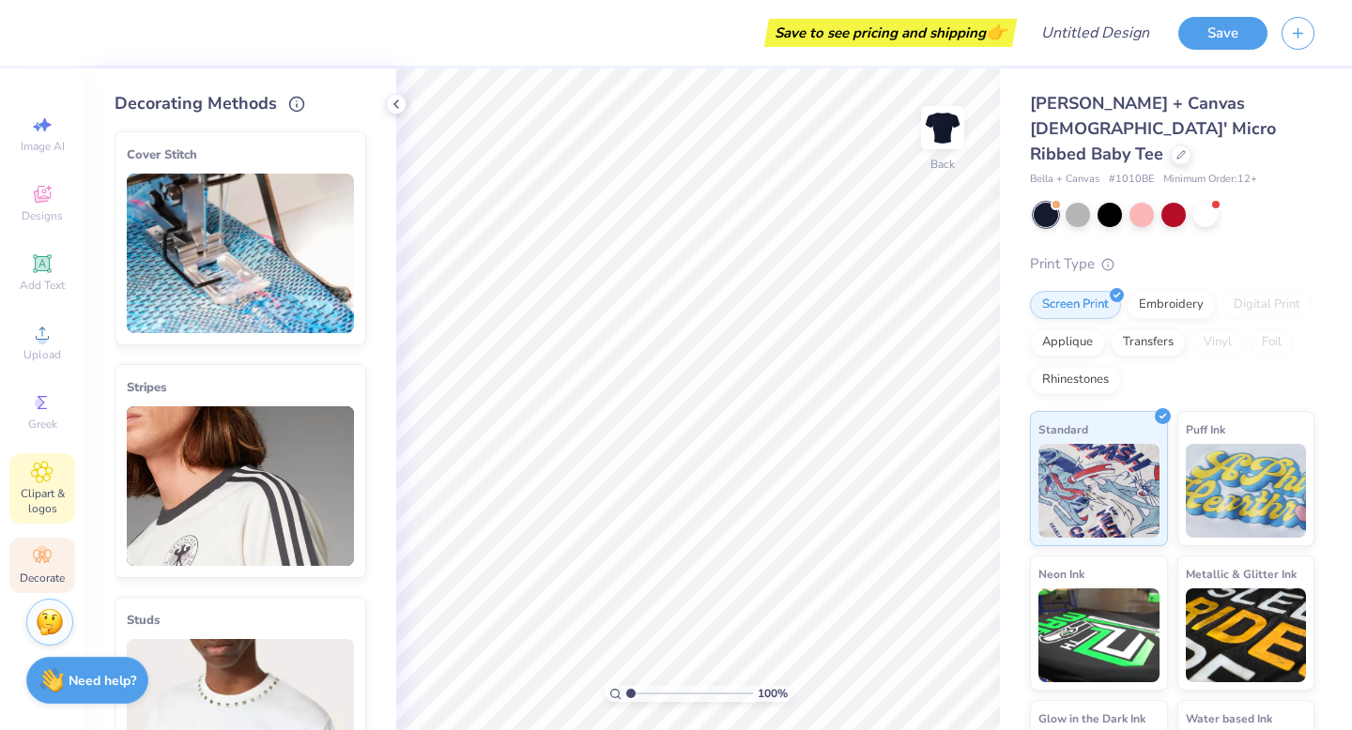
click at [48, 505] on span "Clipart & logos" at bounding box center [42, 501] width 66 height 30
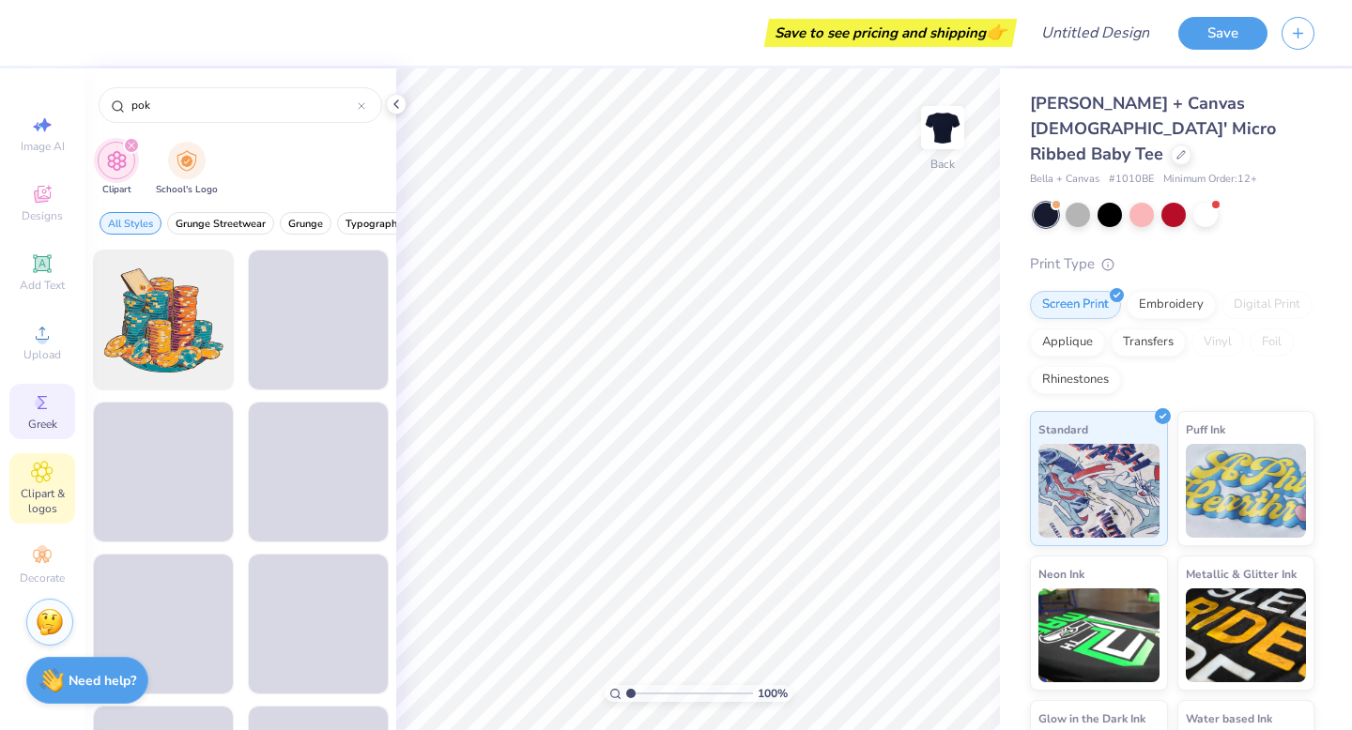
type input "pok"
click at [59, 390] on div "Greek" at bounding box center [42, 411] width 66 height 55
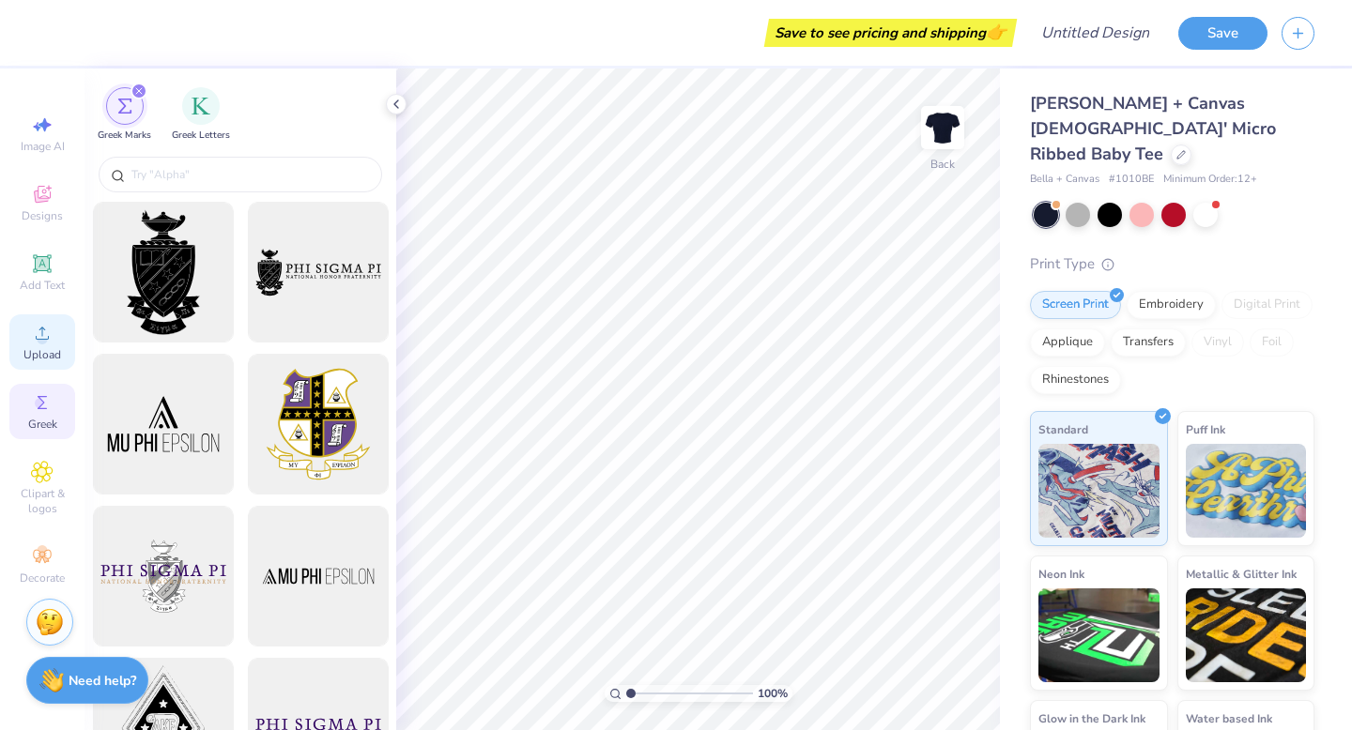
click at [59, 342] on div "Upload" at bounding box center [42, 341] width 66 height 55
click at [29, 287] on span "Add Text" at bounding box center [42, 285] width 45 height 15
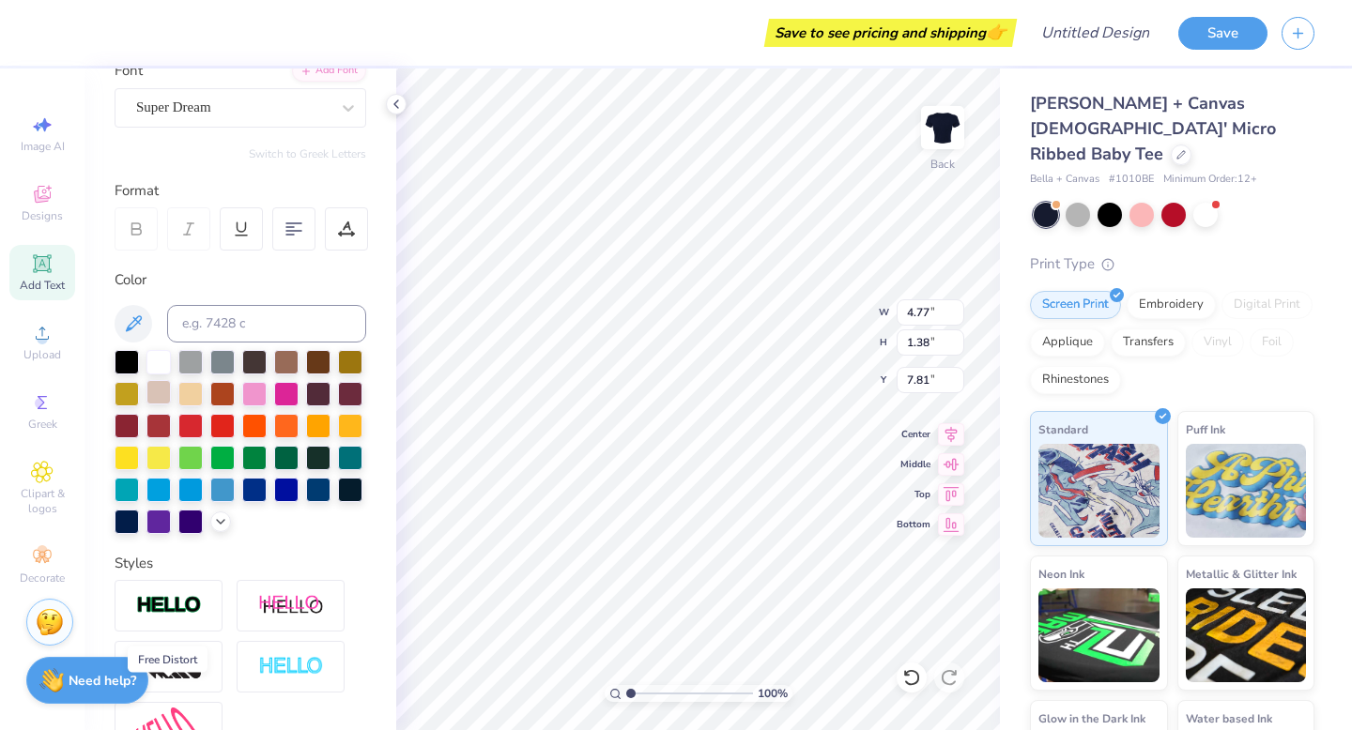
scroll to position [0, 0]
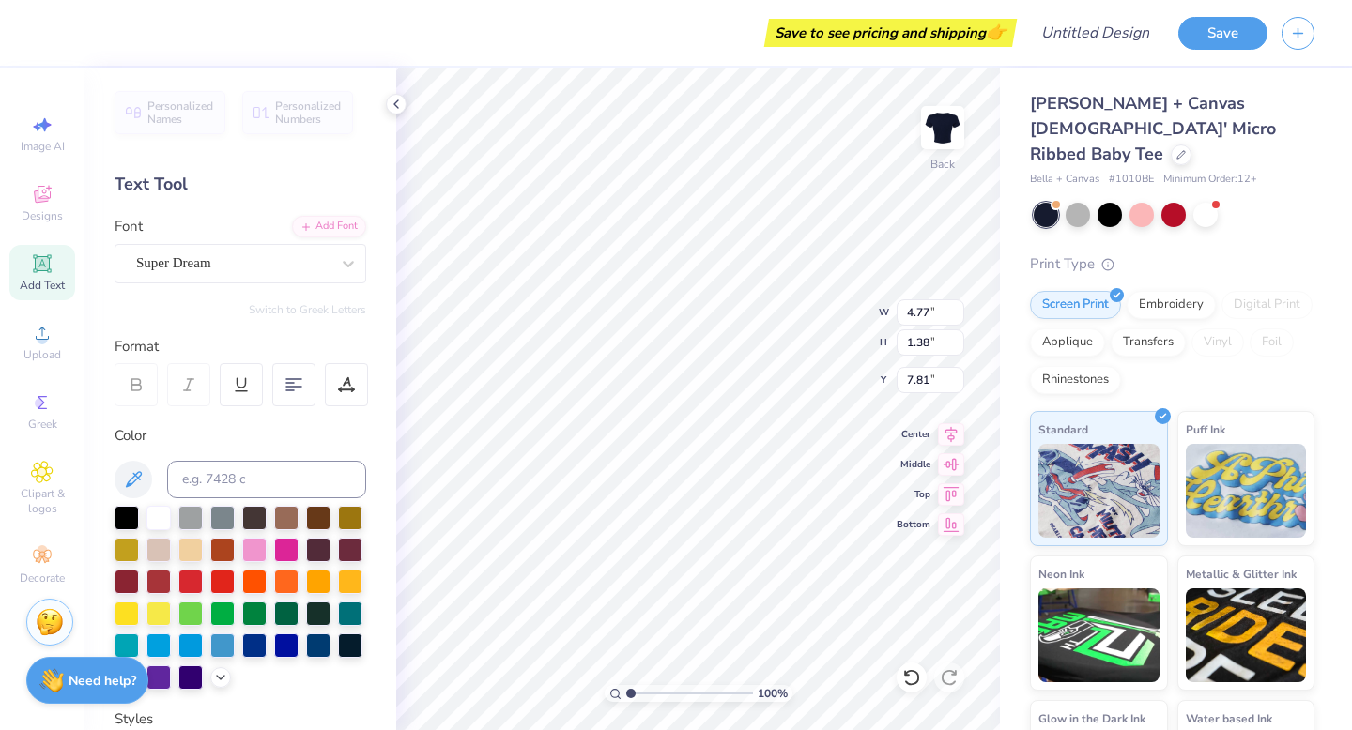
click at [205, 116] on span "Personalized Names" at bounding box center [180, 113] width 67 height 26
click at [52, 217] on span "Designs" at bounding box center [42, 215] width 41 height 15
